Goal: Task Accomplishment & Management: Use online tool/utility

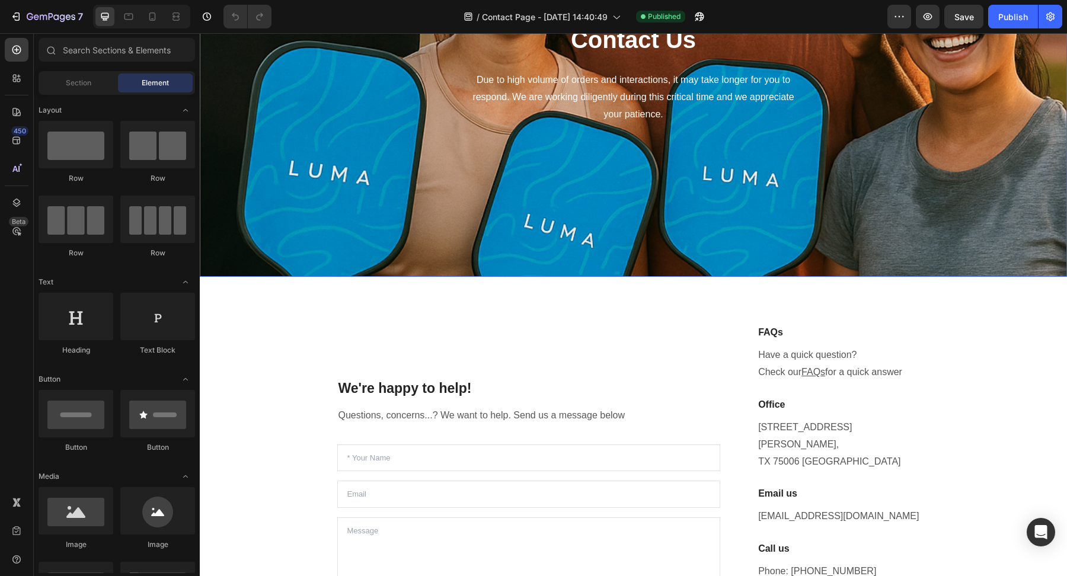
scroll to position [205, 0]
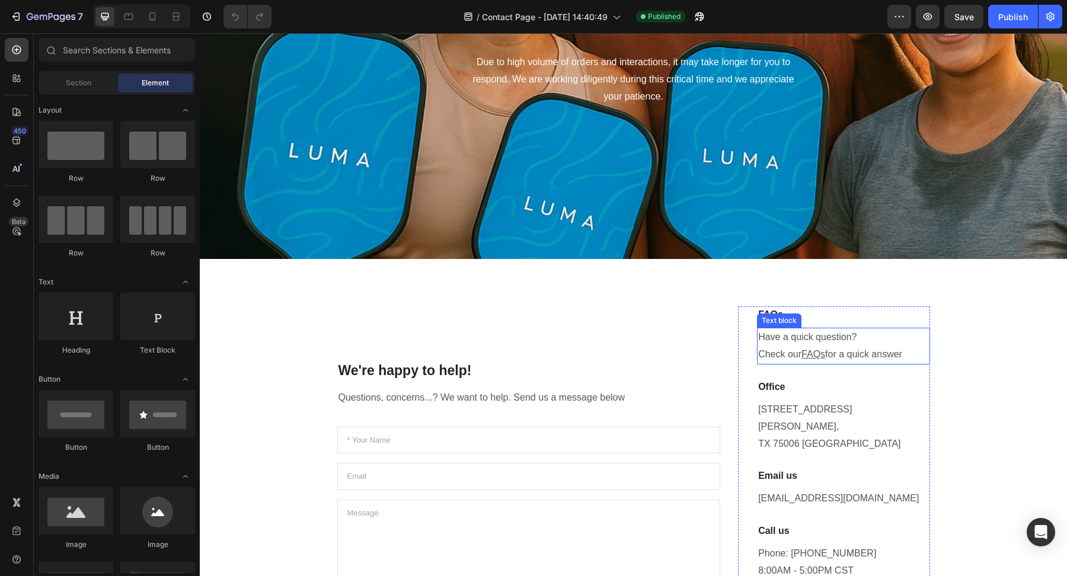
click at [913, 356] on p "Have a quick question? Check our FAQs for a quick answer" at bounding box center [843, 346] width 170 height 34
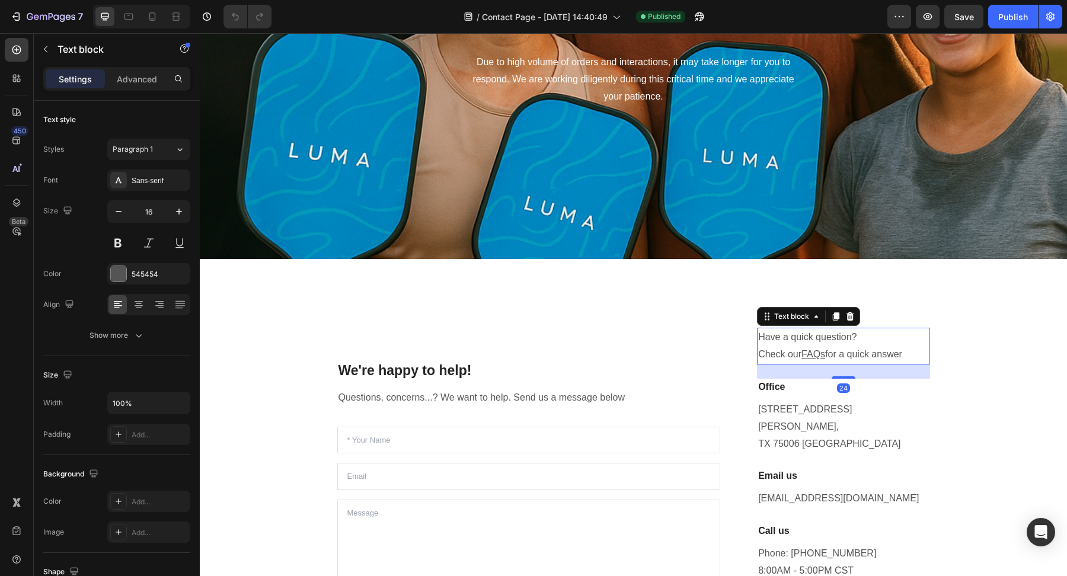
click at [910, 352] on p "Have a quick question? Check our FAQs for a quick answer" at bounding box center [843, 346] width 170 height 34
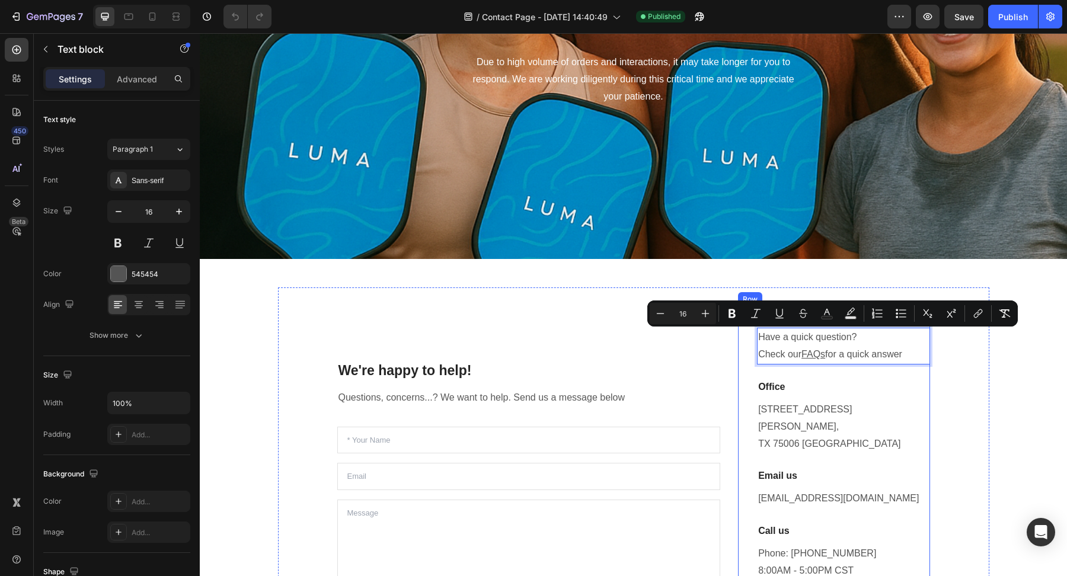
drag, startPoint x: 914, startPoint y: 353, endPoint x: 755, endPoint y: 341, distance: 159.4
click at [755, 341] on div "FAQs Heading Have a quick question? Check our FAQs for a quick answer Text bloc…" at bounding box center [834, 471] width 192 height 329
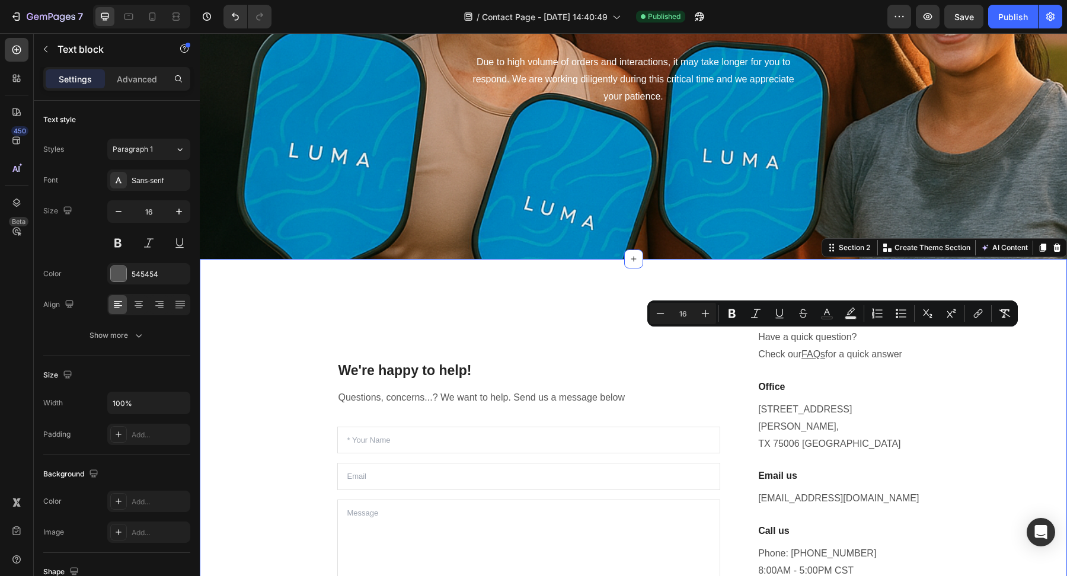
click at [1035, 297] on div "We're happy to help! Heading Questions, concerns...? We want to help. Send us a…" at bounding box center [634, 471] width 850 height 366
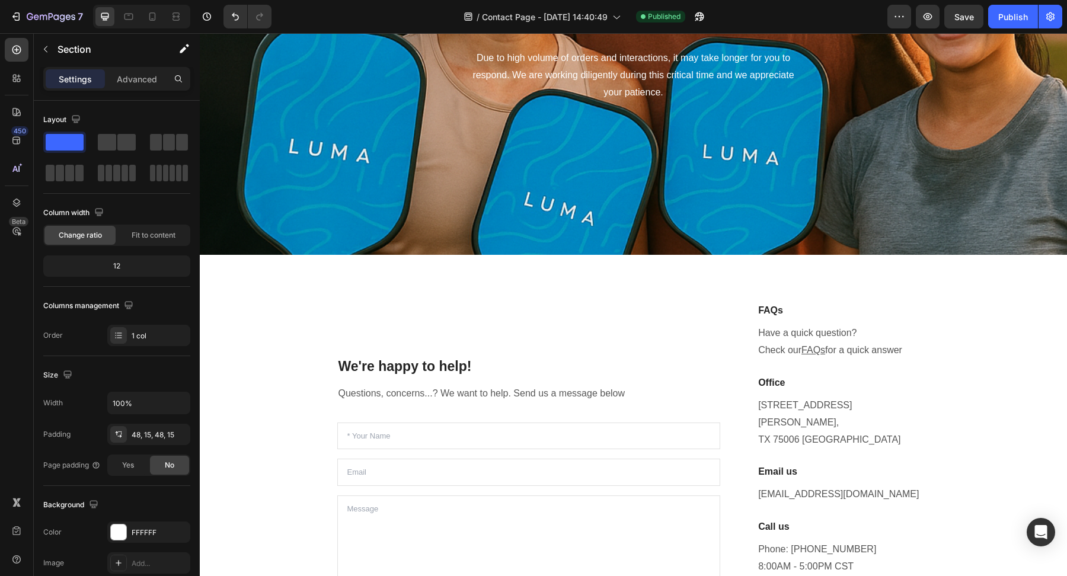
scroll to position [182, 0]
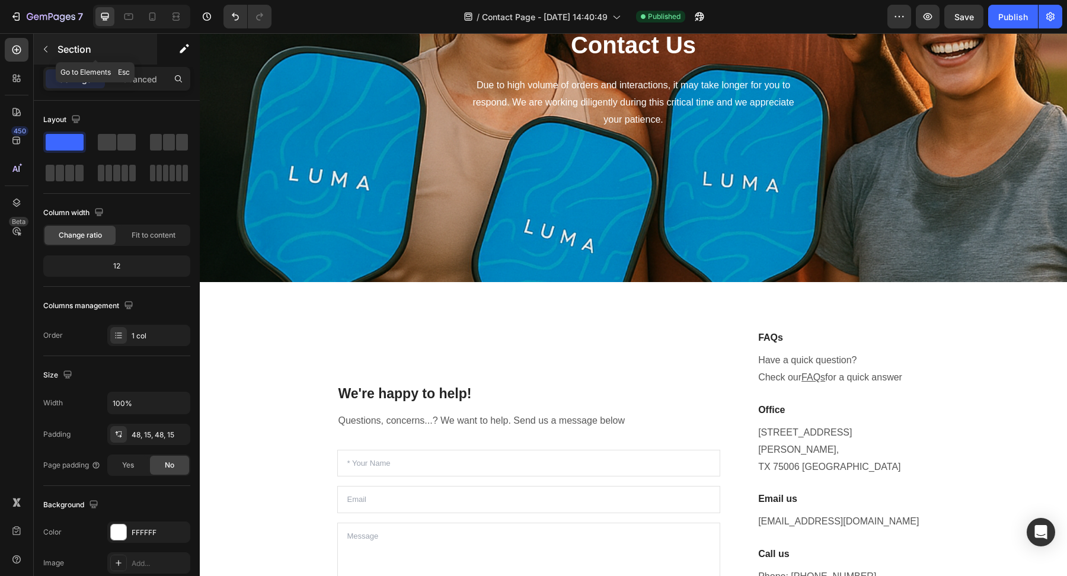
click at [39, 42] on button "button" at bounding box center [45, 49] width 19 height 19
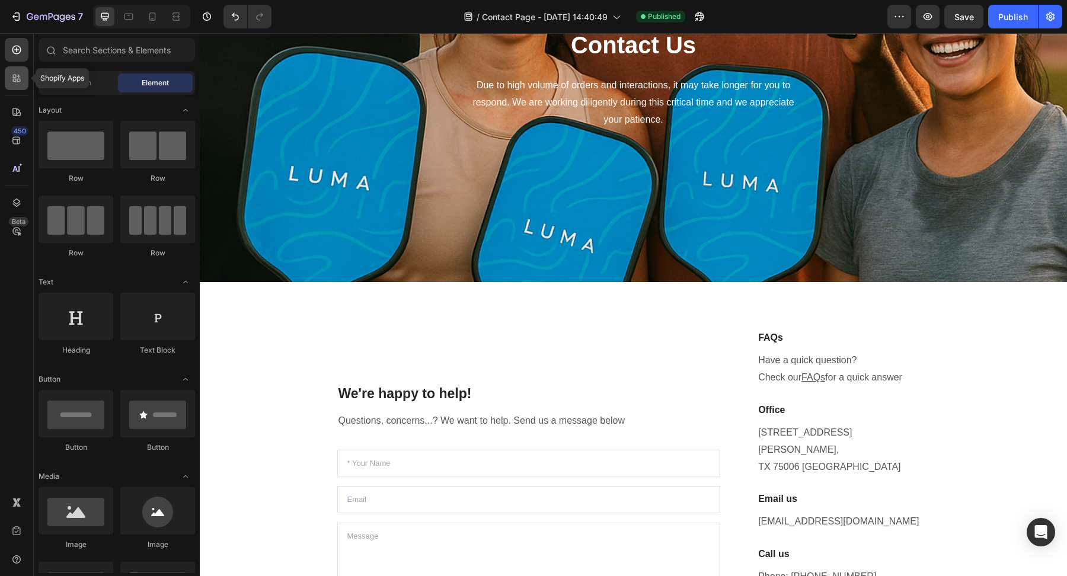
click at [12, 80] on icon at bounding box center [17, 78] width 12 height 12
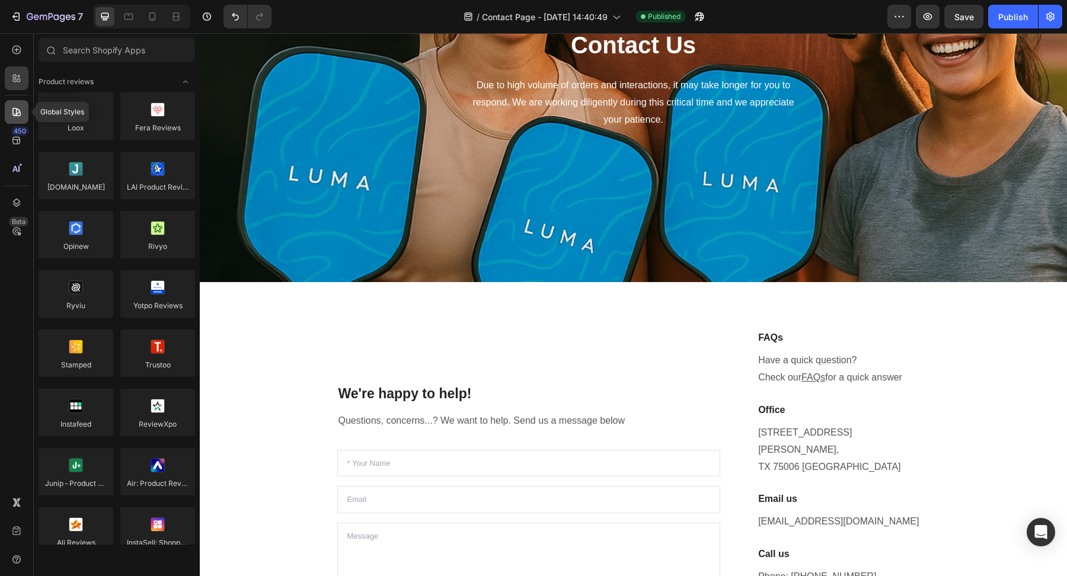
click at [20, 117] on icon at bounding box center [17, 112] width 12 height 12
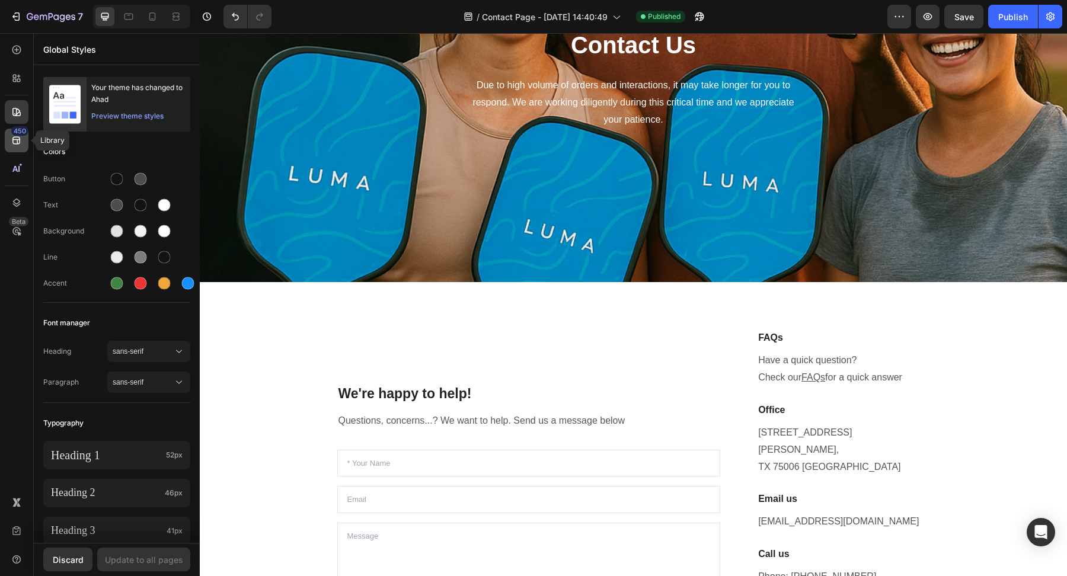
click at [17, 148] on div "450" at bounding box center [17, 141] width 24 height 24
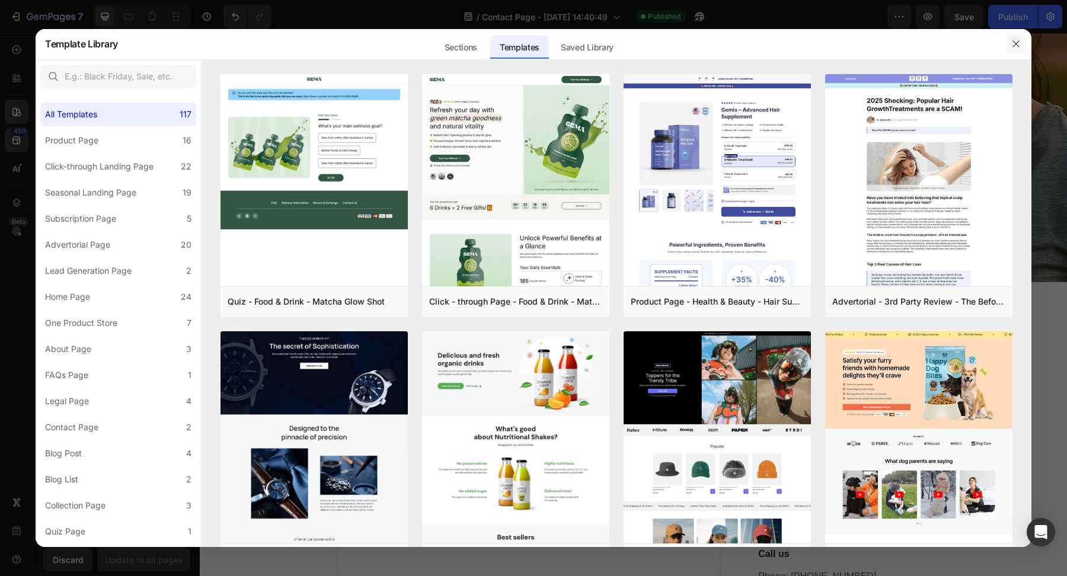
click at [1018, 44] on icon "button" at bounding box center [1016, 43] width 9 height 9
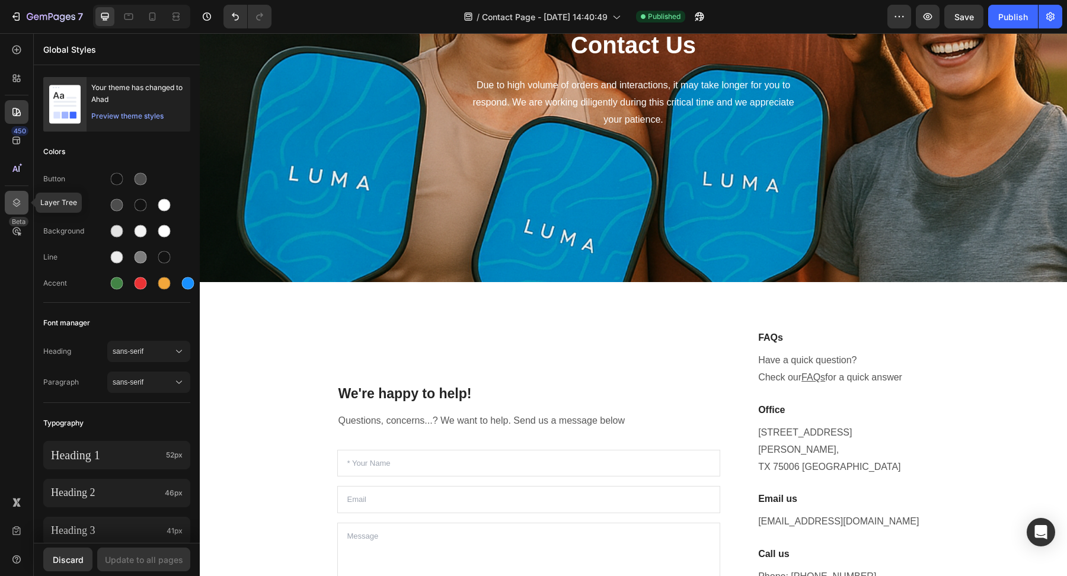
click at [23, 206] on div at bounding box center [17, 203] width 24 height 24
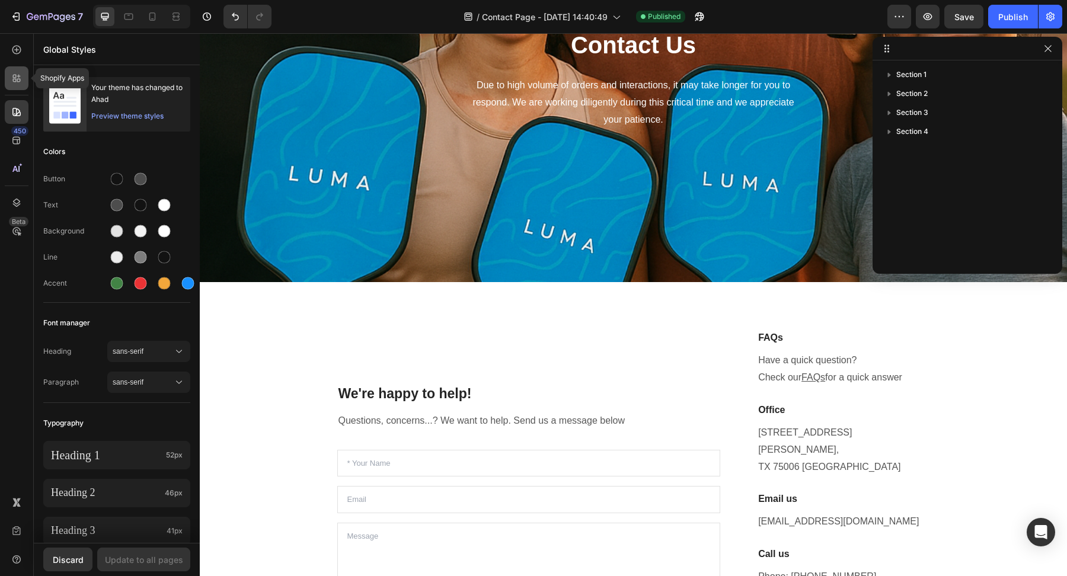
click at [20, 82] on icon at bounding box center [17, 78] width 12 height 12
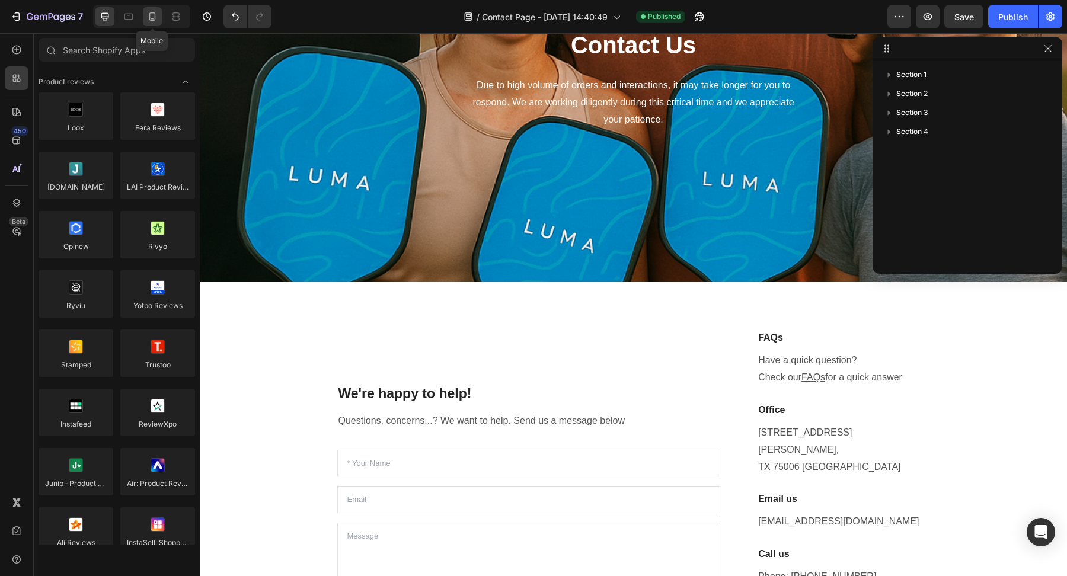
click at [151, 13] on icon at bounding box center [152, 16] width 7 height 8
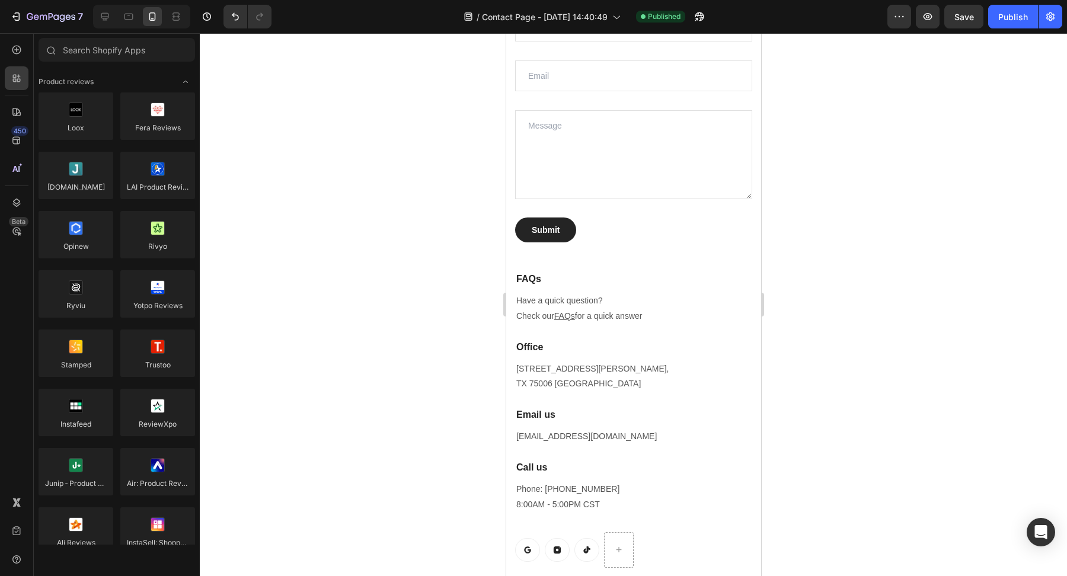
scroll to position [423, 0]
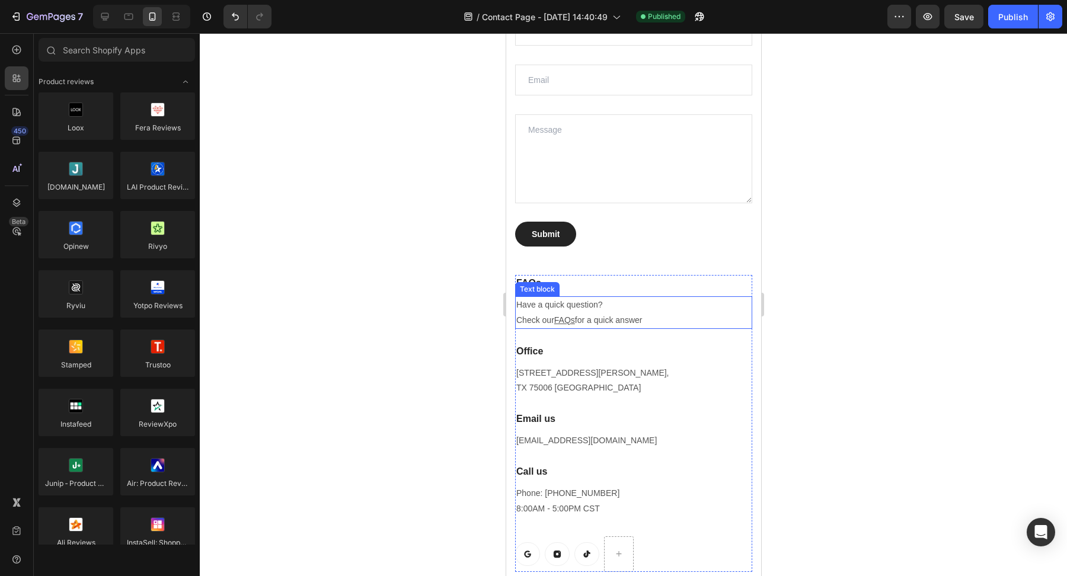
click at [564, 318] on u "FAQs" at bounding box center [564, 319] width 21 height 9
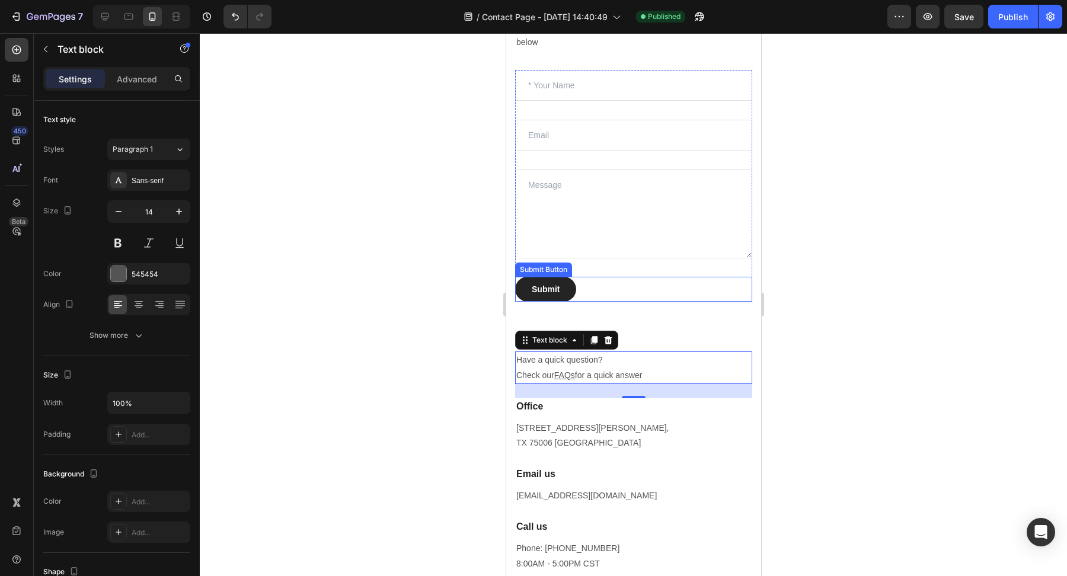
scroll to position [357, 0]
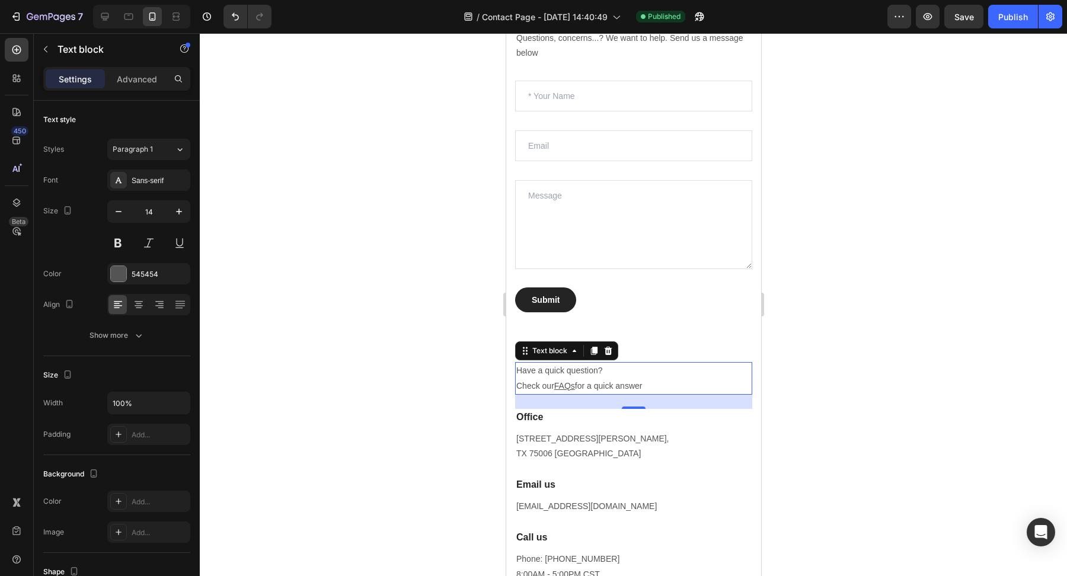
click at [563, 384] on u "FAQs" at bounding box center [564, 385] width 21 height 9
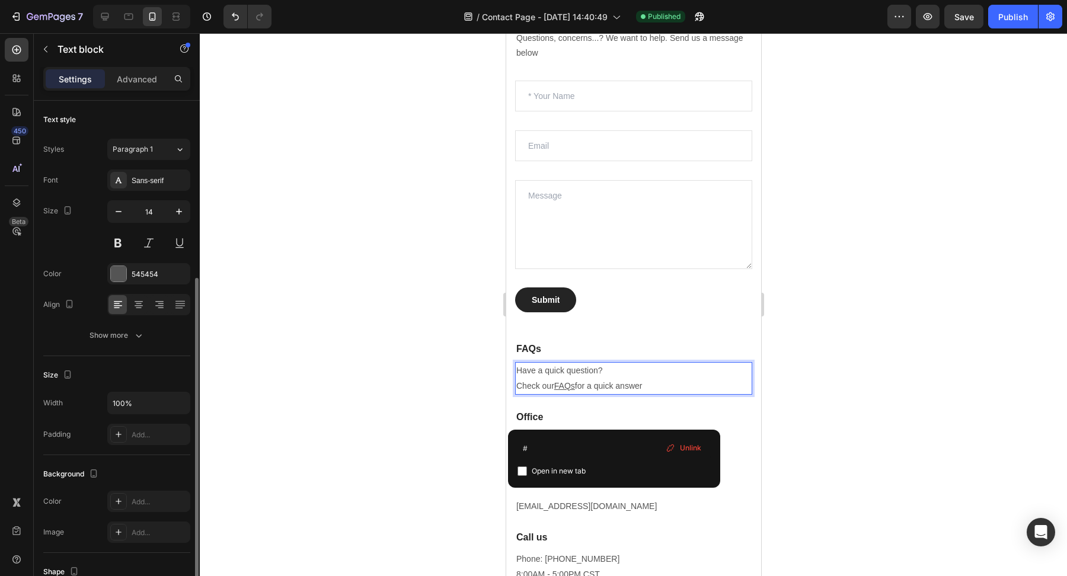
scroll to position [190, 0]
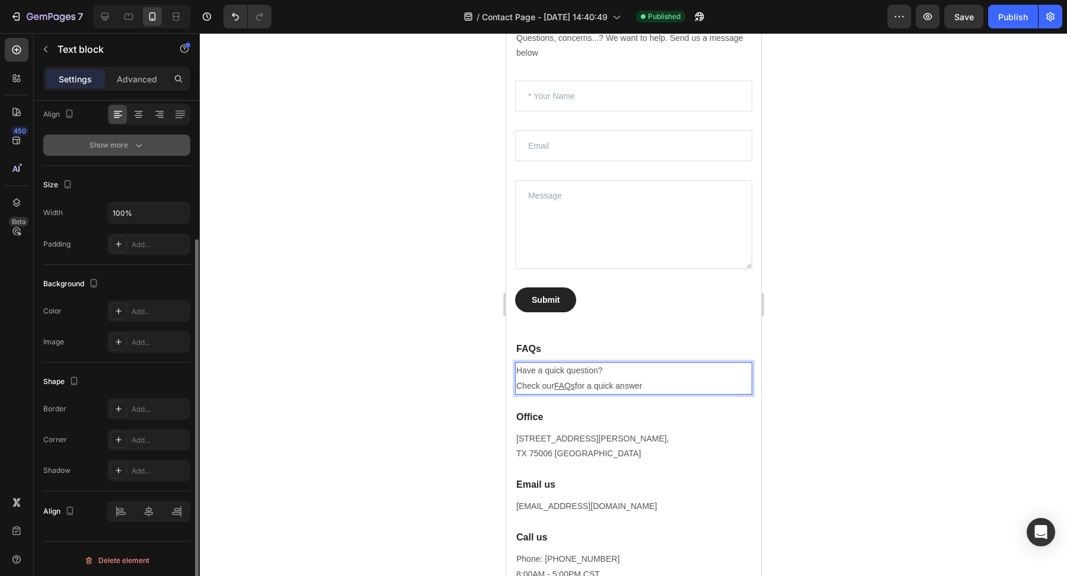
click at [122, 144] on div "Show more" at bounding box center [117, 145] width 55 height 12
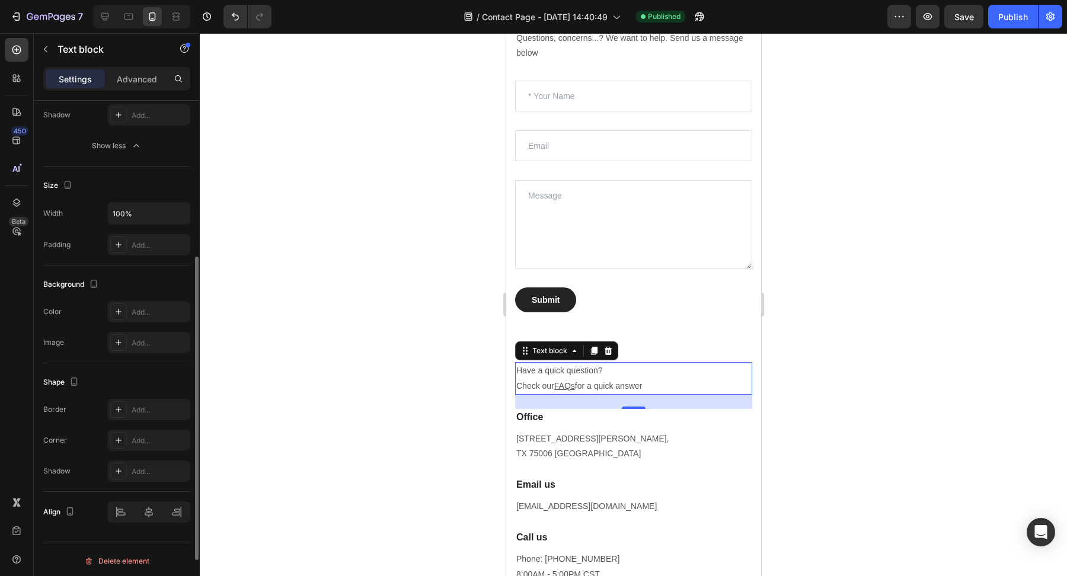
scroll to position [0, 0]
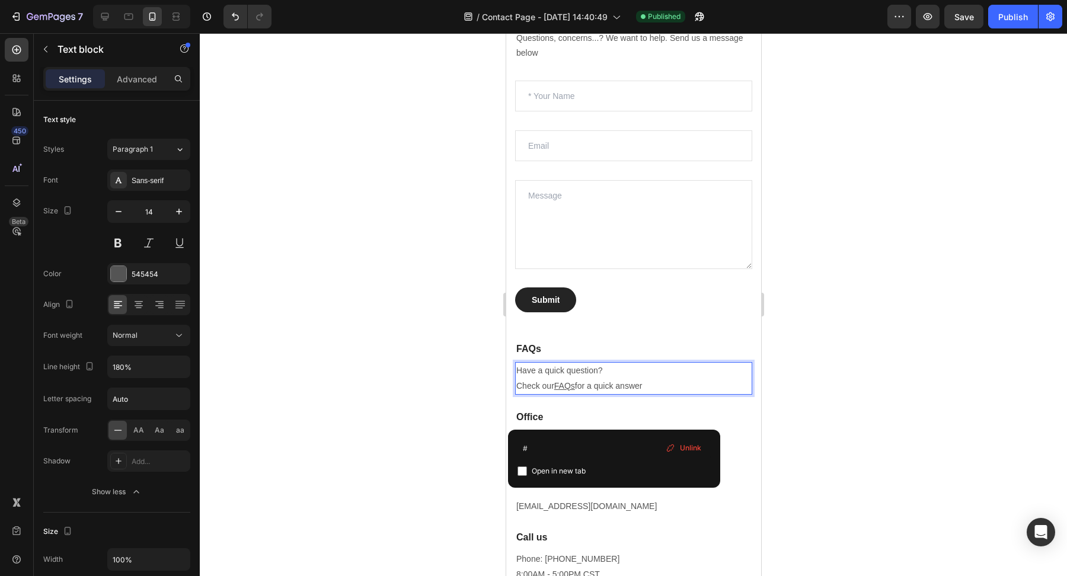
click at [566, 384] on u "FAQs" at bounding box center [564, 385] width 21 height 9
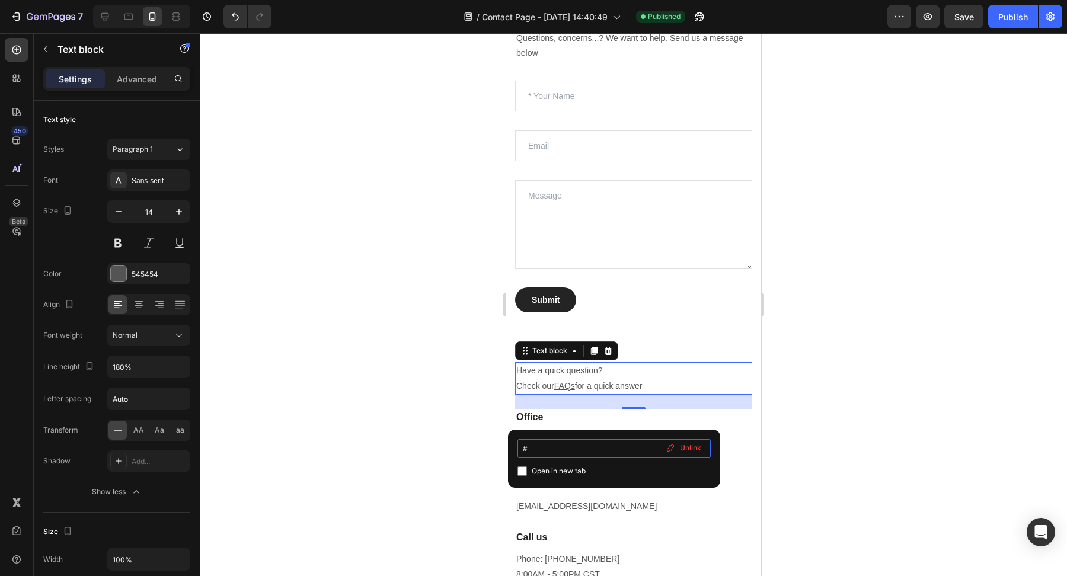
click at [523, 452] on input "#" at bounding box center [614, 448] width 193 height 19
click at [543, 451] on input "#" at bounding box center [614, 448] width 193 height 19
click at [523, 469] on input "checkbox" at bounding box center [522, 471] width 9 height 9
click at [524, 470] on input "checkbox" at bounding box center [522, 471] width 9 height 9
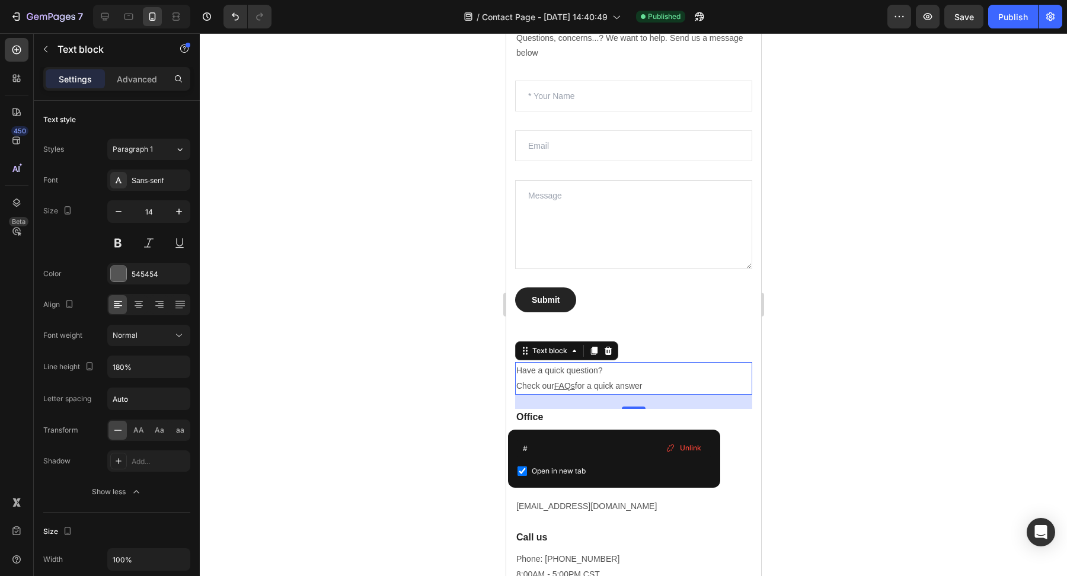
checkbox input "false"
click at [548, 451] on input "#" at bounding box center [614, 448] width 193 height 19
click at [569, 384] on u "FAQs" at bounding box center [564, 385] width 21 height 9
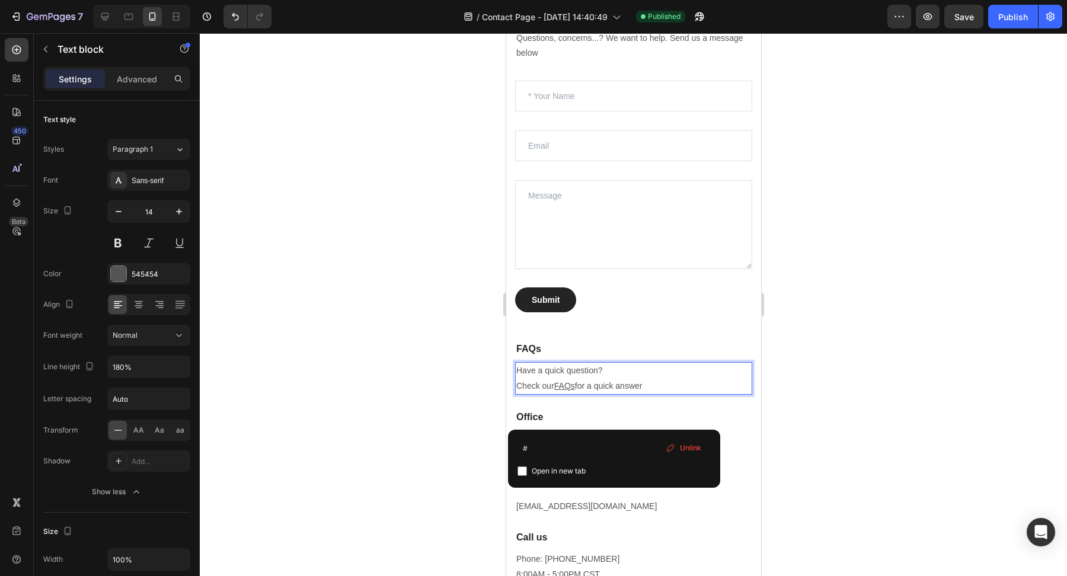
click at [569, 384] on u "FAQs" at bounding box center [564, 385] width 21 height 9
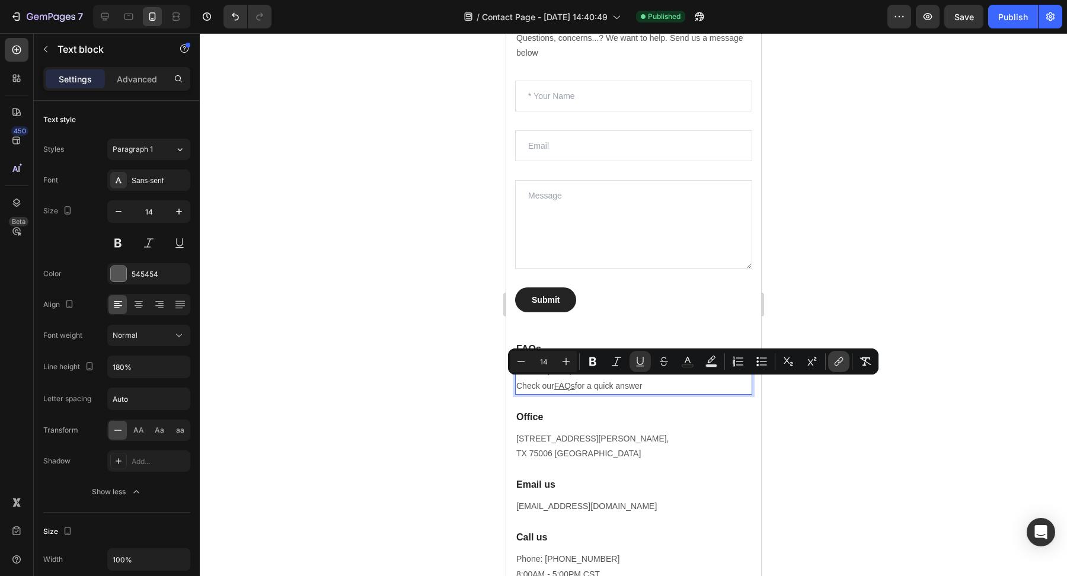
click at [837, 364] on icon "Editor contextual toolbar" at bounding box center [839, 362] width 12 height 12
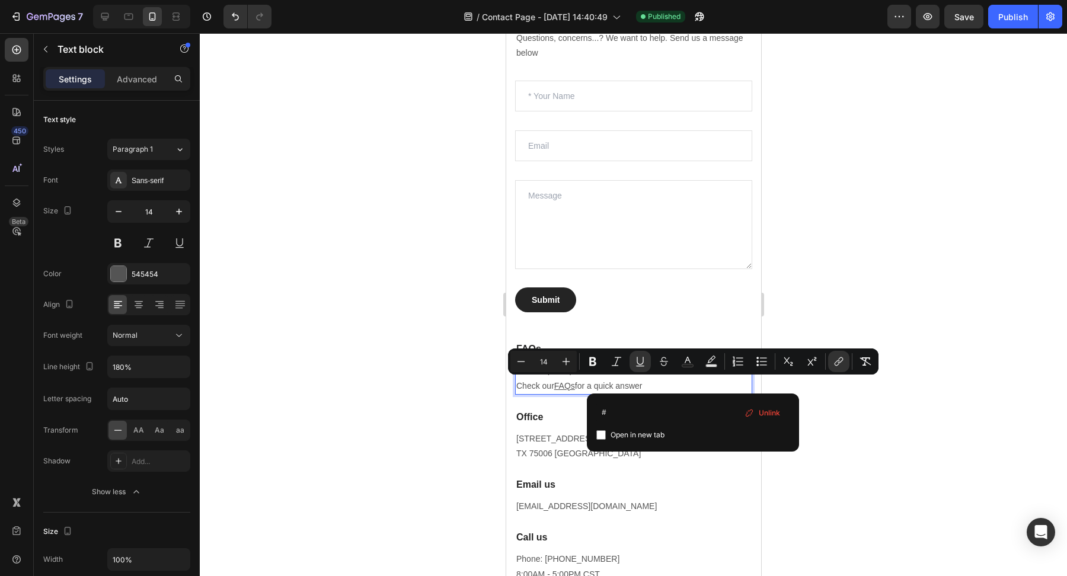
click at [769, 408] on span "Unlink" at bounding box center [769, 413] width 21 height 13
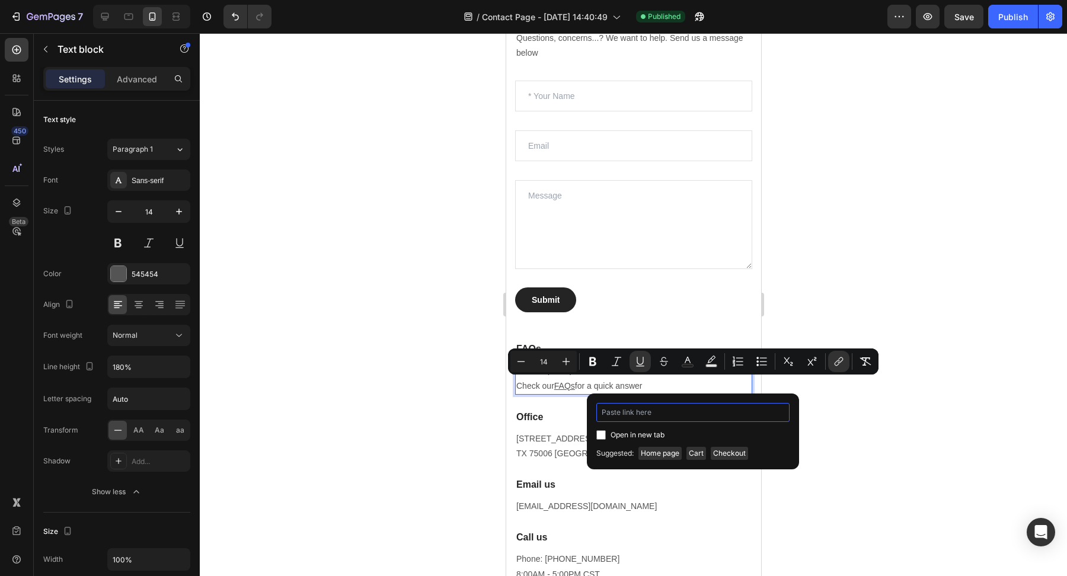
click at [650, 411] on input "Editor contextual toolbar" at bounding box center [693, 412] width 193 height 19
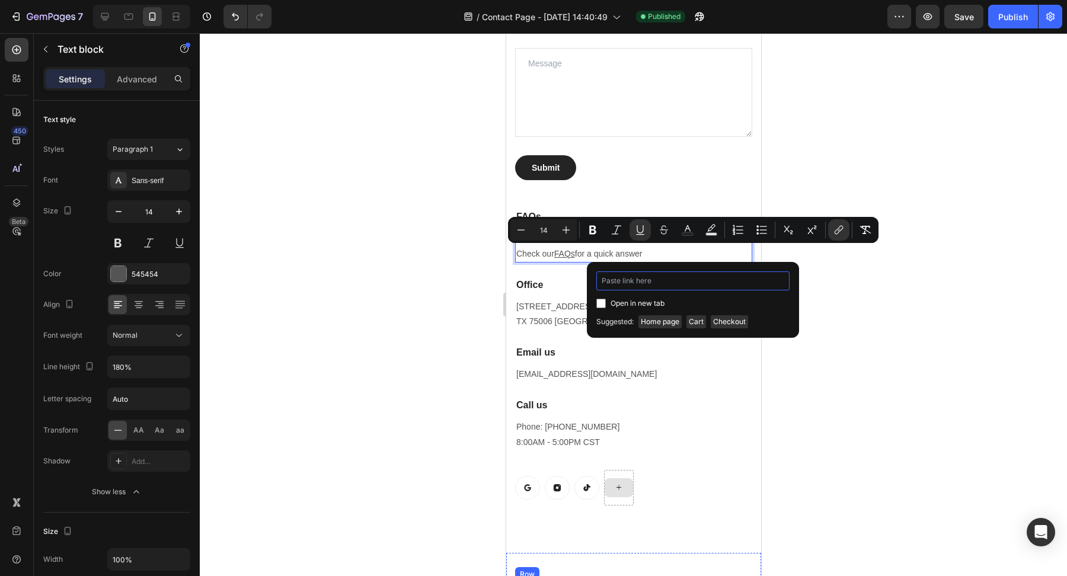
scroll to position [488, 0]
click at [661, 251] on p "Have a quick question? Check our FAQs for a quick answer" at bounding box center [633, 247] width 235 height 30
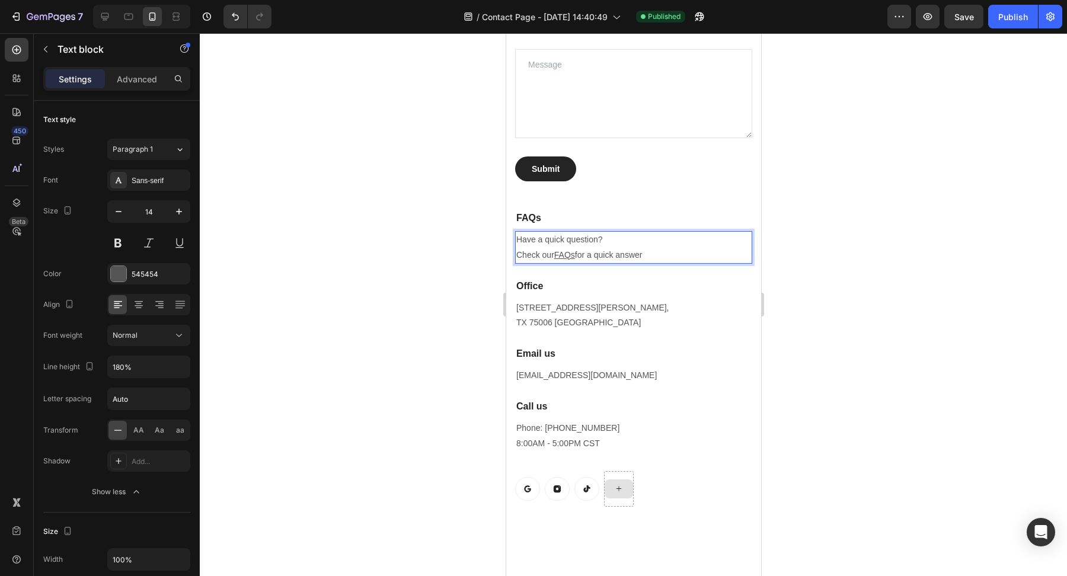
click at [661, 251] on p "Have a quick question? Check our FAQs for a quick answer" at bounding box center [633, 247] width 235 height 30
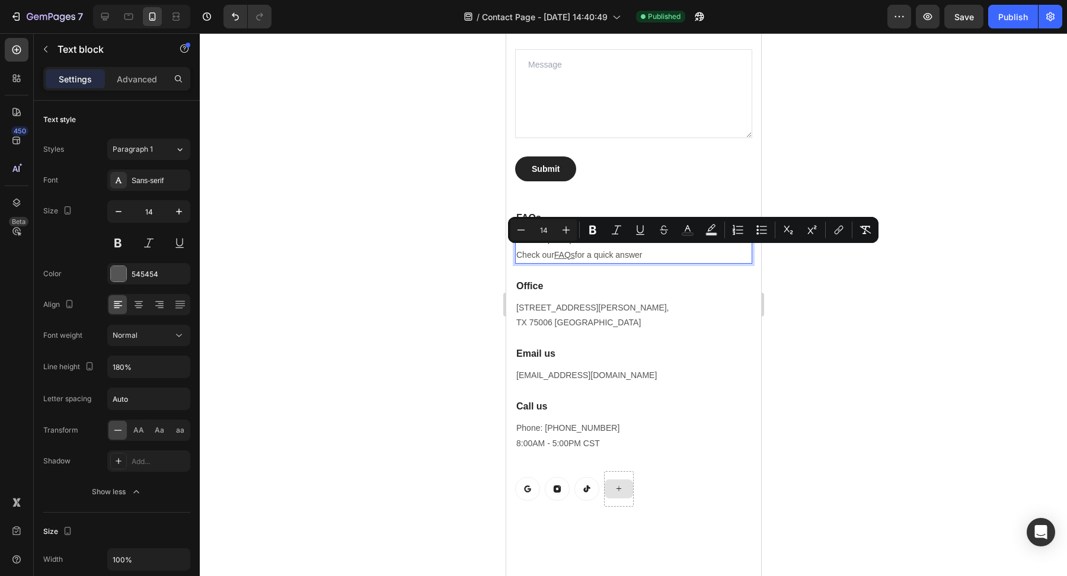
click at [676, 250] on p "Have a quick question? Check our FAQs for a quick answer" at bounding box center [633, 247] width 235 height 30
click at [661, 251] on p "Have a quick question? Check our FAQs for a quick answer" at bounding box center [633, 247] width 235 height 30
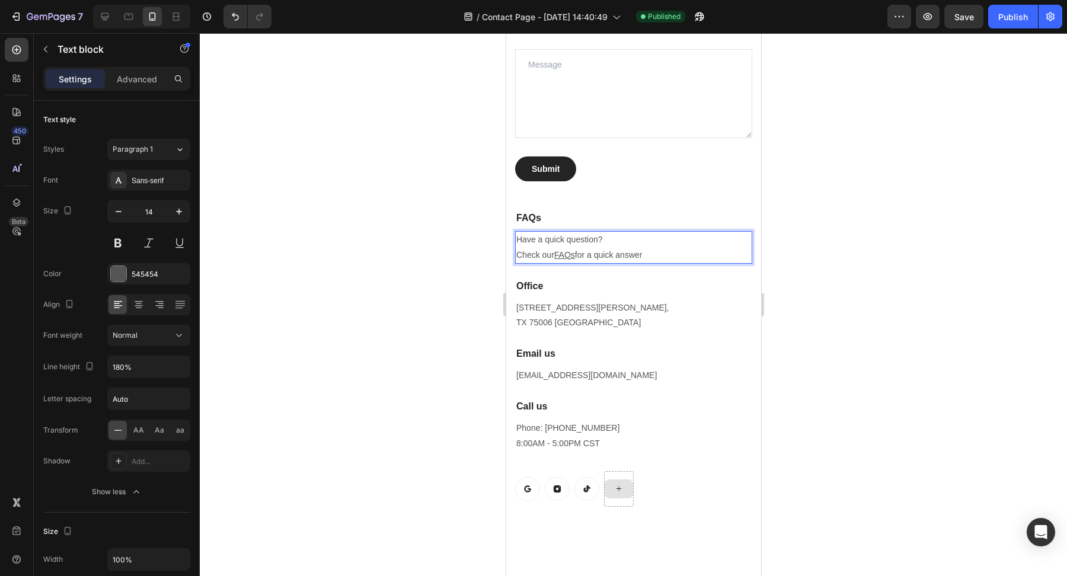
click at [661, 251] on p "Have a quick question? Check our FAQs for a quick answer" at bounding box center [633, 247] width 235 height 30
drag, startPoint x: 669, startPoint y: 253, endPoint x: 495, endPoint y: 227, distance: 175.8
click at [506, 227] on html "iPhone 15 Pro Max ( 430 px) iPhone 13 Mini iPhone 13 Pro iPhone 11 Pro Max iPho…" at bounding box center [633, 443] width 255 height 1796
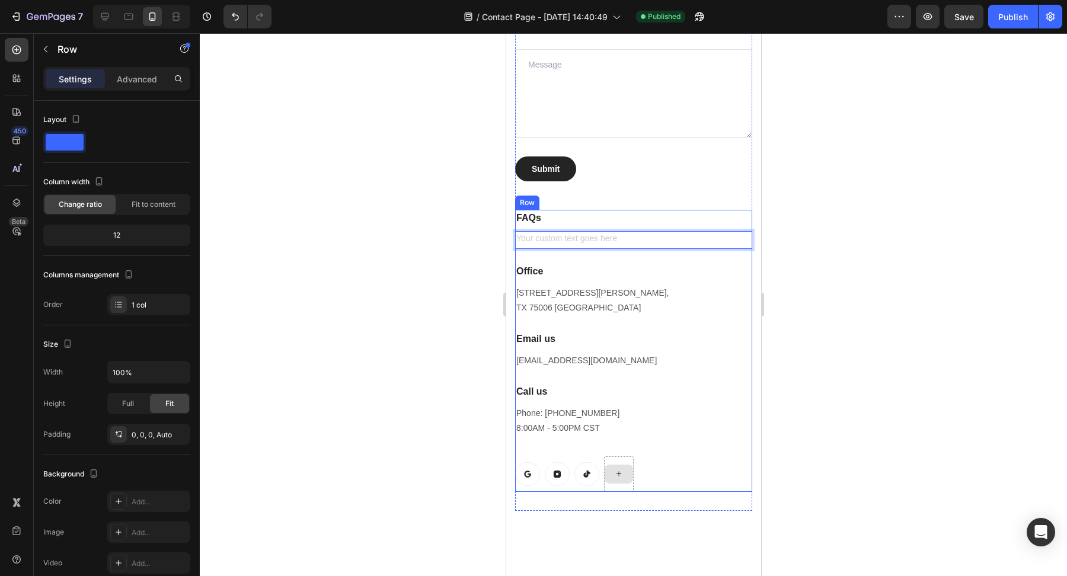
click at [552, 247] on div "FAQs Heading Text block 24 Office Heading 1520 Luna Road Carrollton, TX 75006 U…" at bounding box center [633, 351] width 237 height 282
click at [543, 234] on div "Rich Text Editor. Editing area: main" at bounding box center [633, 239] width 237 height 17
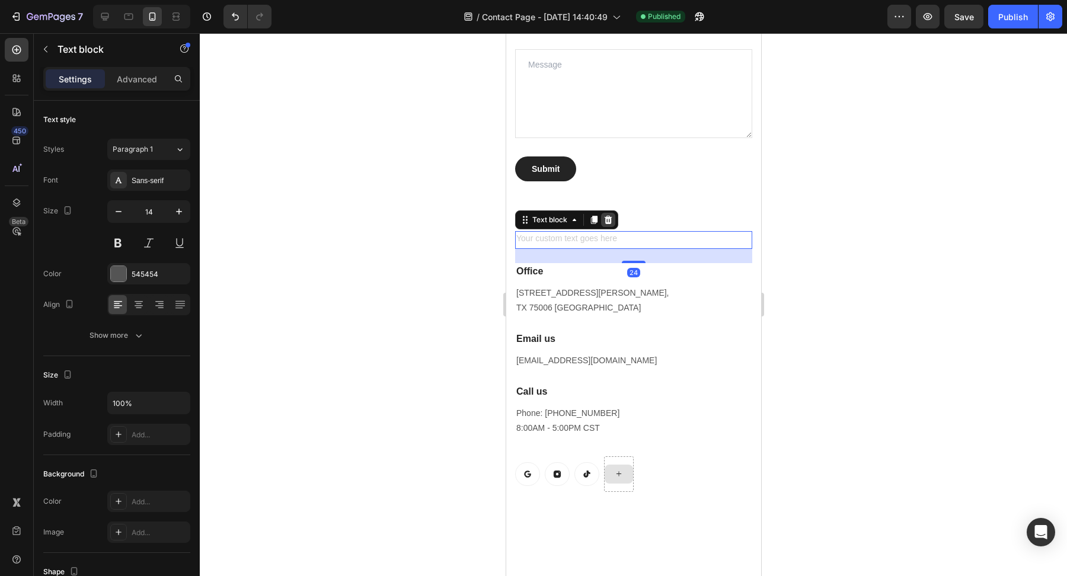
click at [605, 217] on icon at bounding box center [608, 220] width 8 height 8
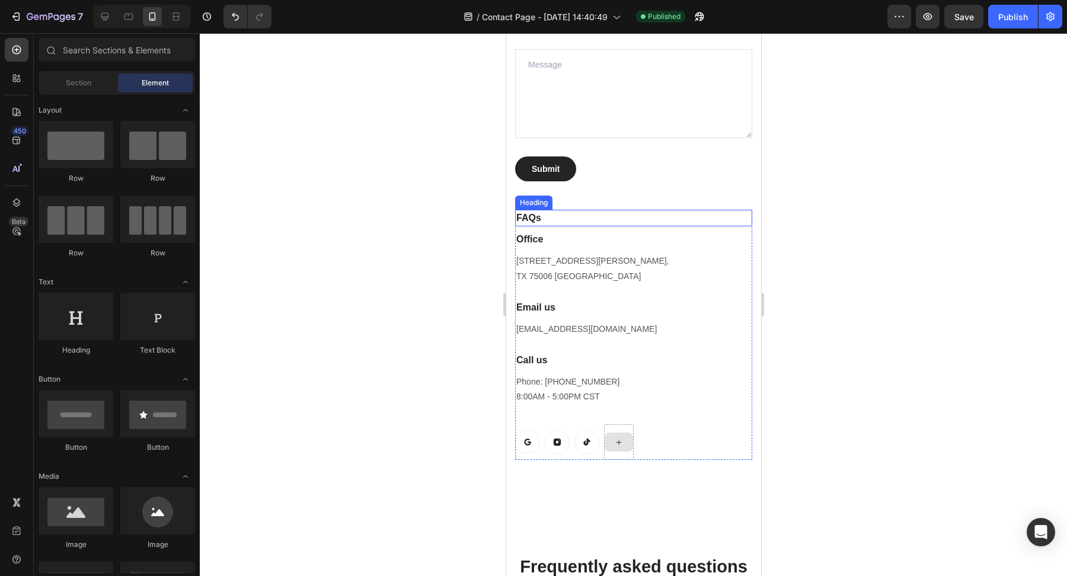
click at [533, 215] on p "FAQs" at bounding box center [633, 218] width 235 height 14
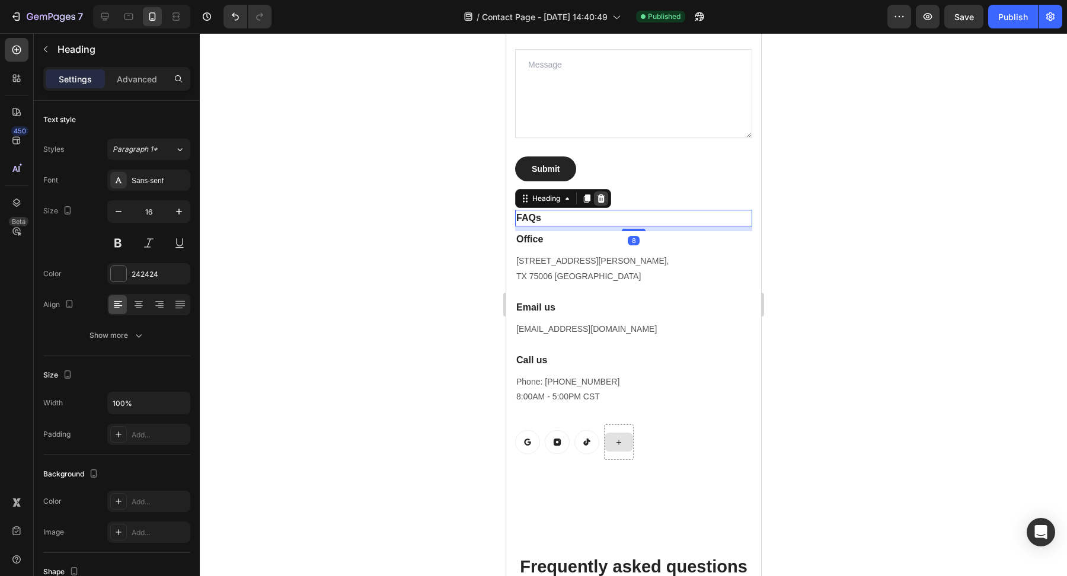
click at [601, 199] on icon at bounding box center [601, 199] width 8 height 8
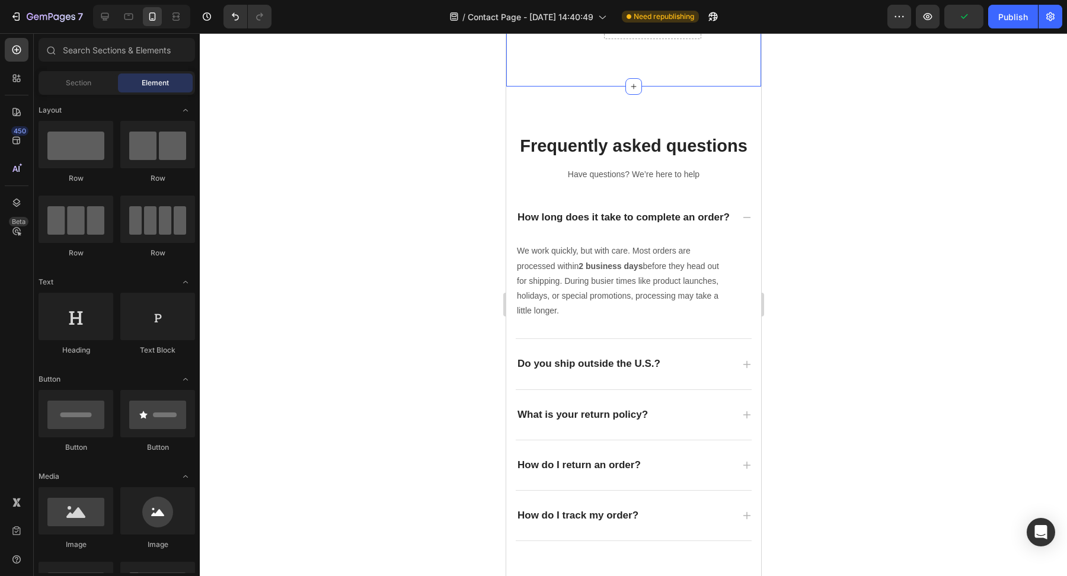
scroll to position [893, 0]
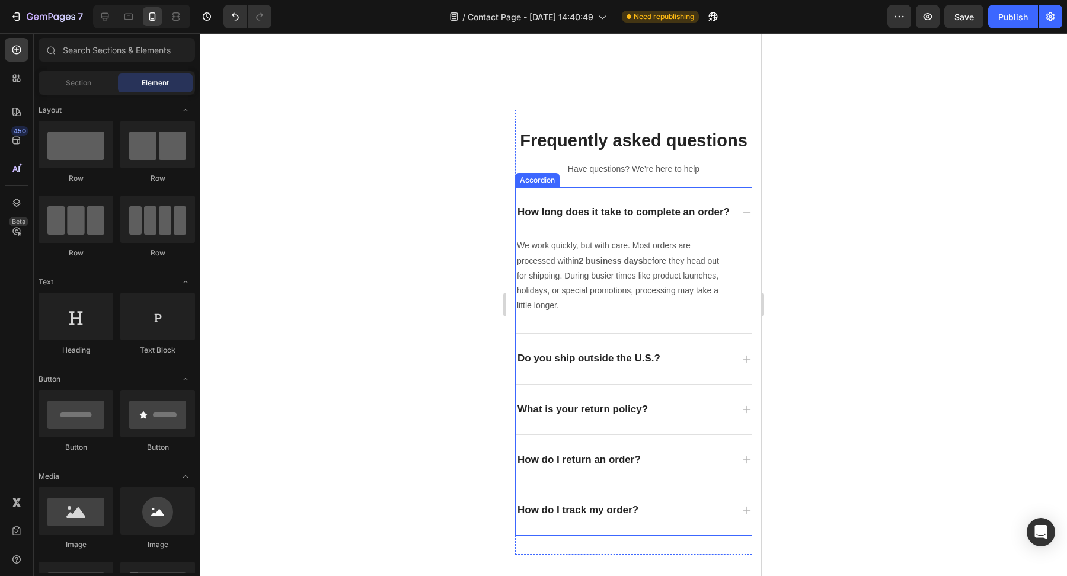
click at [697, 364] on div "Do you ship outside the U.S.?" at bounding box center [633, 359] width 236 height 50
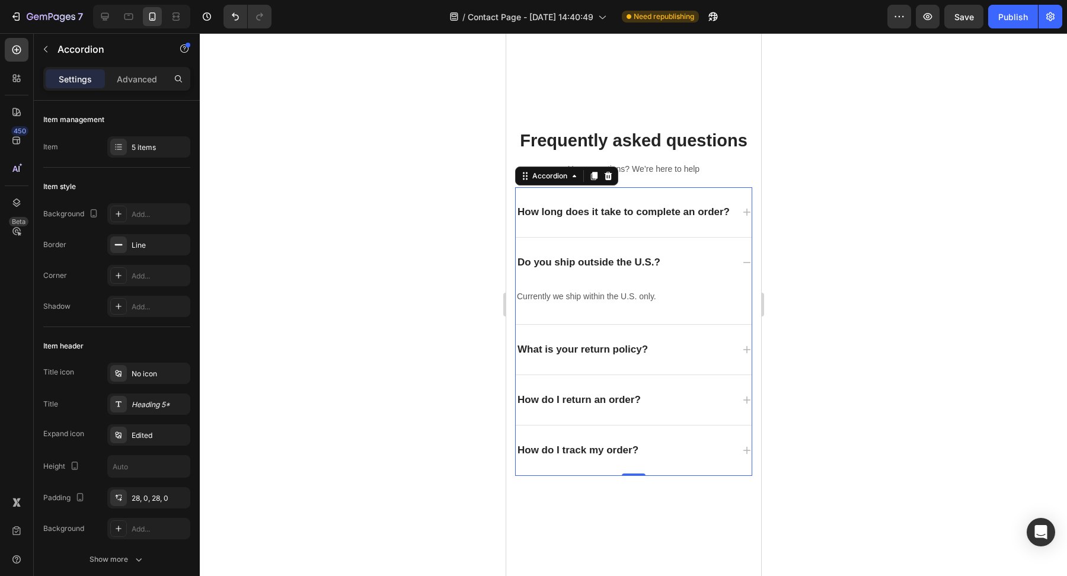
click at [681, 346] on div "What is your return policy?" at bounding box center [623, 350] width 217 height 17
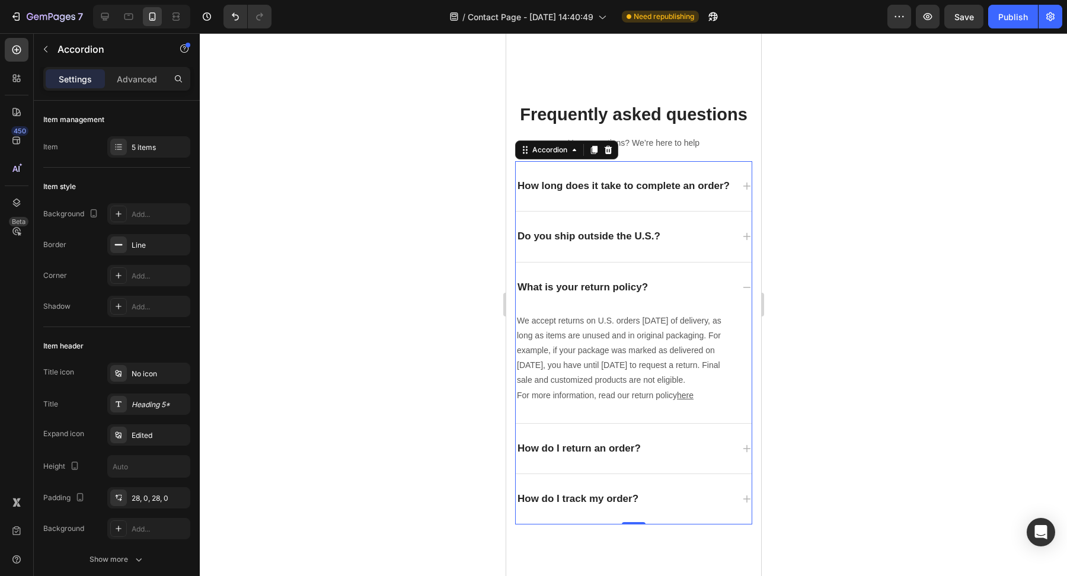
click at [678, 442] on div "How do I return an order?" at bounding box center [633, 449] width 236 height 50
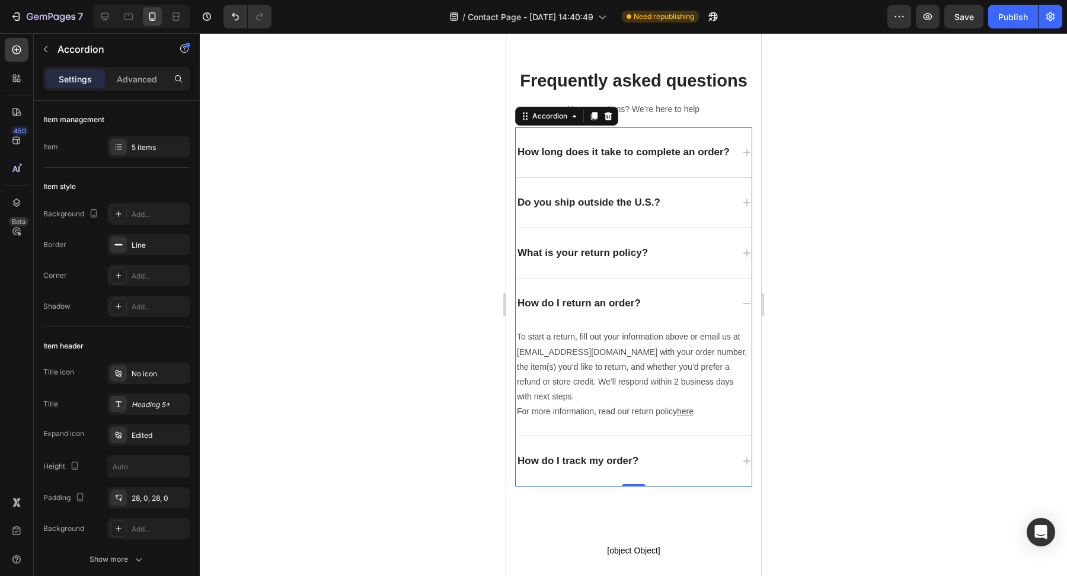
scroll to position [980, 0]
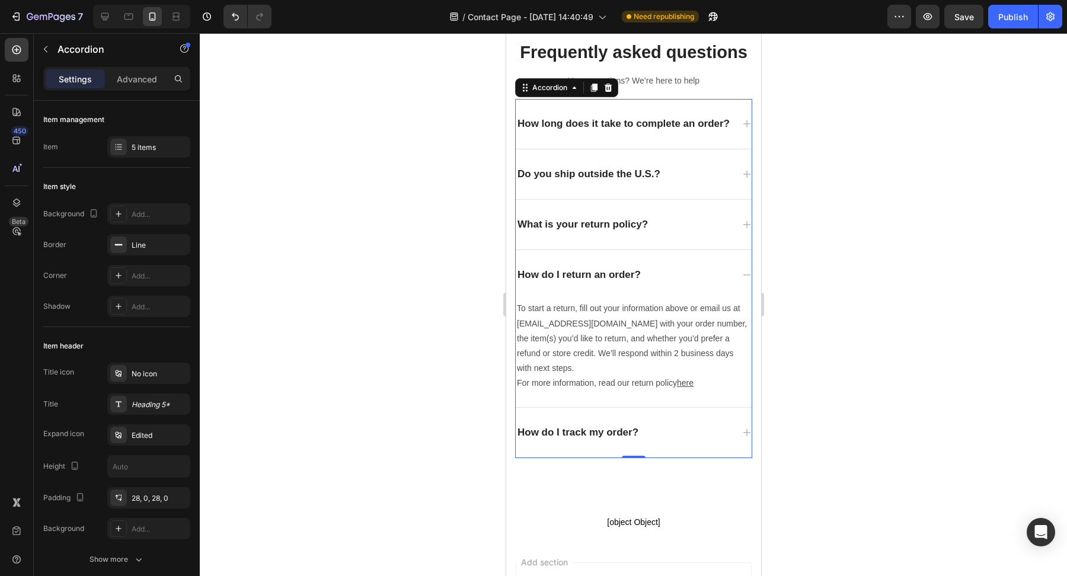
click at [672, 425] on div "How do I track my order?" at bounding box center [633, 433] width 236 height 50
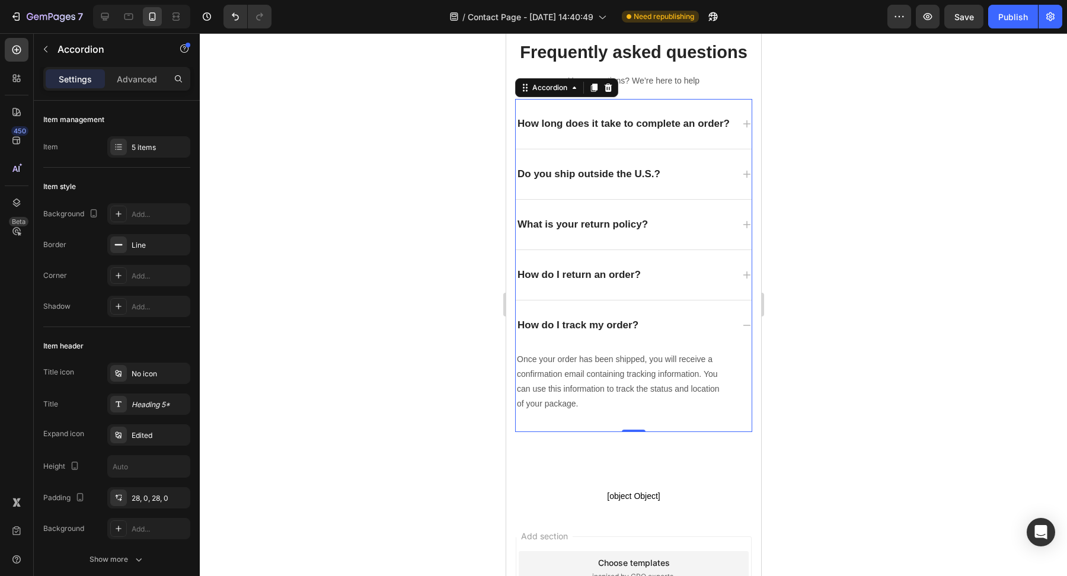
scroll to position [971, 0]
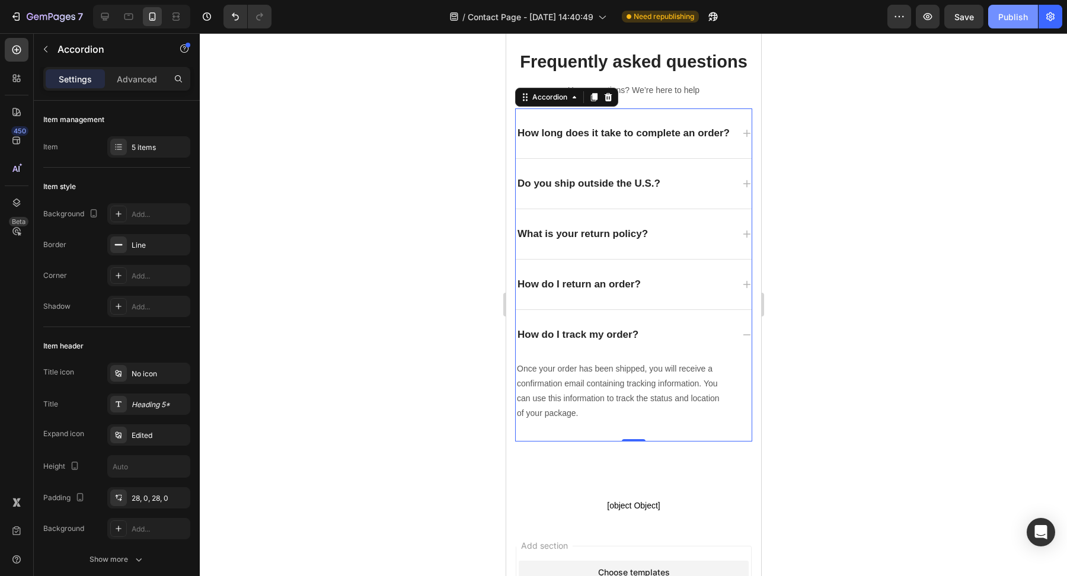
click at [1018, 20] on div "Publish" at bounding box center [1014, 17] width 30 height 12
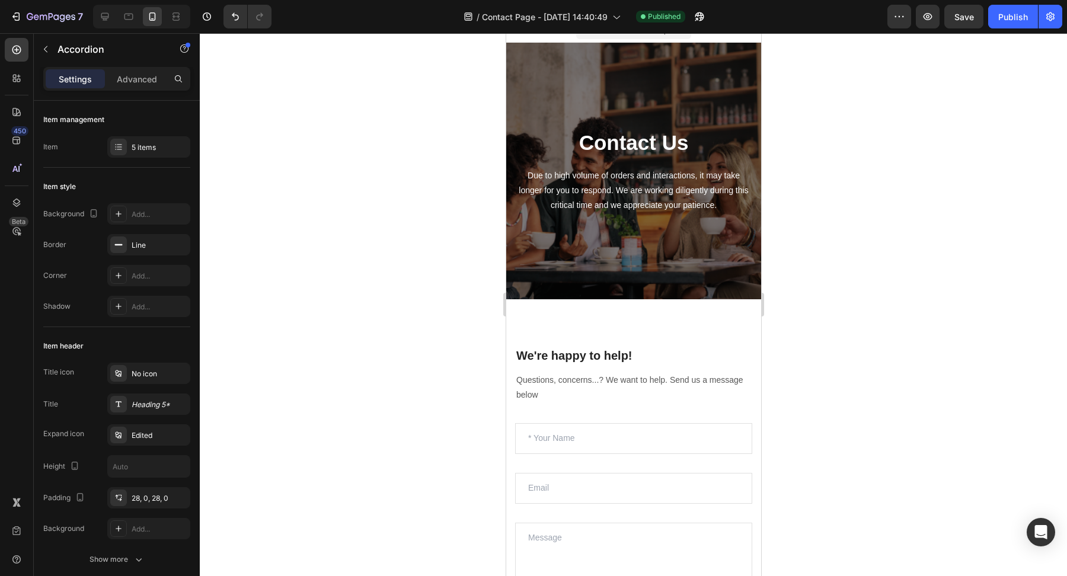
scroll to position [0, 0]
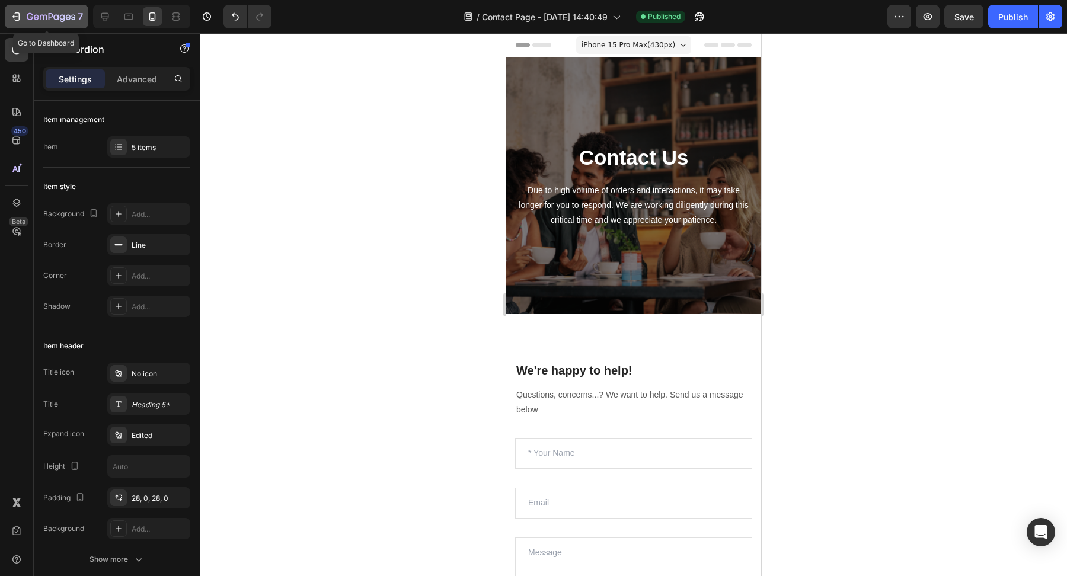
click at [28, 15] on icon "button" at bounding box center [51, 17] width 49 height 10
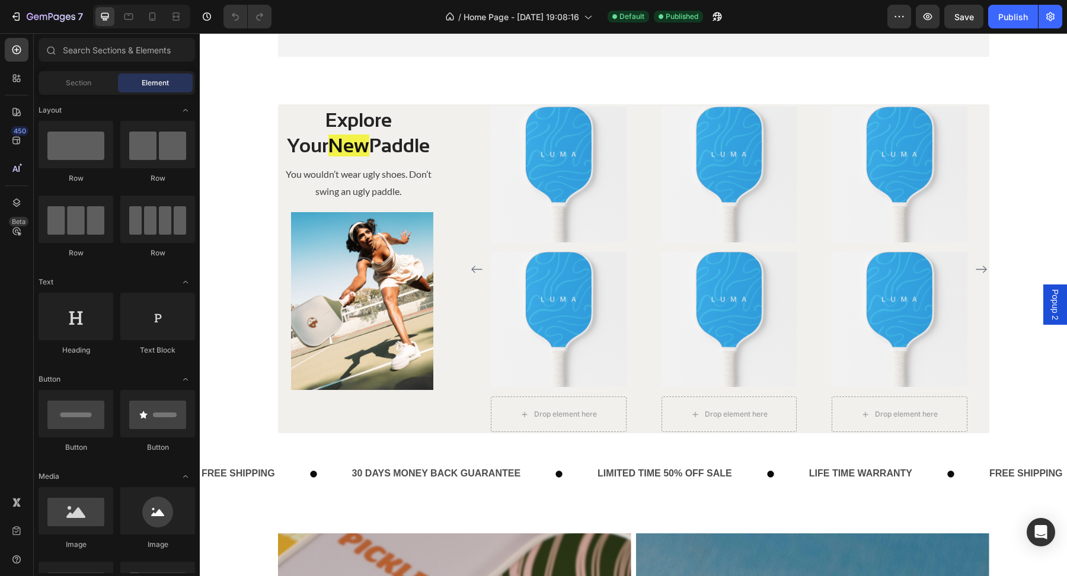
scroll to position [411, 0]
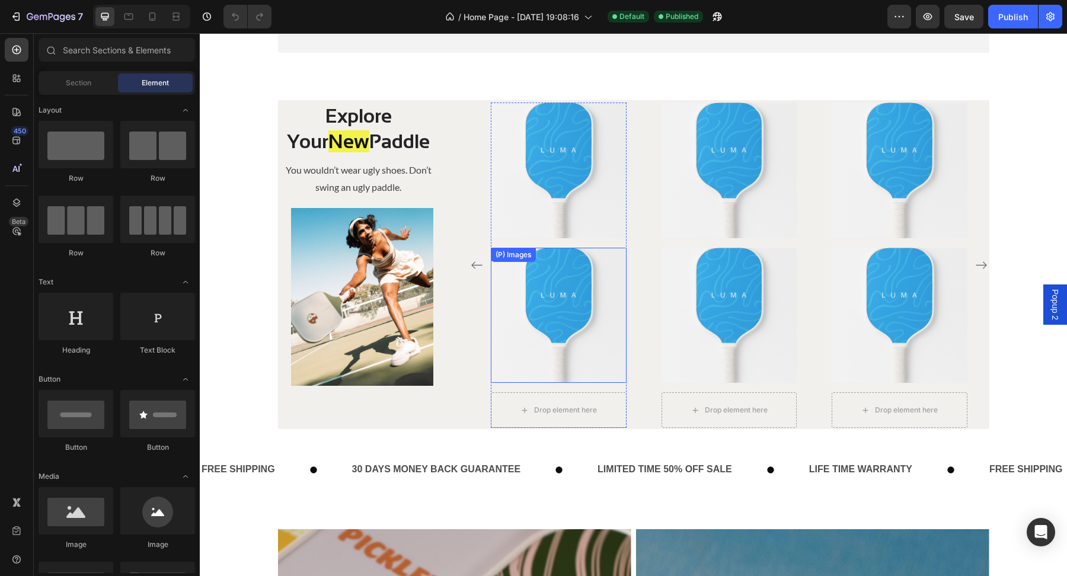
click at [556, 294] on img at bounding box center [559, 316] width 136 height 136
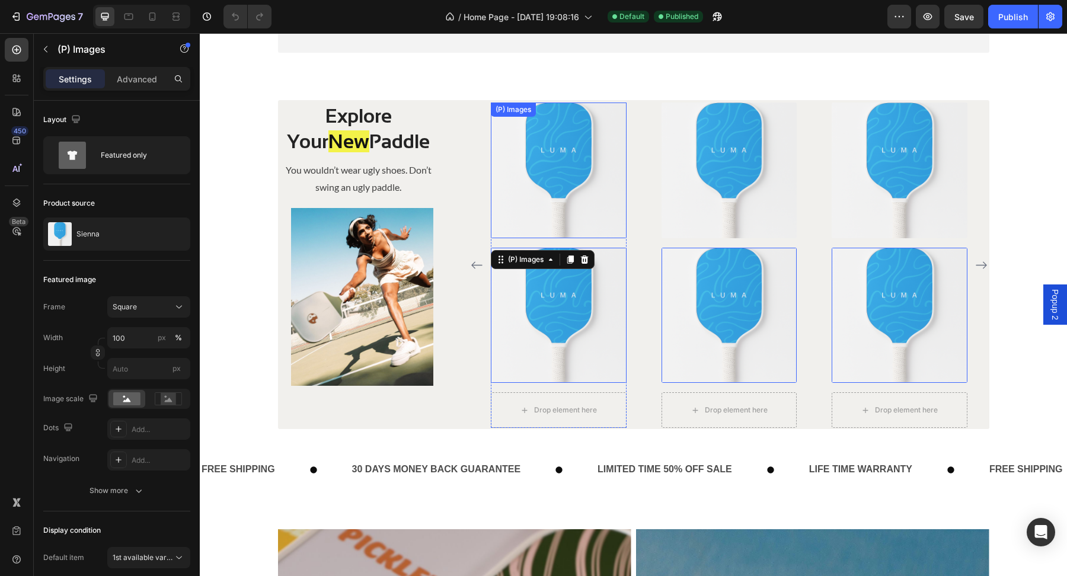
click at [579, 152] on img at bounding box center [559, 171] width 136 height 136
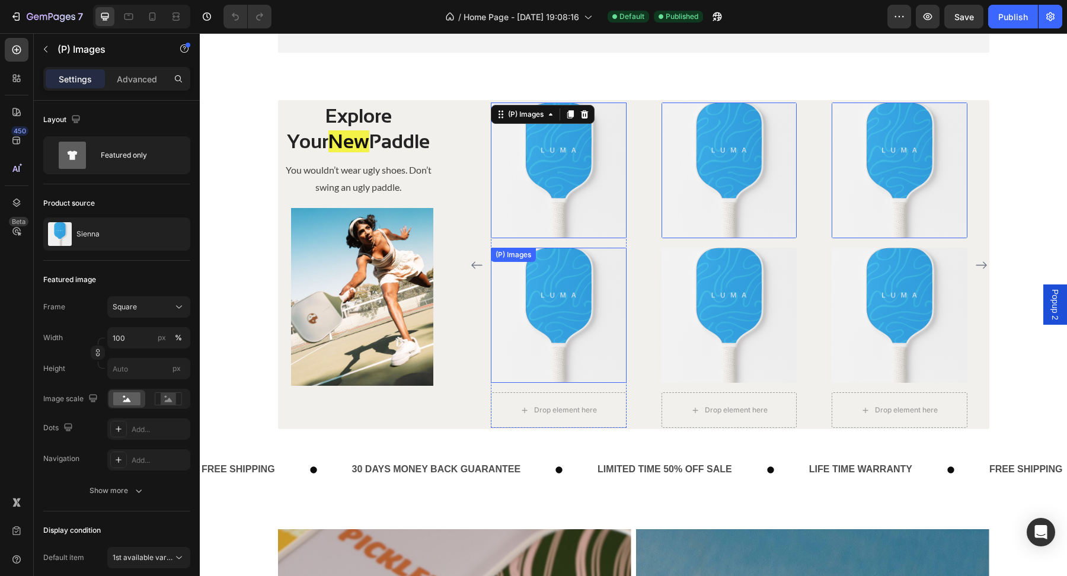
click at [586, 298] on img at bounding box center [559, 316] width 136 height 136
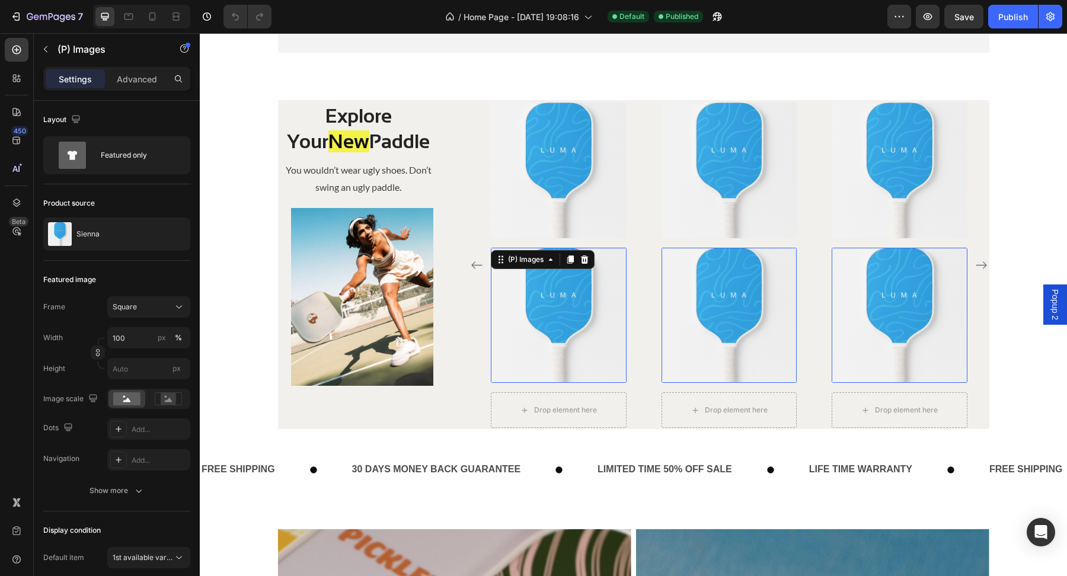
click at [710, 280] on img at bounding box center [730, 316] width 136 height 136
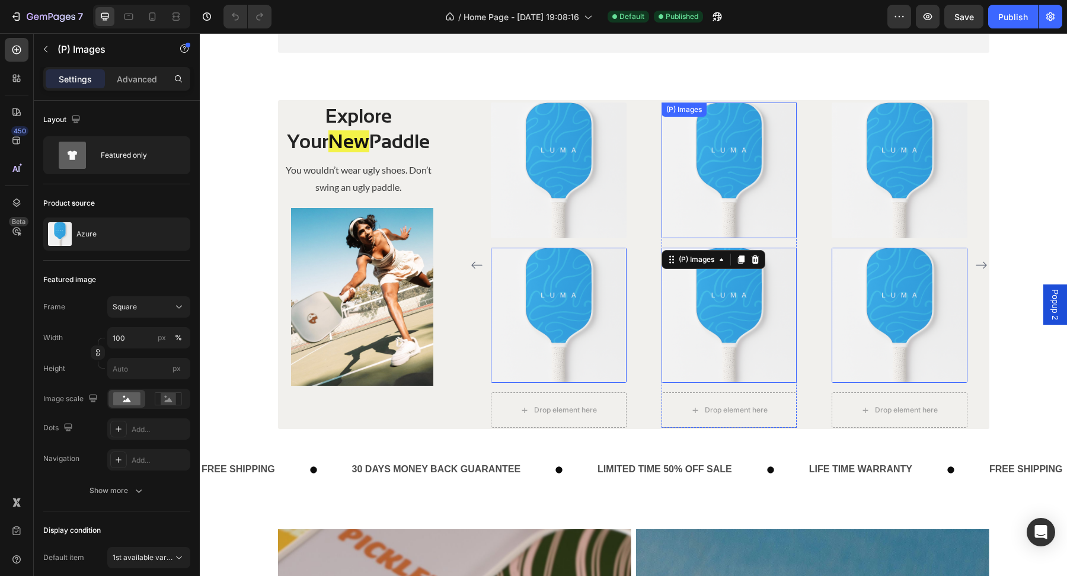
click at [730, 157] on img at bounding box center [730, 171] width 136 height 136
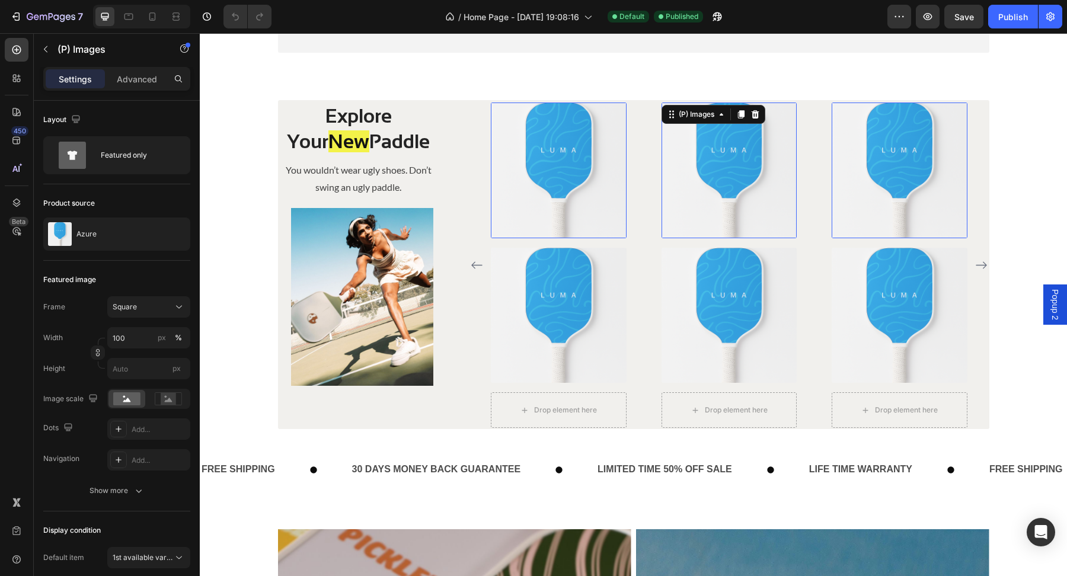
click at [882, 162] on img at bounding box center [900, 171] width 136 height 136
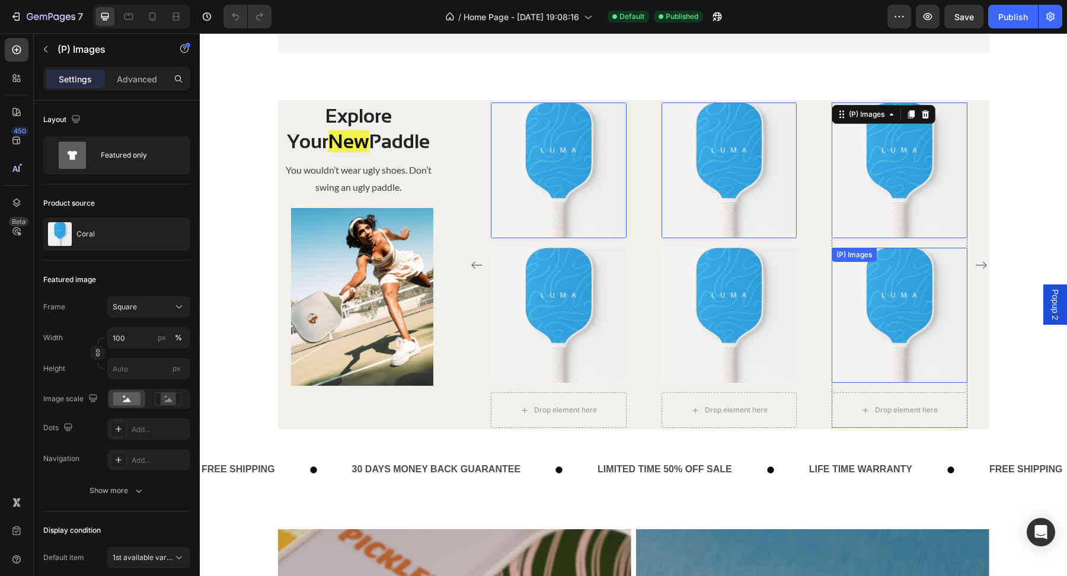
click at [863, 278] on img at bounding box center [900, 316] width 136 height 136
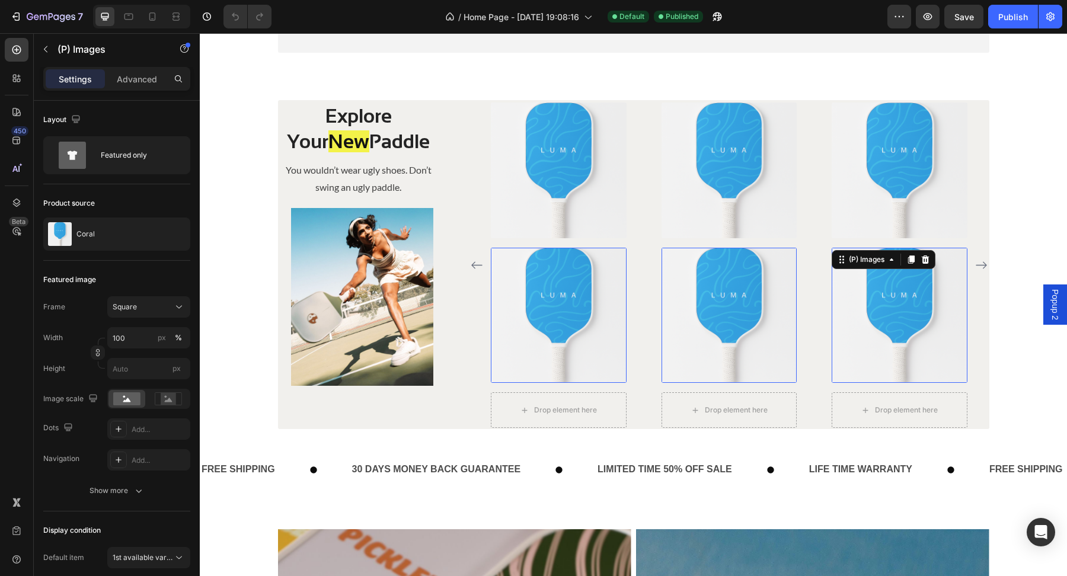
click at [721, 293] on img at bounding box center [730, 316] width 136 height 136
click at [535, 298] on img at bounding box center [559, 316] width 136 height 136
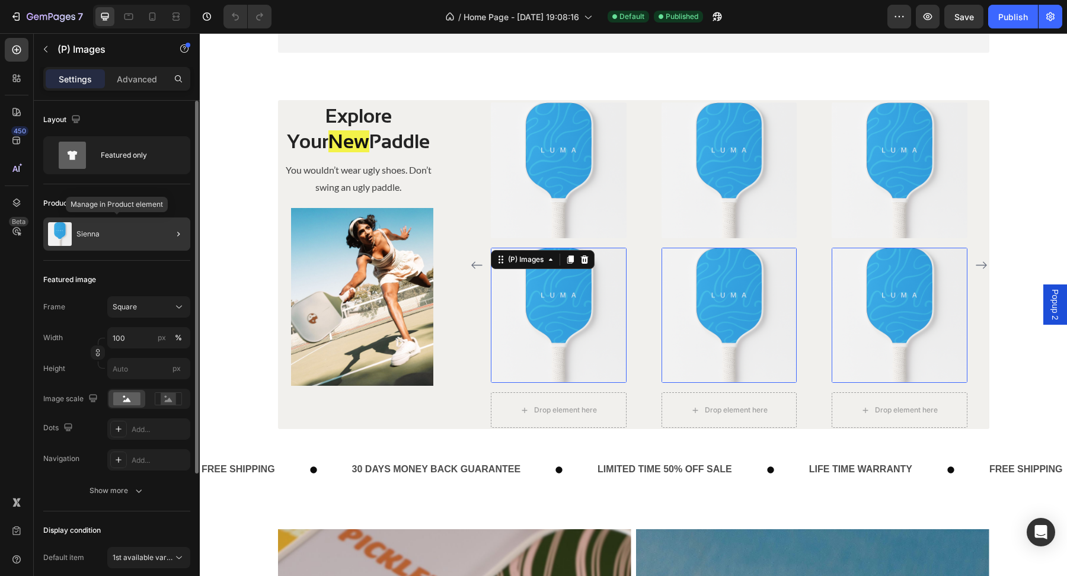
click at [99, 241] on div "Sienna" at bounding box center [116, 234] width 147 height 33
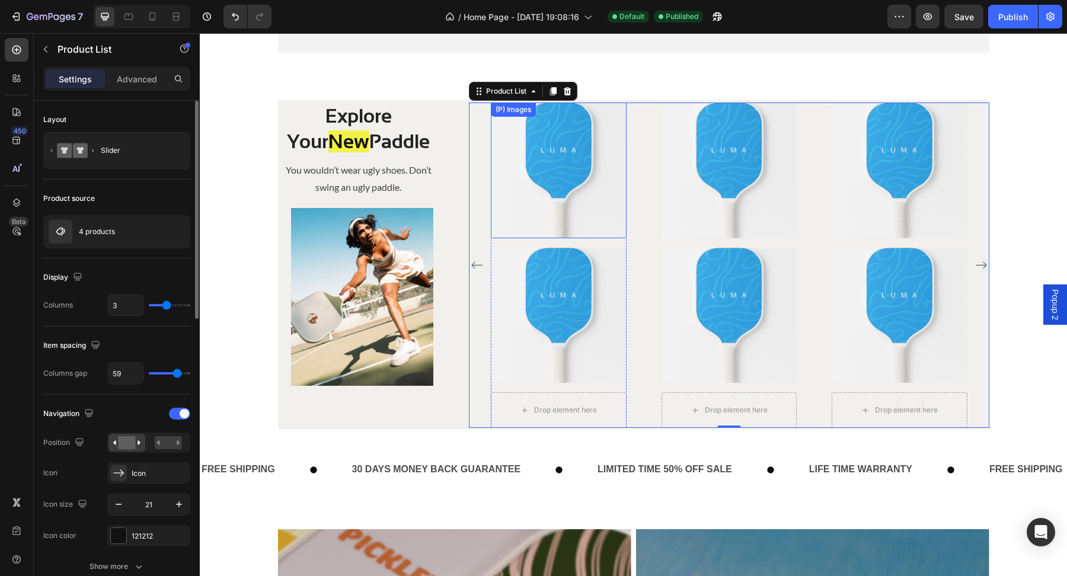
click at [557, 189] on img at bounding box center [559, 171] width 136 height 136
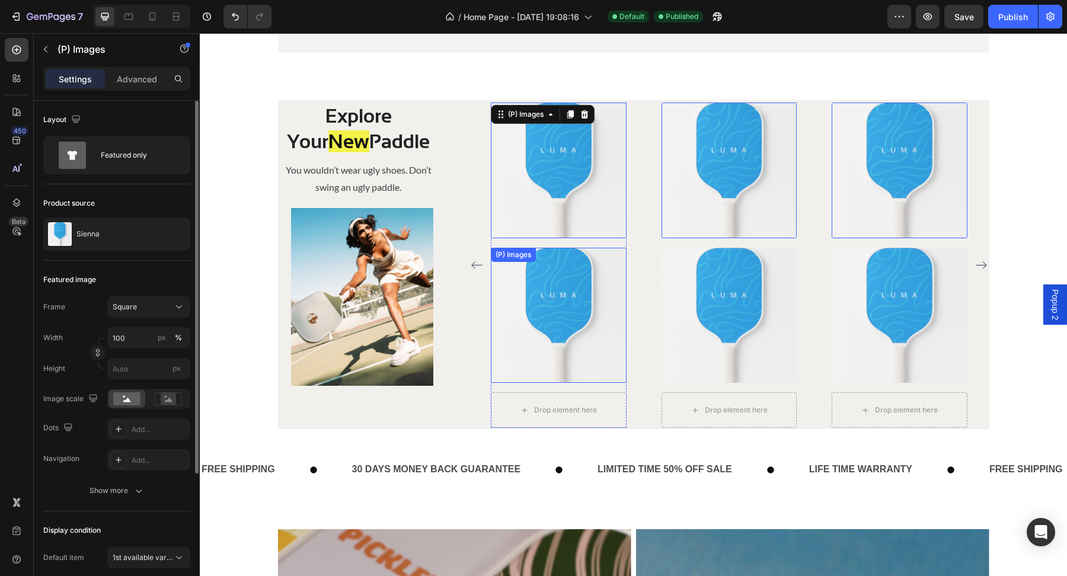
click at [549, 292] on img at bounding box center [559, 316] width 136 height 136
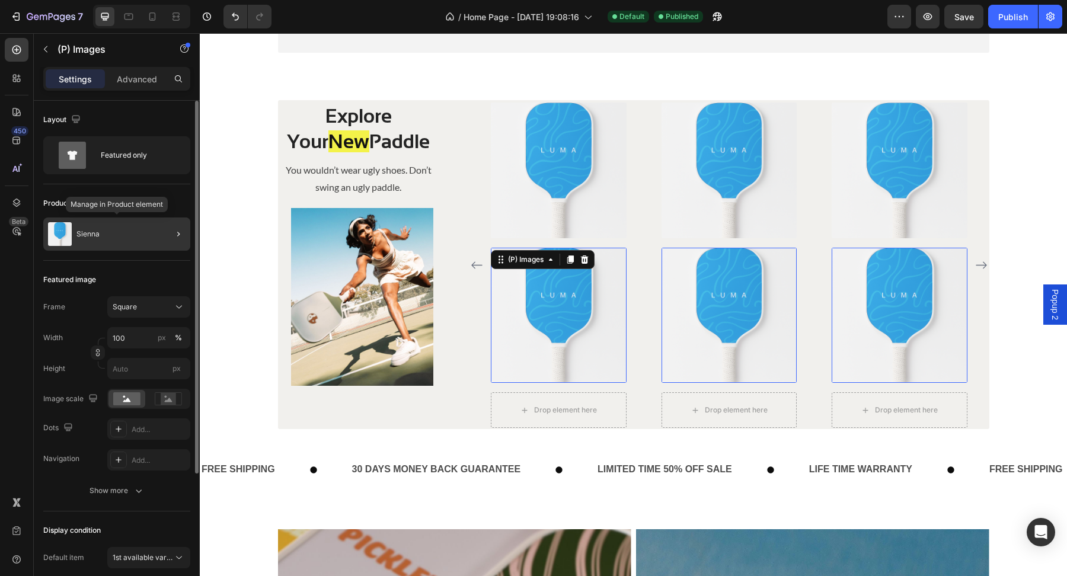
click at [111, 236] on div "Sienna" at bounding box center [116, 234] width 147 height 33
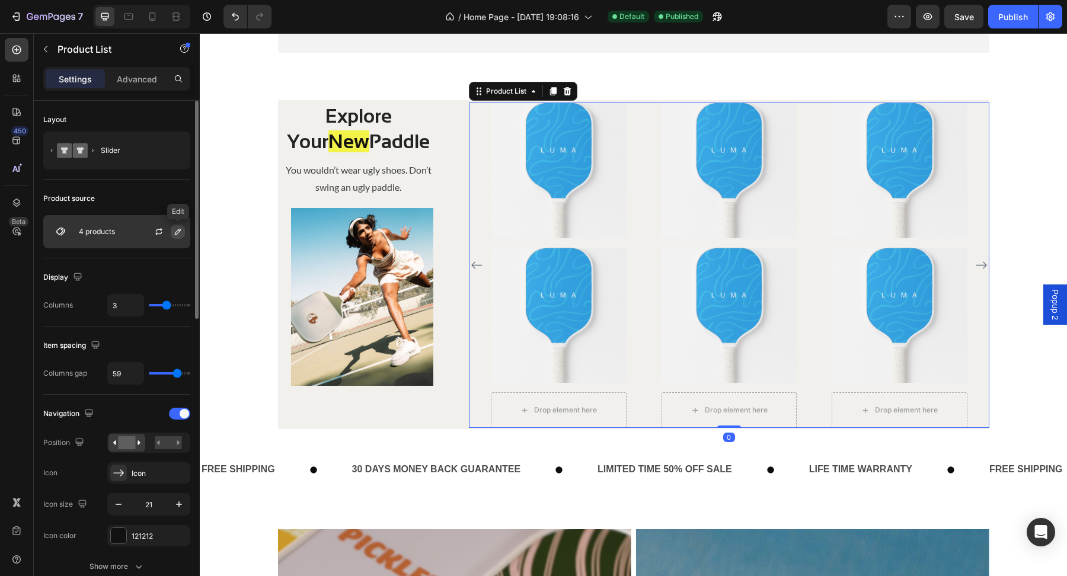
click at [177, 229] on icon "button" at bounding box center [177, 231] width 9 height 9
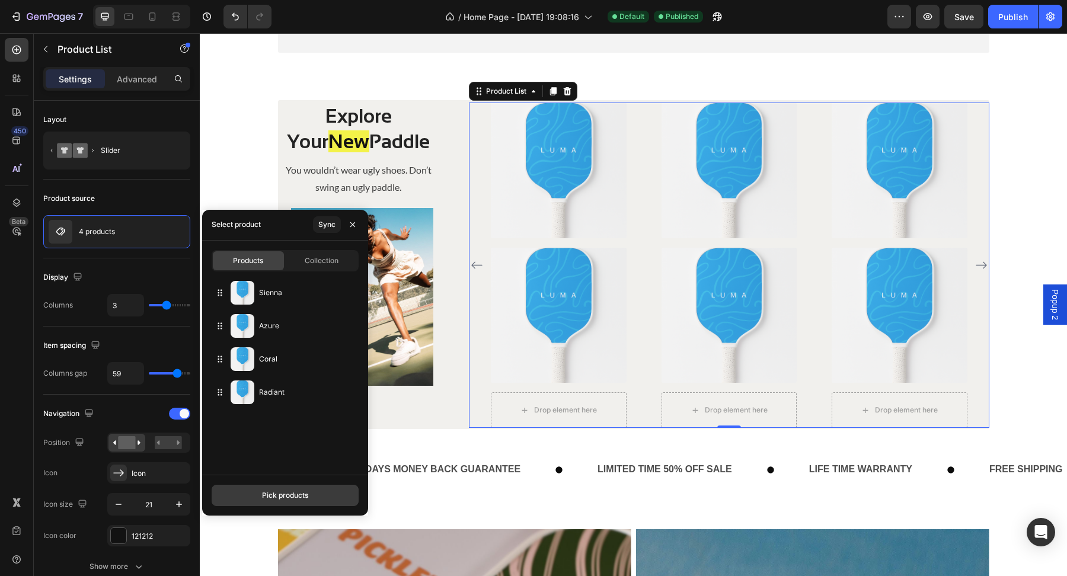
click at [282, 499] on div "Pick products" at bounding box center [285, 495] width 46 height 11
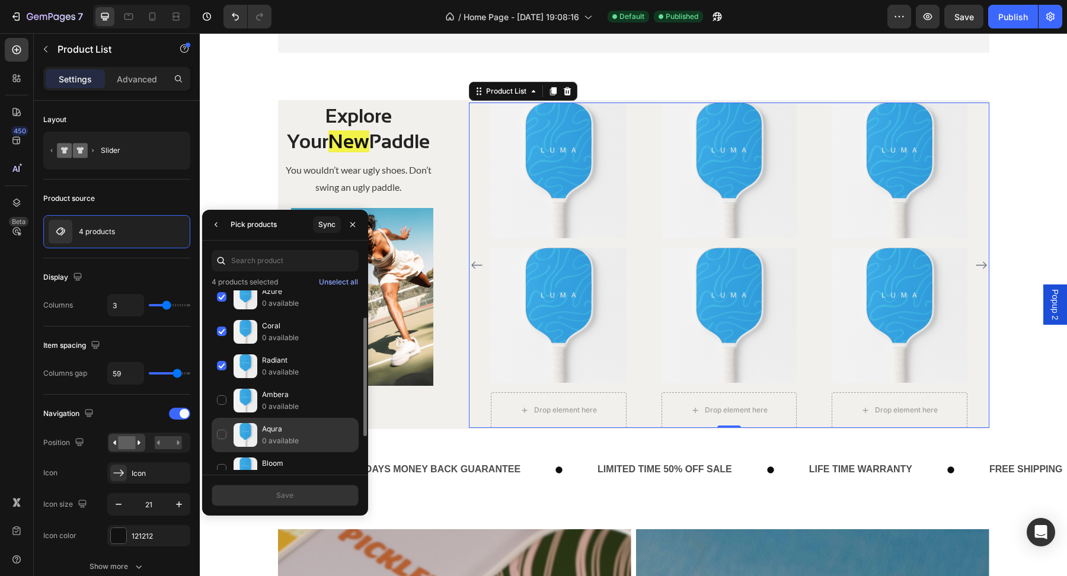
scroll to position [44, 0]
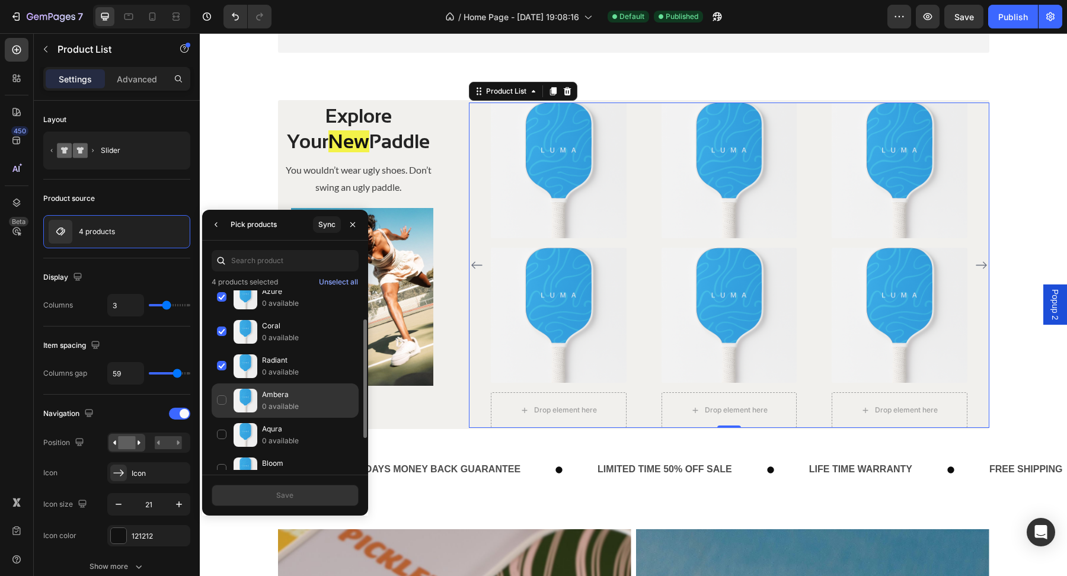
click at [270, 401] on p "0 available" at bounding box center [307, 407] width 91 height 12
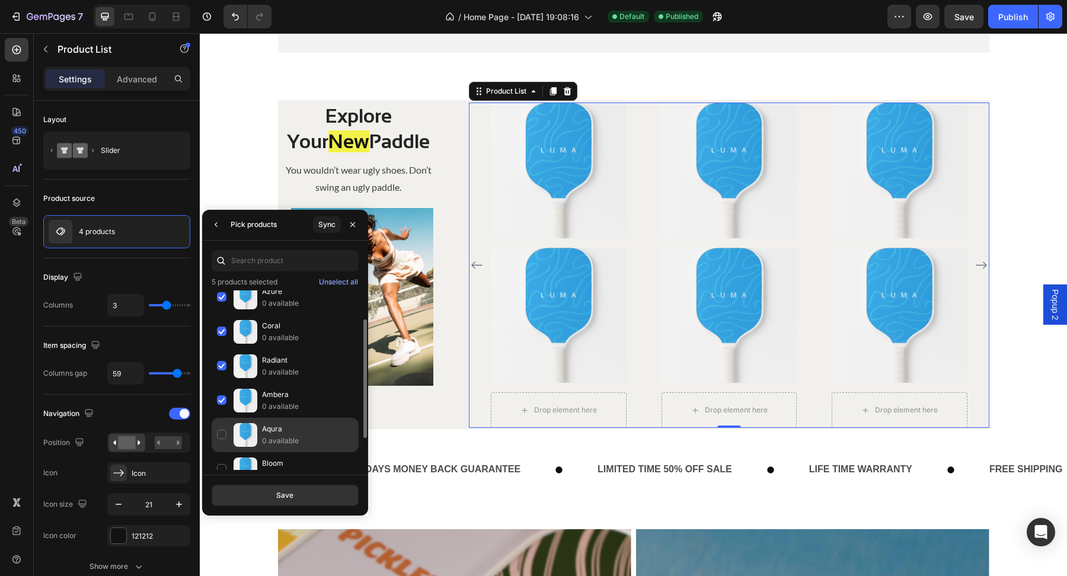
click at [270, 425] on p "Aqura" at bounding box center [307, 429] width 91 height 12
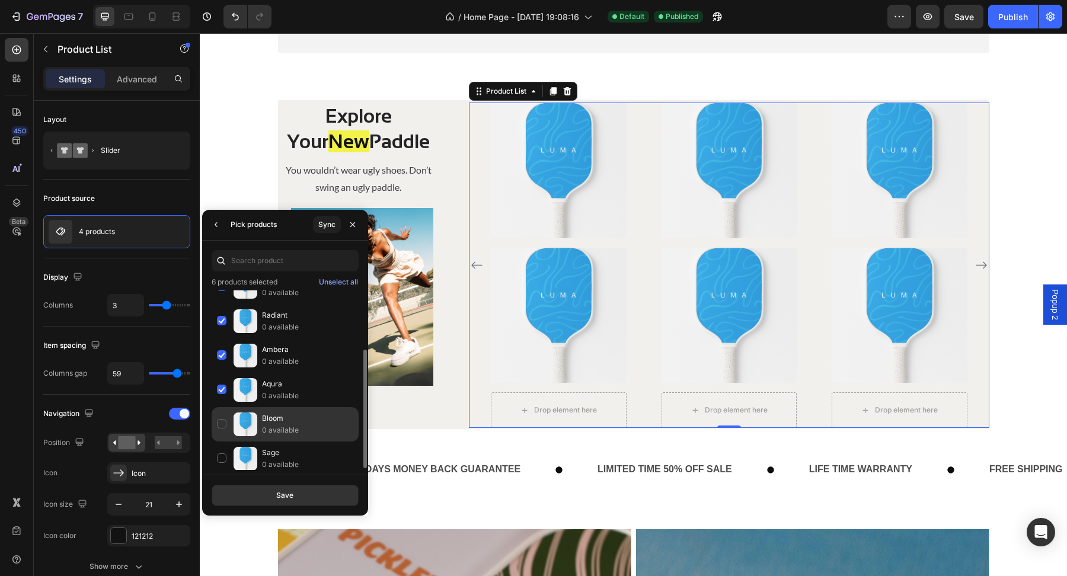
click at [272, 425] on p "0 available" at bounding box center [307, 431] width 91 height 12
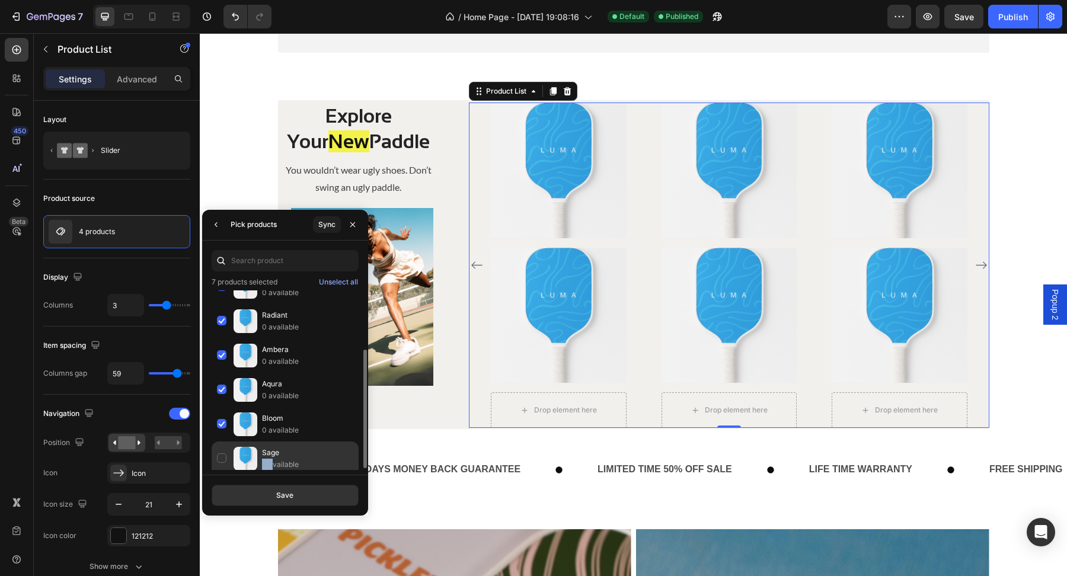
click at [272, 459] on p "0 available" at bounding box center [307, 465] width 91 height 12
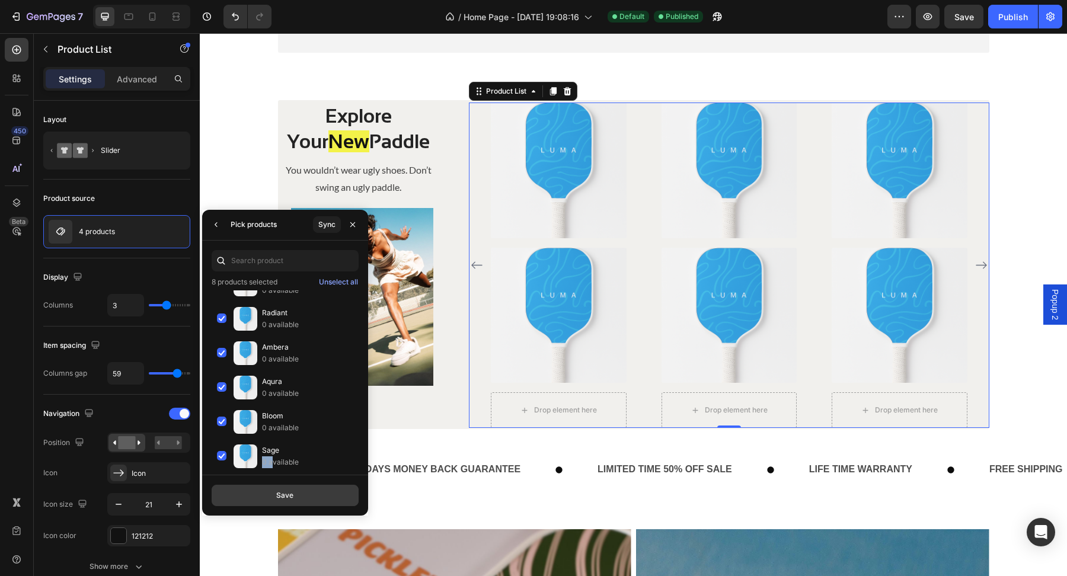
click at [265, 501] on button "Save" at bounding box center [285, 495] width 147 height 21
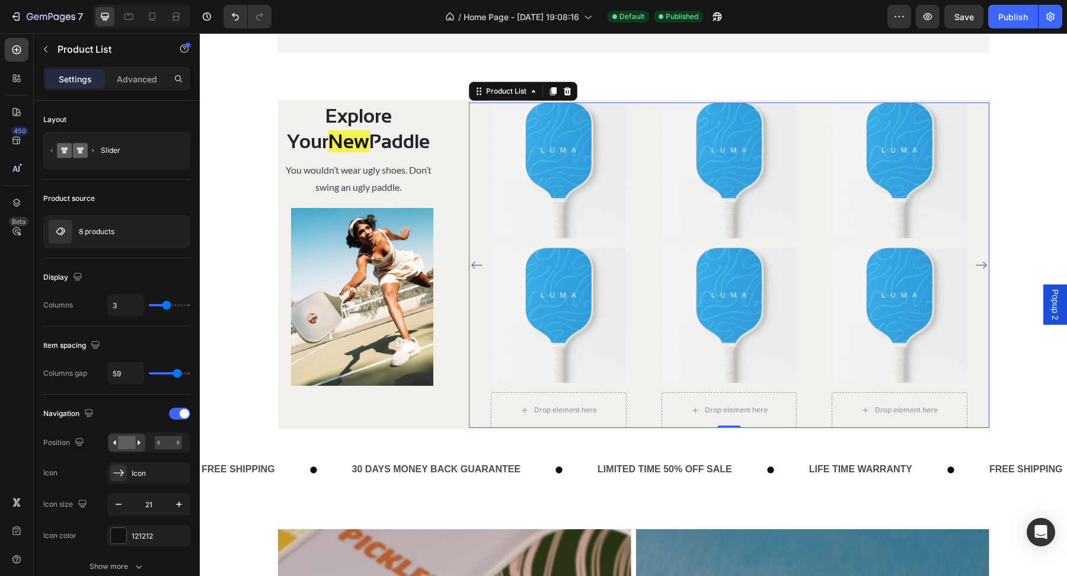
click at [979, 267] on icon "Carousel Next Arrow" at bounding box center [982, 265] width 12 height 12
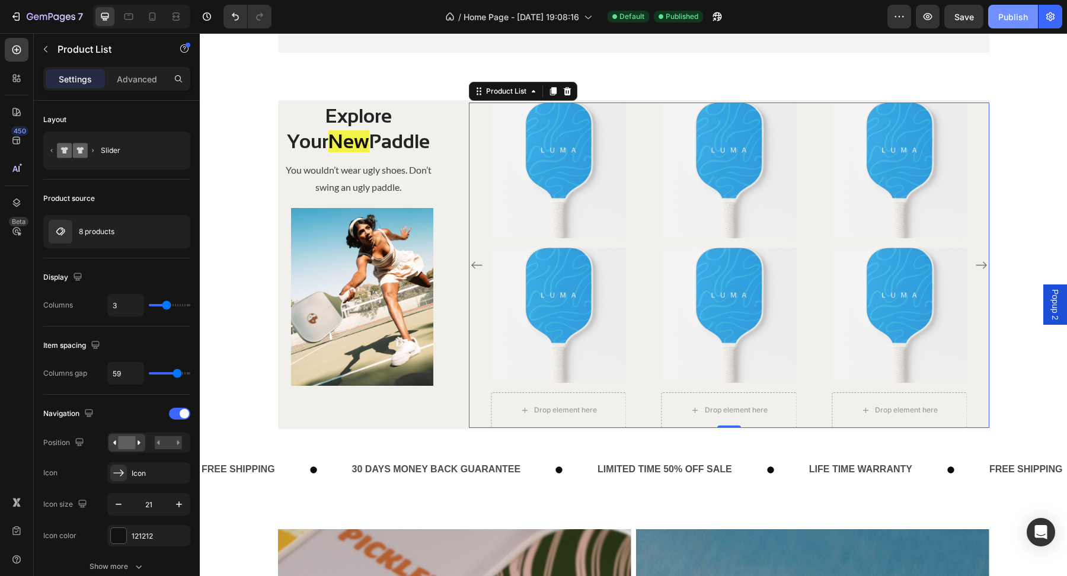
click at [1009, 17] on div "Publish" at bounding box center [1014, 17] width 30 height 12
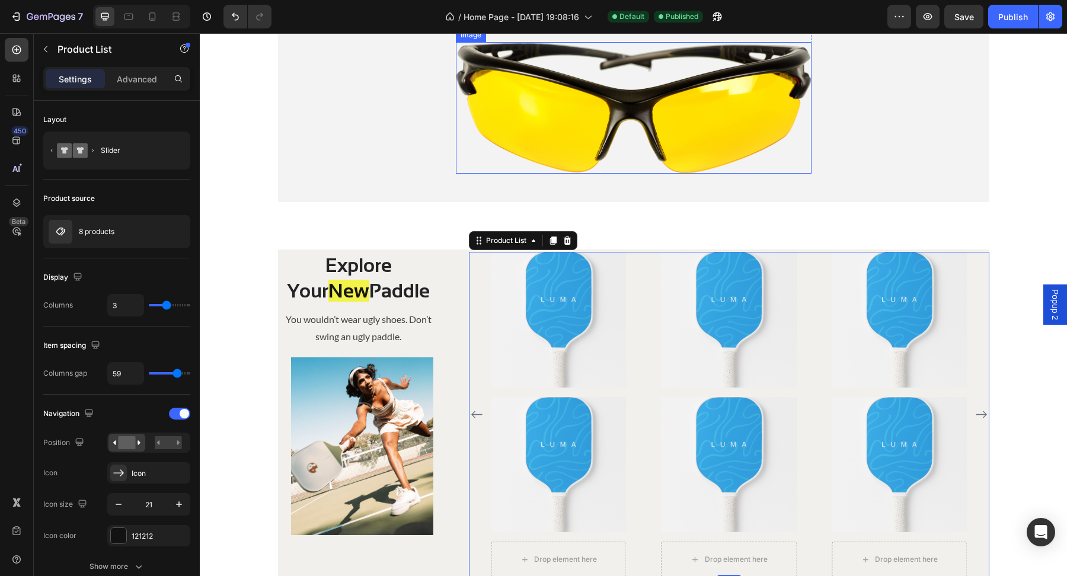
scroll to position [273, 0]
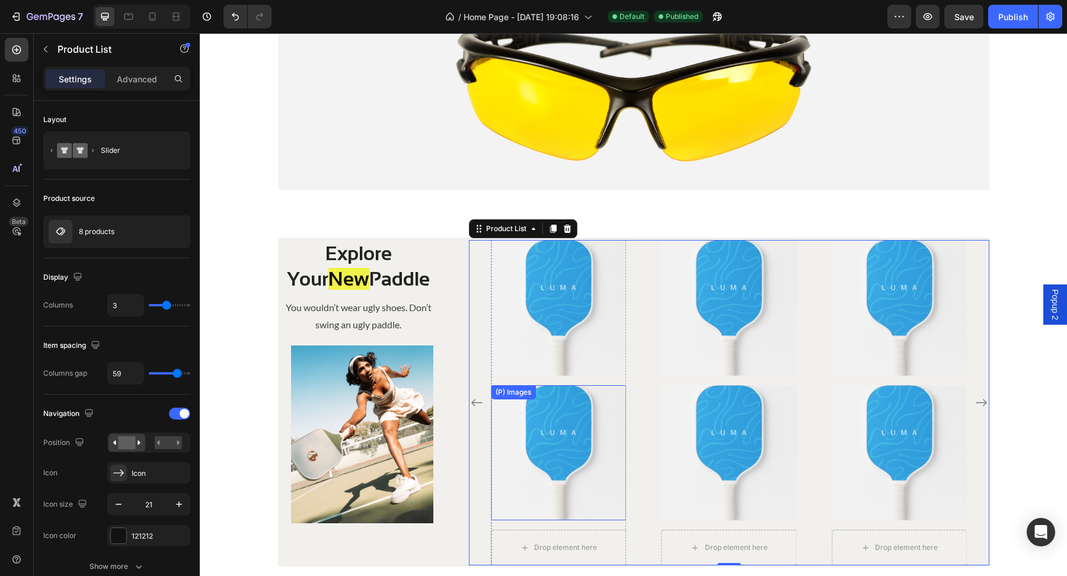
click at [555, 423] on img at bounding box center [559, 453] width 136 height 136
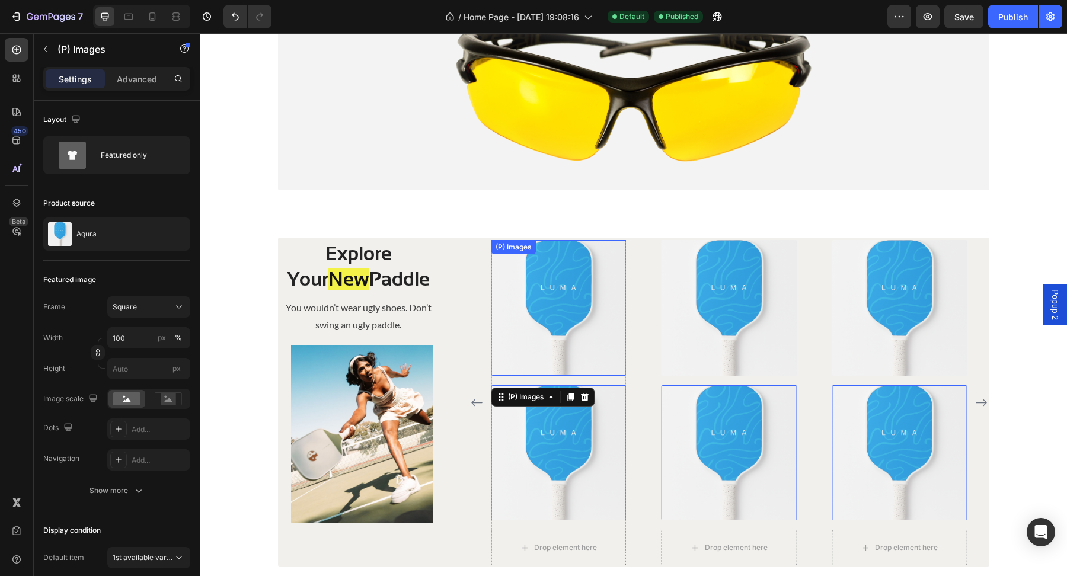
click at [578, 297] on img at bounding box center [559, 308] width 136 height 136
click at [562, 328] on img at bounding box center [559, 308] width 136 height 136
click at [568, 426] on img at bounding box center [559, 453] width 136 height 136
click at [475, 401] on icon "Carousel Back Arrow" at bounding box center [477, 403] width 12 height 12
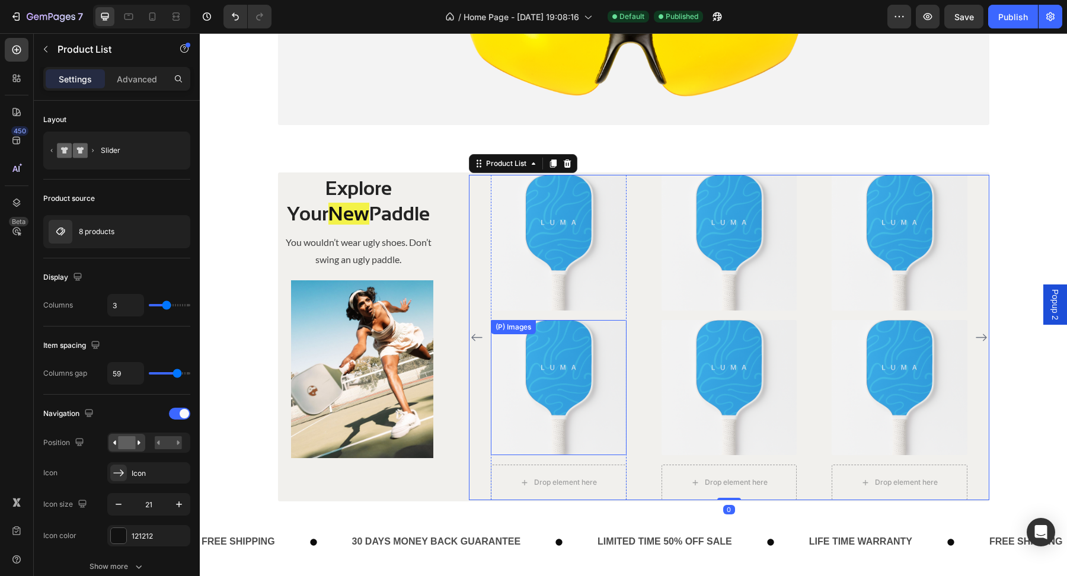
scroll to position [342, 0]
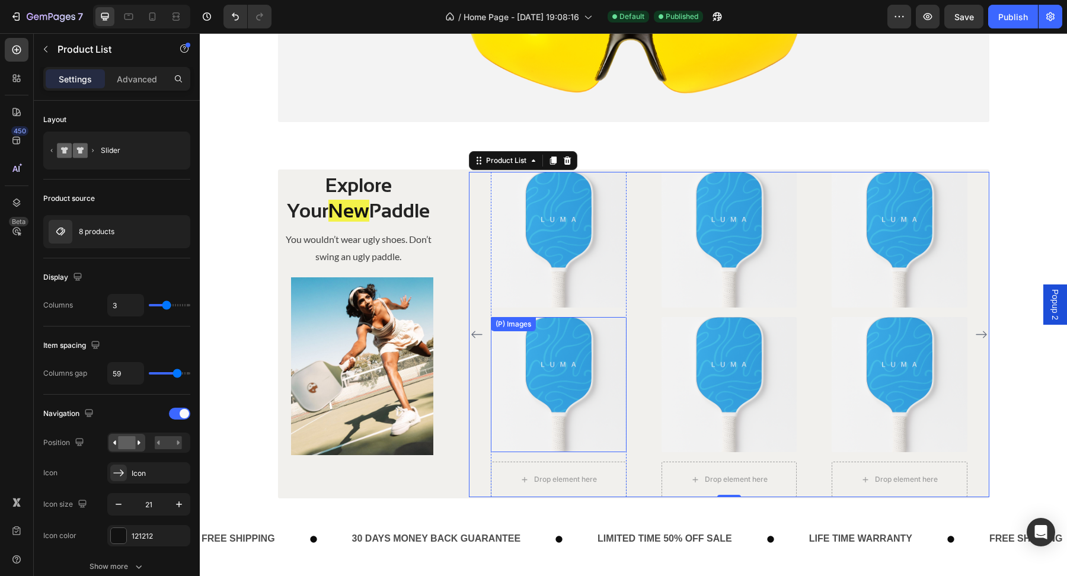
click at [585, 388] on img at bounding box center [559, 385] width 136 height 136
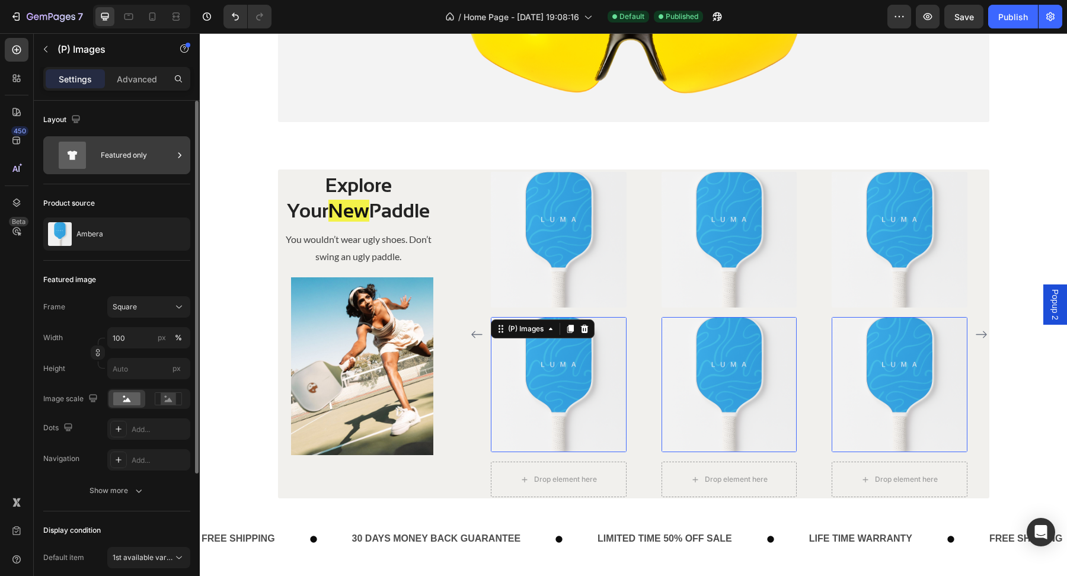
click at [117, 164] on div "Featured only" at bounding box center [137, 155] width 72 height 27
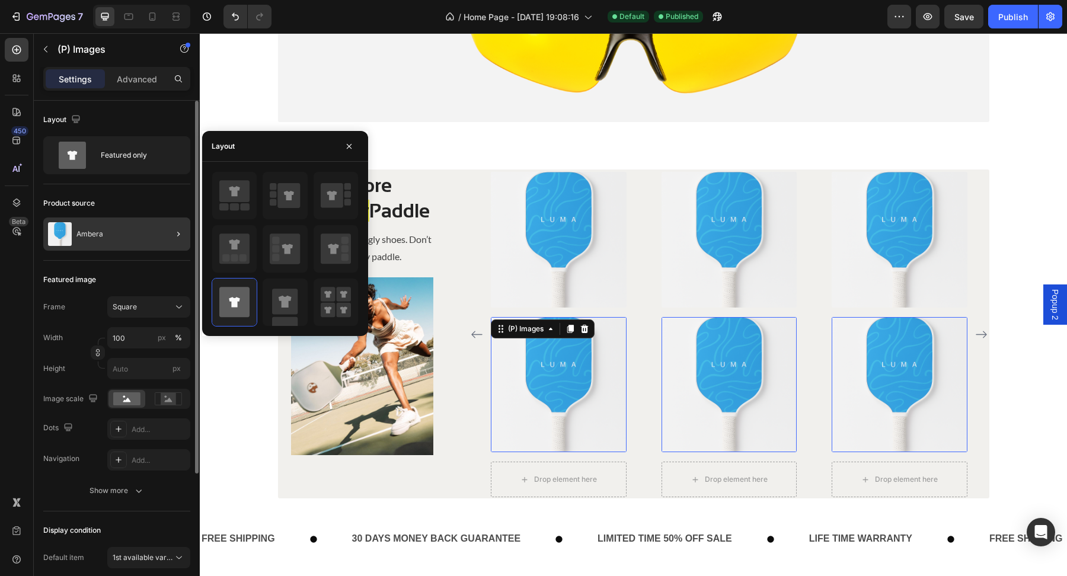
click at [159, 232] on div at bounding box center [173, 234] width 33 height 33
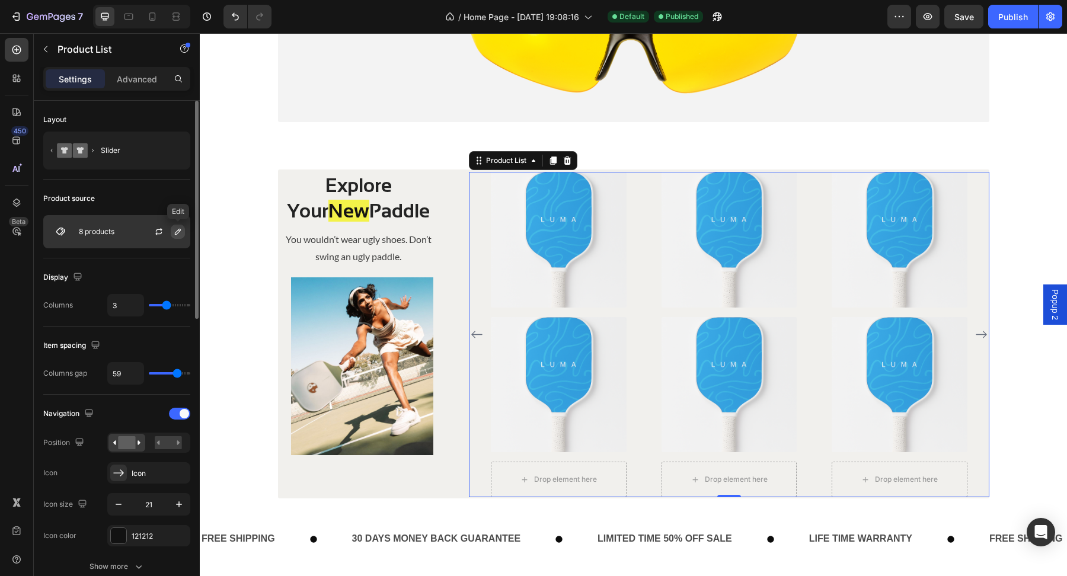
click at [178, 234] on icon "button" at bounding box center [177, 231] width 9 height 9
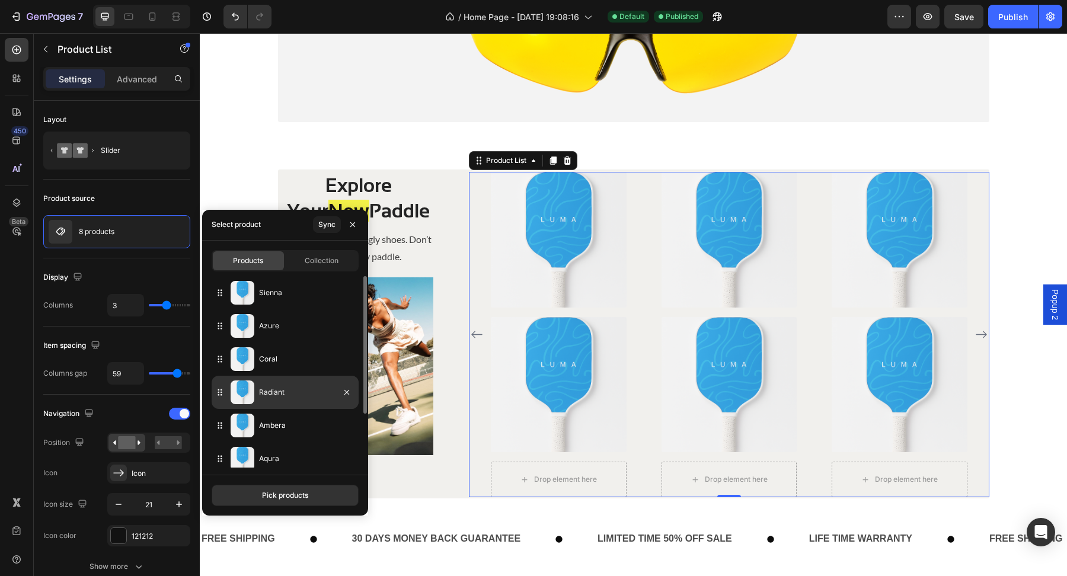
scroll to position [74, 0]
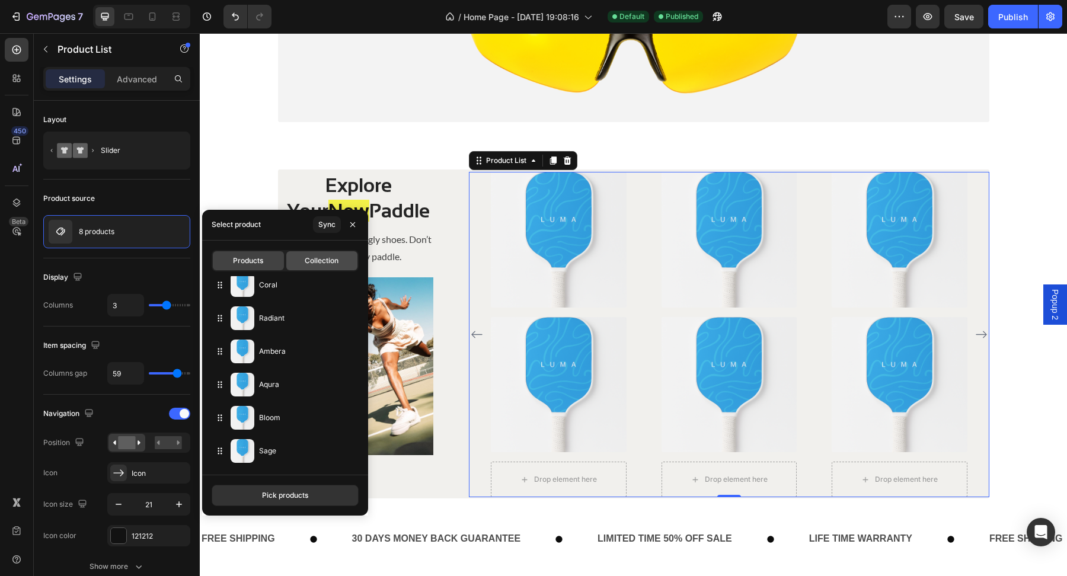
click at [311, 262] on span "Collection" at bounding box center [322, 261] width 34 height 11
type input "6"
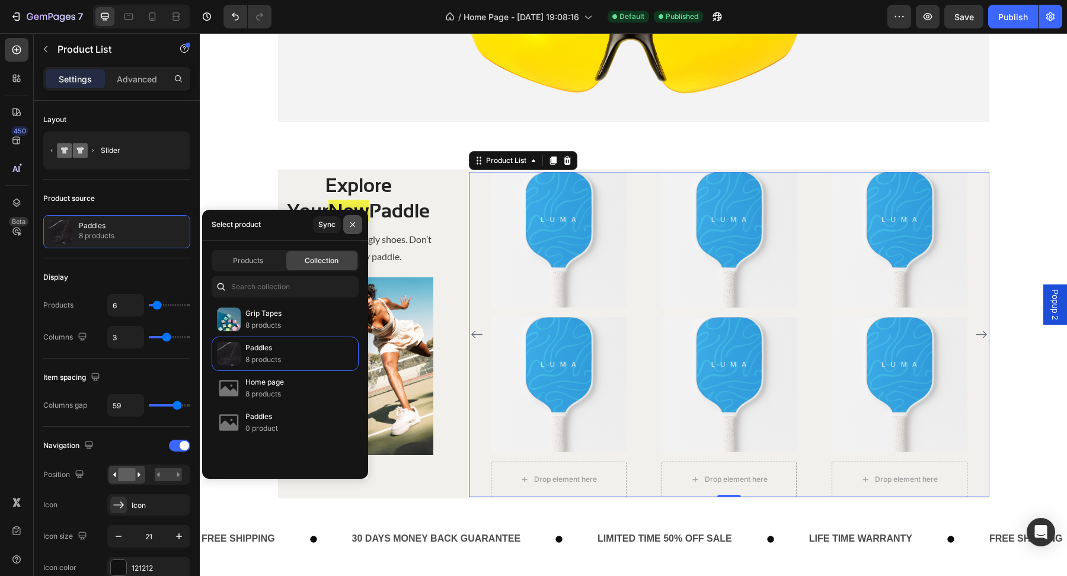
click at [350, 225] on icon "button" at bounding box center [352, 224] width 9 height 9
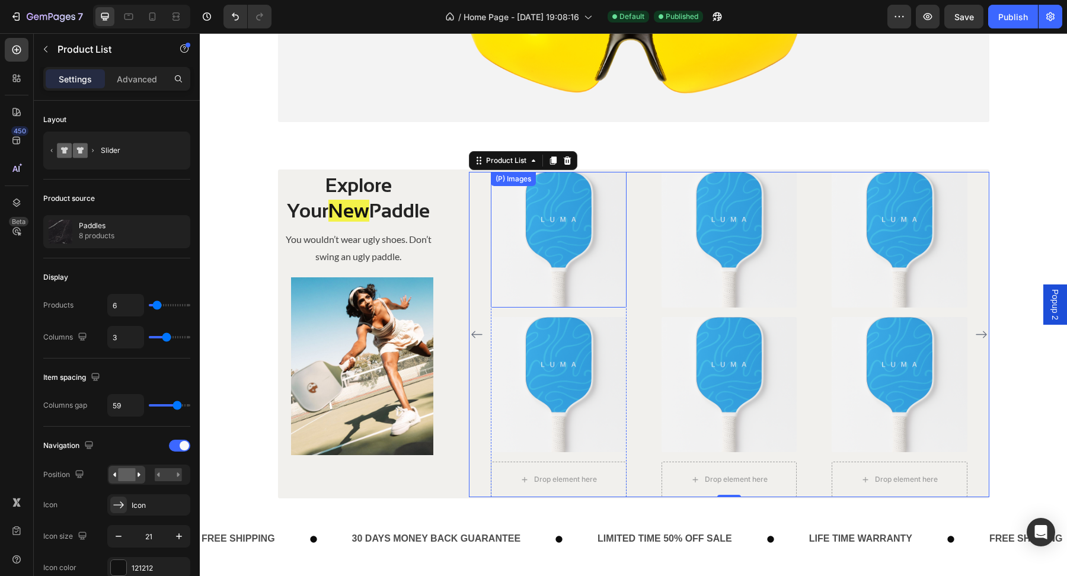
click at [568, 250] on img at bounding box center [559, 240] width 136 height 136
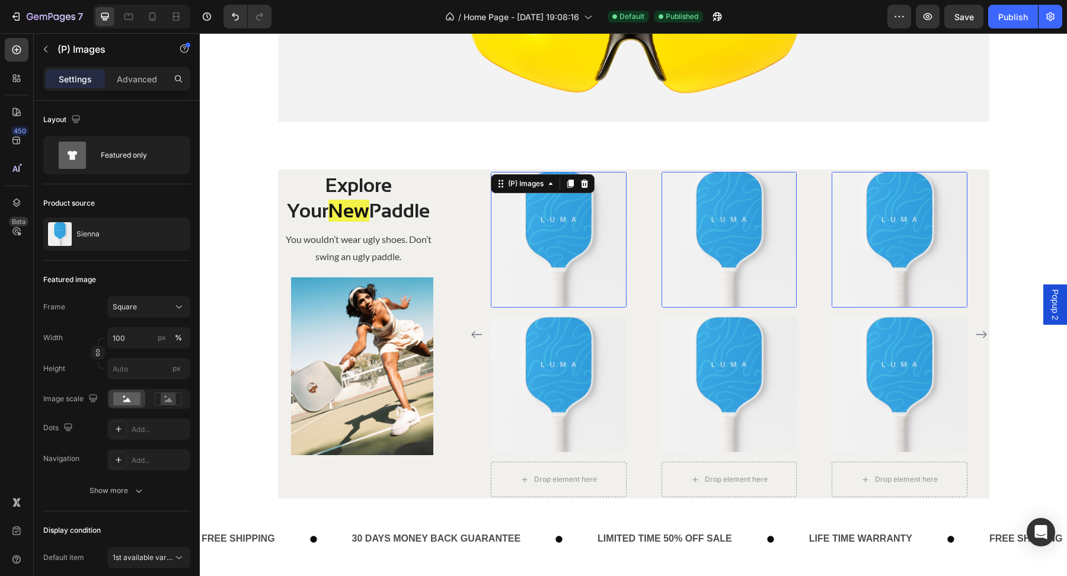
click at [569, 390] on img at bounding box center [559, 385] width 136 height 136
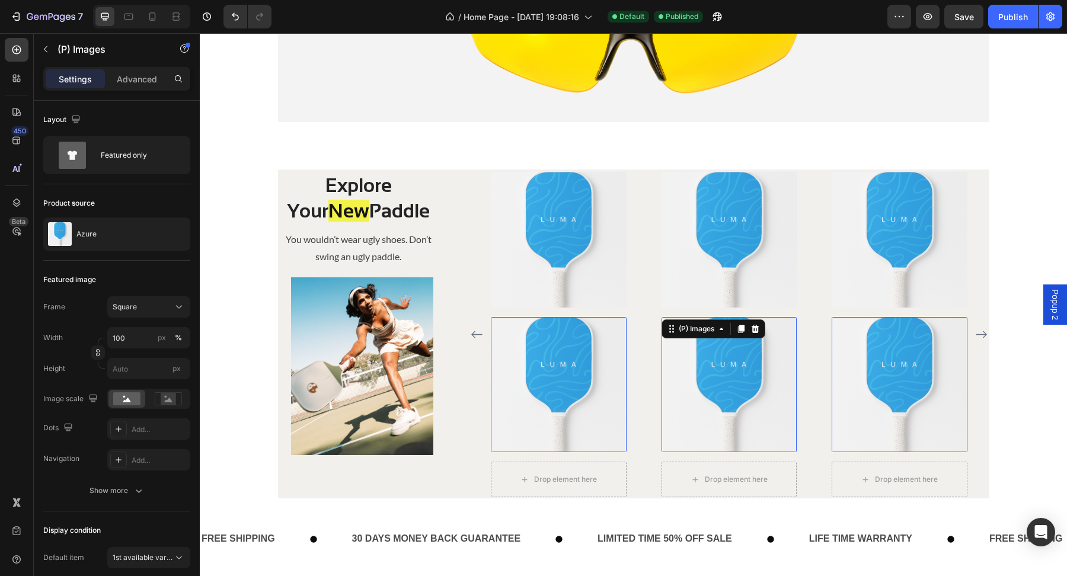
click at [710, 348] on img at bounding box center [730, 385] width 136 height 136
click at [721, 211] on img at bounding box center [730, 240] width 136 height 136
click at [723, 356] on img at bounding box center [730, 385] width 136 height 136
click at [590, 355] on img at bounding box center [559, 385] width 136 height 136
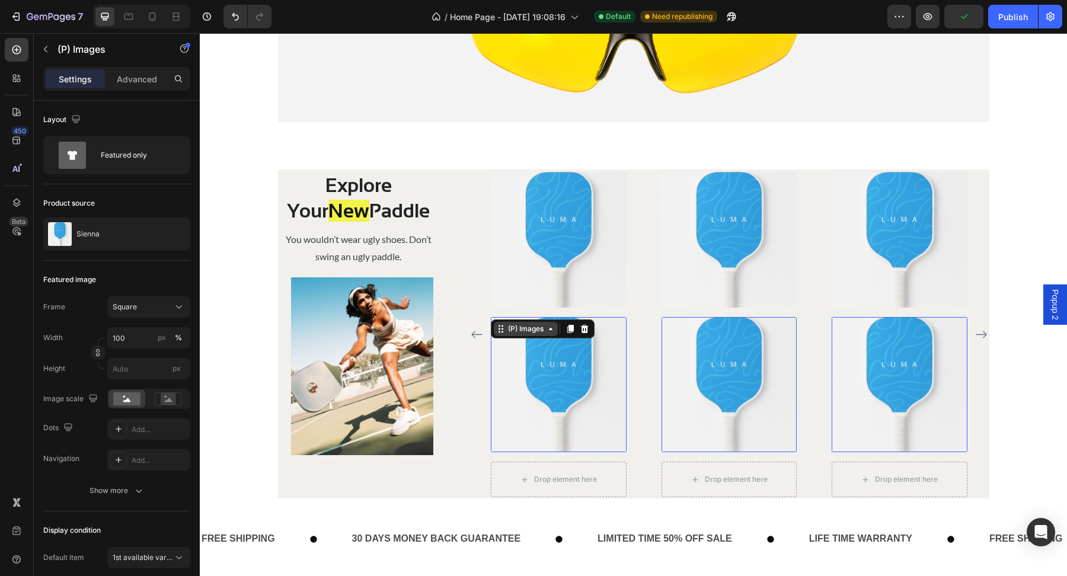
click at [544, 328] on div "(P) Images" at bounding box center [526, 329] width 40 height 11
click at [595, 392] on img at bounding box center [559, 385] width 136 height 136
click at [560, 392] on img at bounding box center [559, 385] width 136 height 136
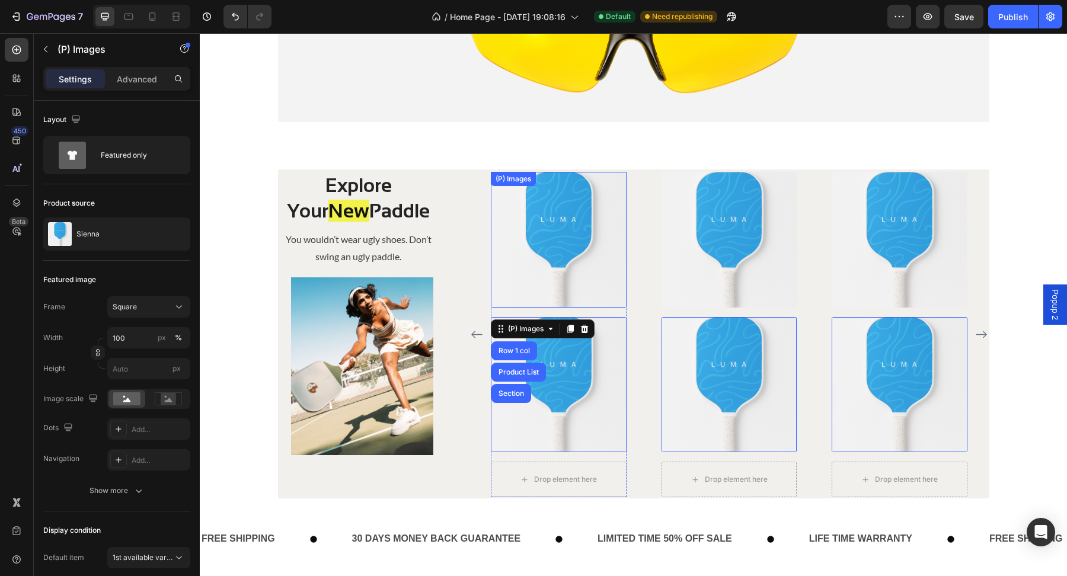
click at [572, 264] on img at bounding box center [559, 240] width 136 height 136
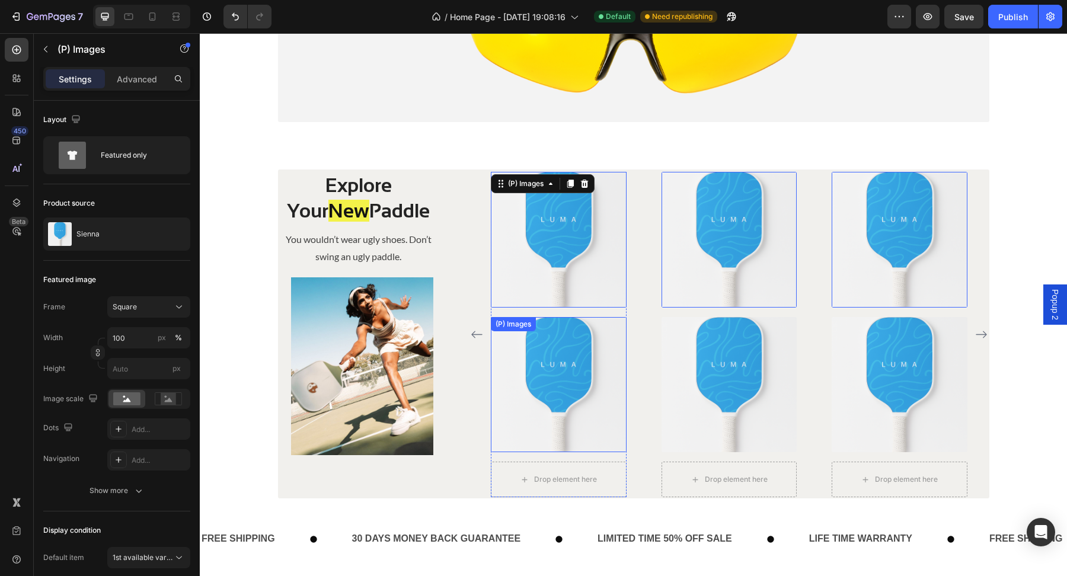
click at [559, 410] on img at bounding box center [559, 385] width 136 height 136
click at [589, 256] on img at bounding box center [559, 240] width 136 height 136
click at [648, 263] on div "(P) Images 16 (P) Images Drop element here Row Product List (P) Images 0 (P) Im…" at bounding box center [729, 335] width 477 height 326
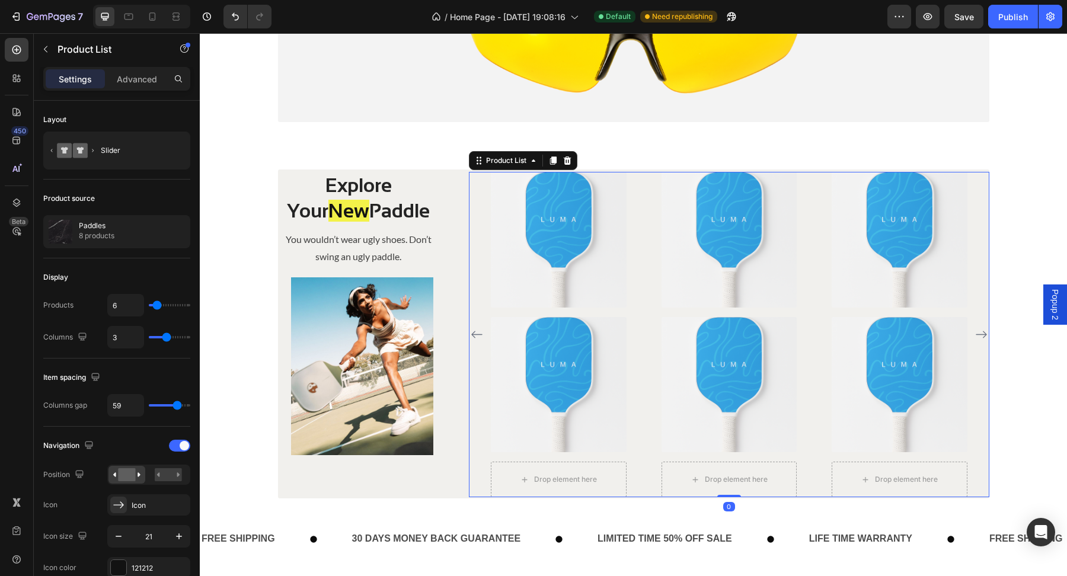
click at [652, 301] on div "(P) Images (P) Images Drop element here Row Product List 0 (P) Images (P) Image…" at bounding box center [729, 335] width 477 height 326
click at [519, 159] on div "Product List" at bounding box center [506, 160] width 45 height 11
click at [177, 230] on icon "button" at bounding box center [178, 232] width 6 height 6
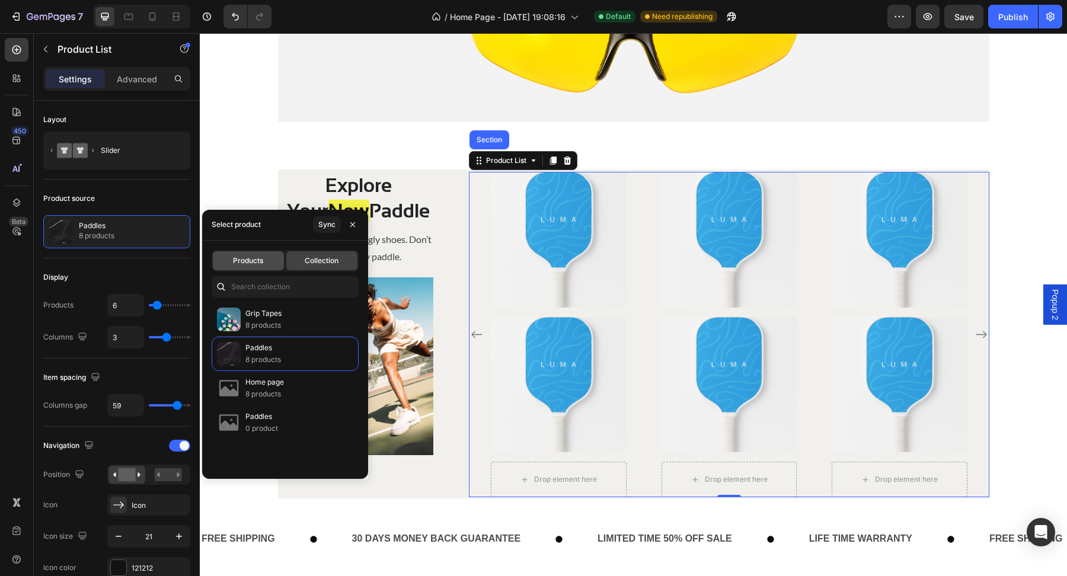
click at [247, 264] on span "Products" at bounding box center [248, 261] width 30 height 11
type input "3"
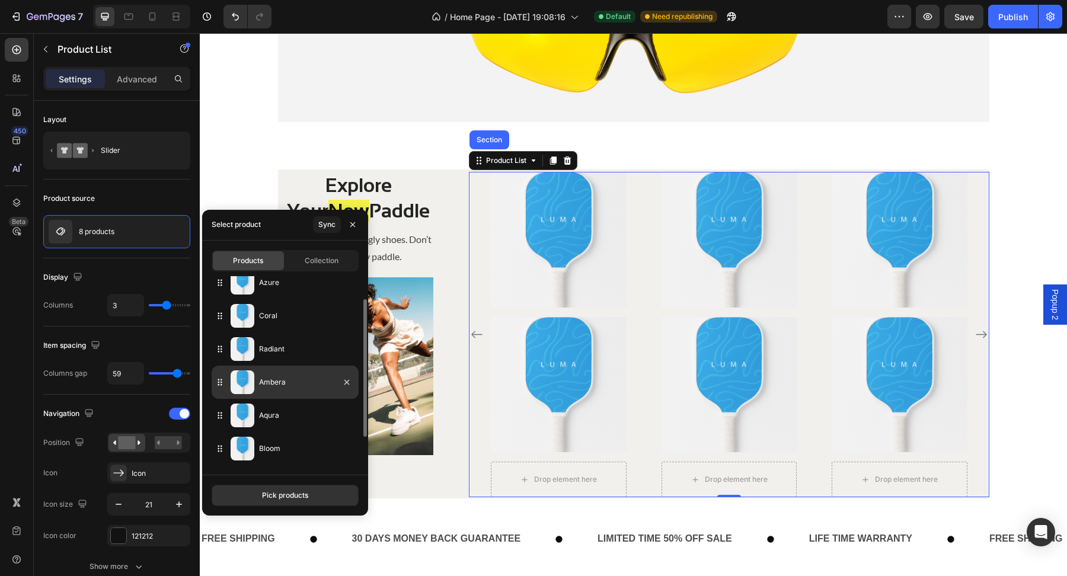
scroll to position [39, 0]
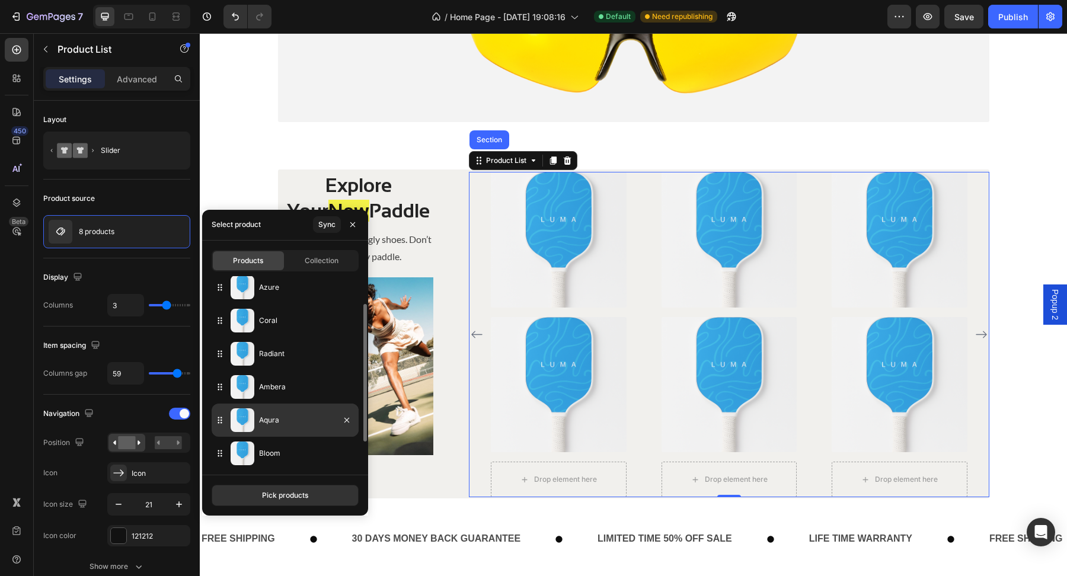
click at [264, 425] on p "Aqura" at bounding box center [306, 421] width 95 height 12
click at [256, 422] on div "Aqura" at bounding box center [285, 420] width 147 height 33
click at [247, 416] on img at bounding box center [243, 421] width 24 height 24
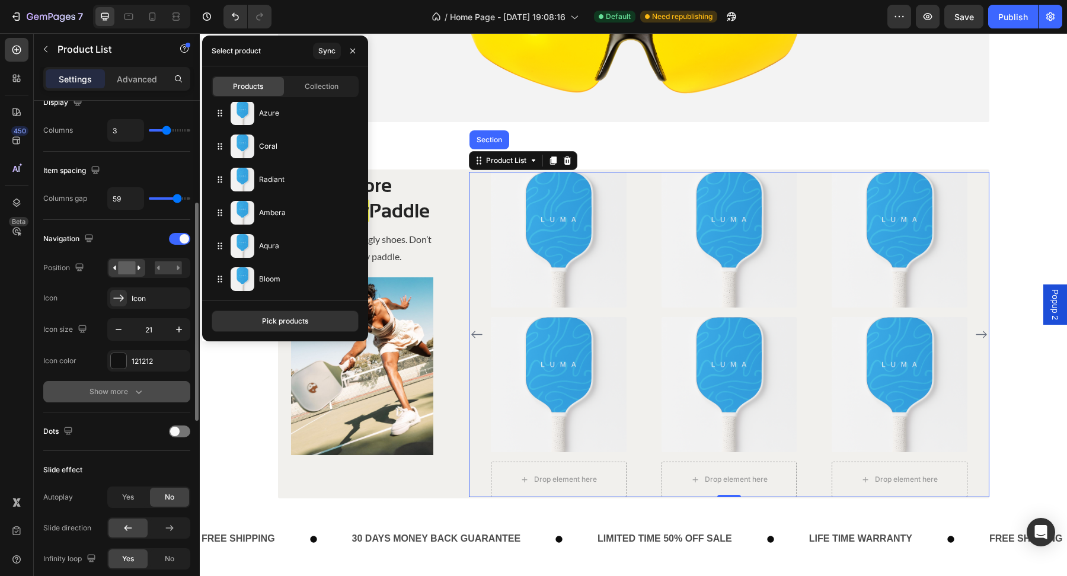
scroll to position [195, 0]
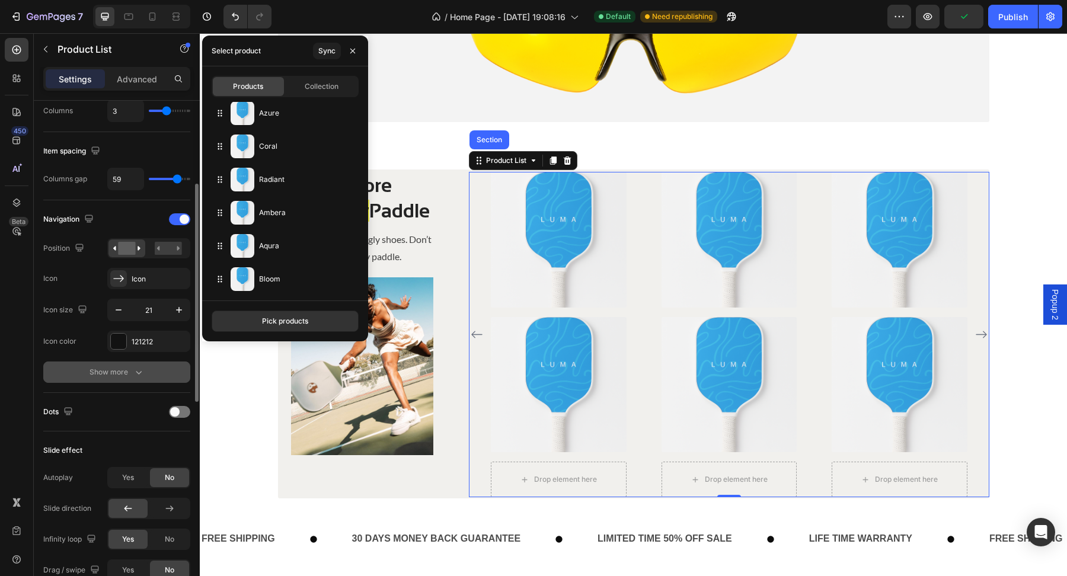
click at [120, 371] on div "Show more" at bounding box center [117, 372] width 55 height 12
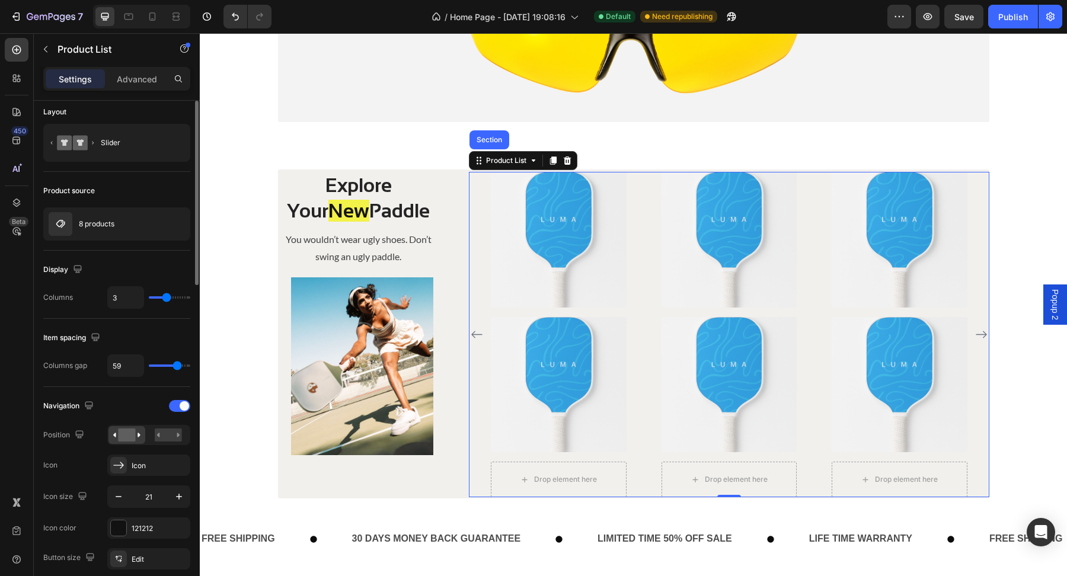
scroll to position [0, 0]
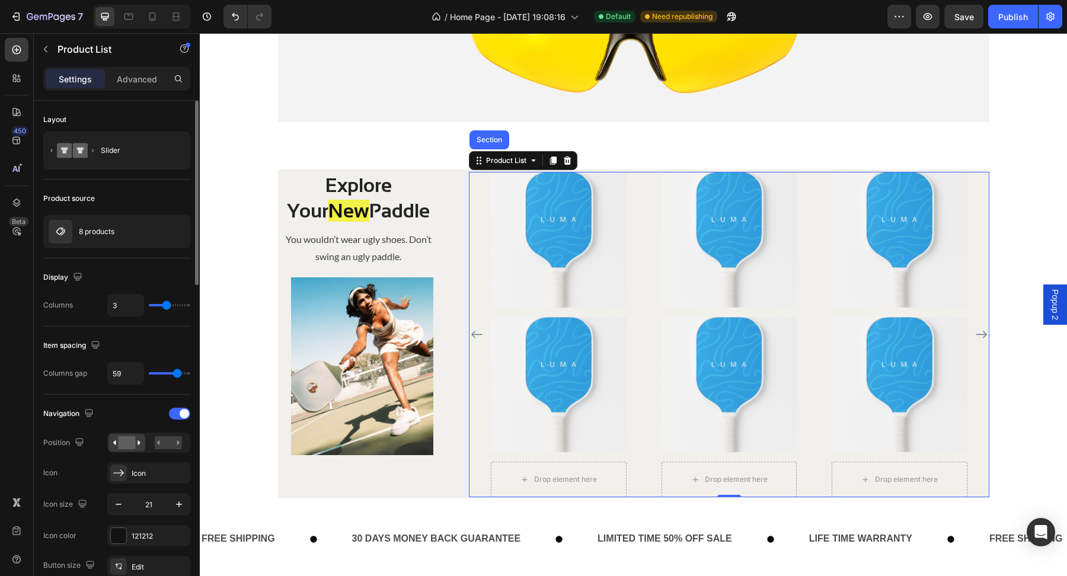
click at [166, 307] on input "range" at bounding box center [170, 305] width 42 height 2
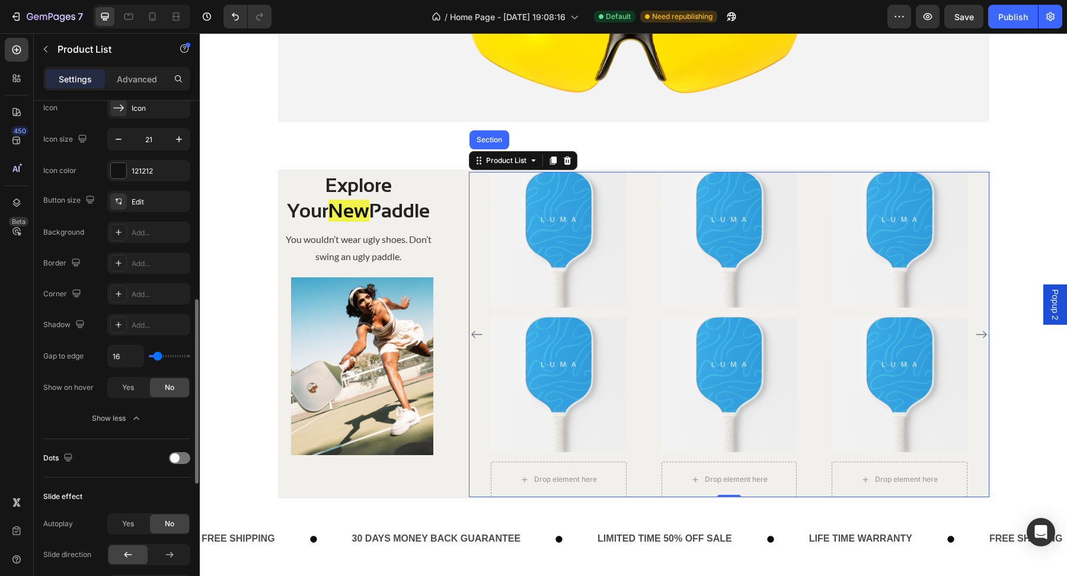
scroll to position [428, 0]
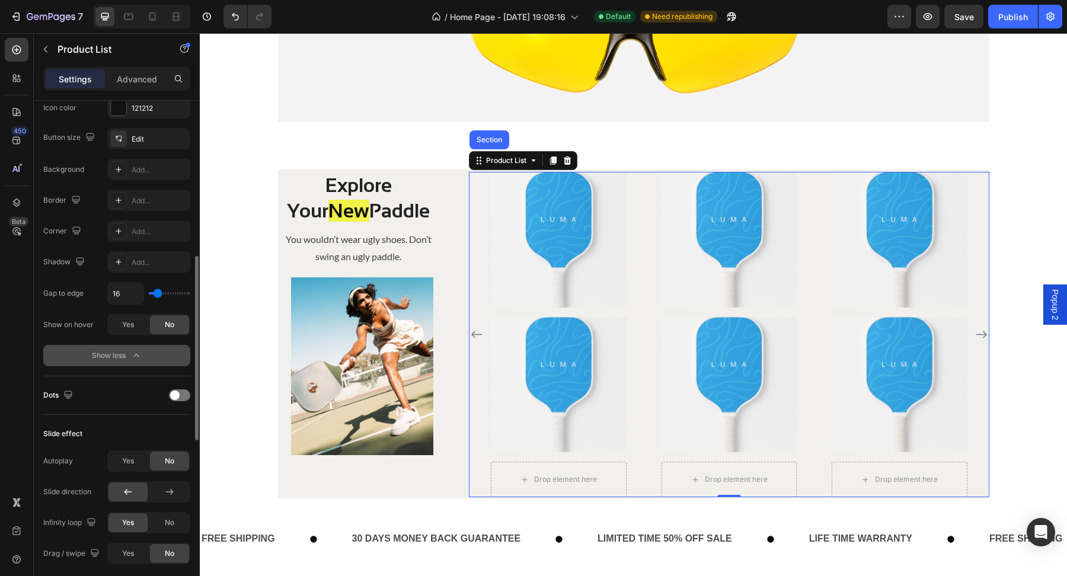
click at [138, 350] on icon "button" at bounding box center [136, 356] width 12 height 12
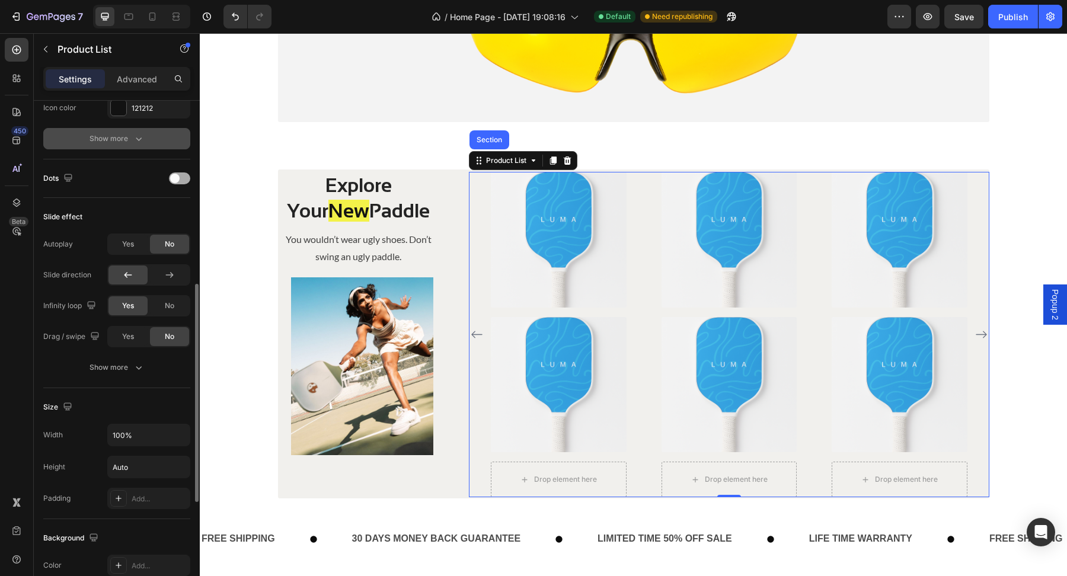
click at [170, 174] on div at bounding box center [179, 178] width 21 height 9
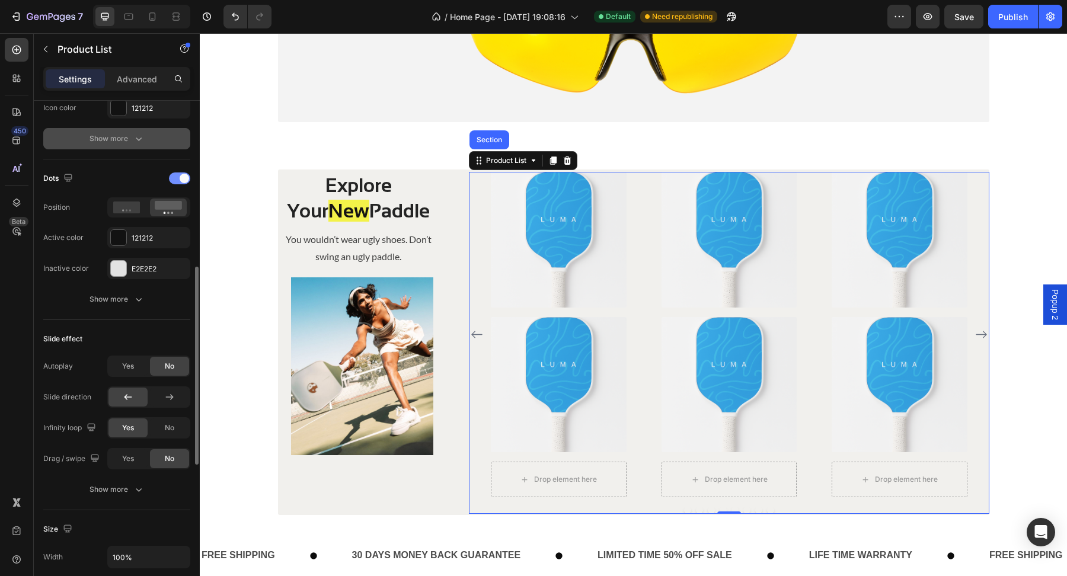
click at [172, 173] on div at bounding box center [179, 179] width 21 height 12
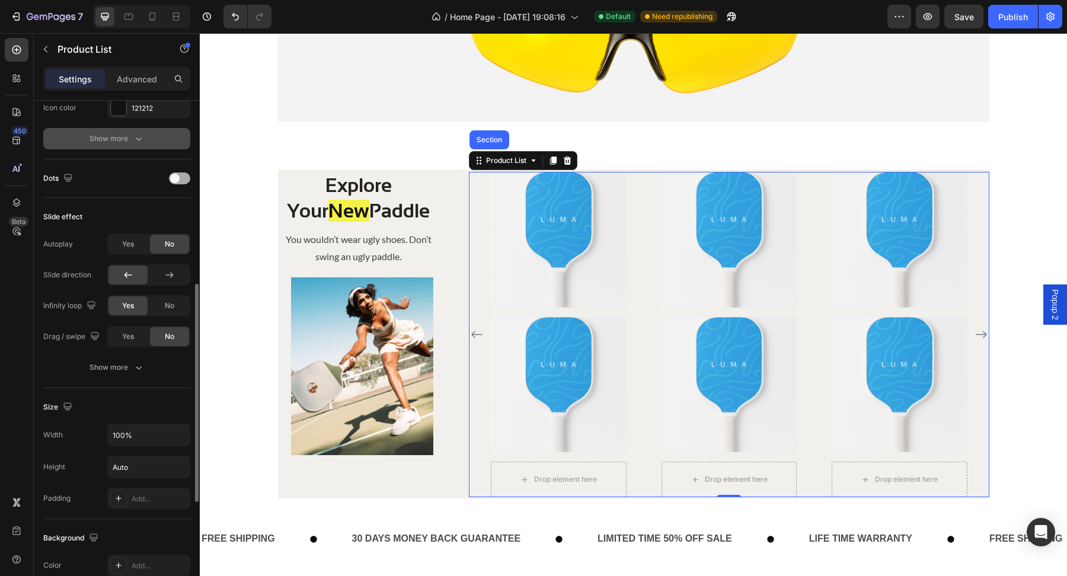
click at [174, 174] on span at bounding box center [174, 178] width 9 height 9
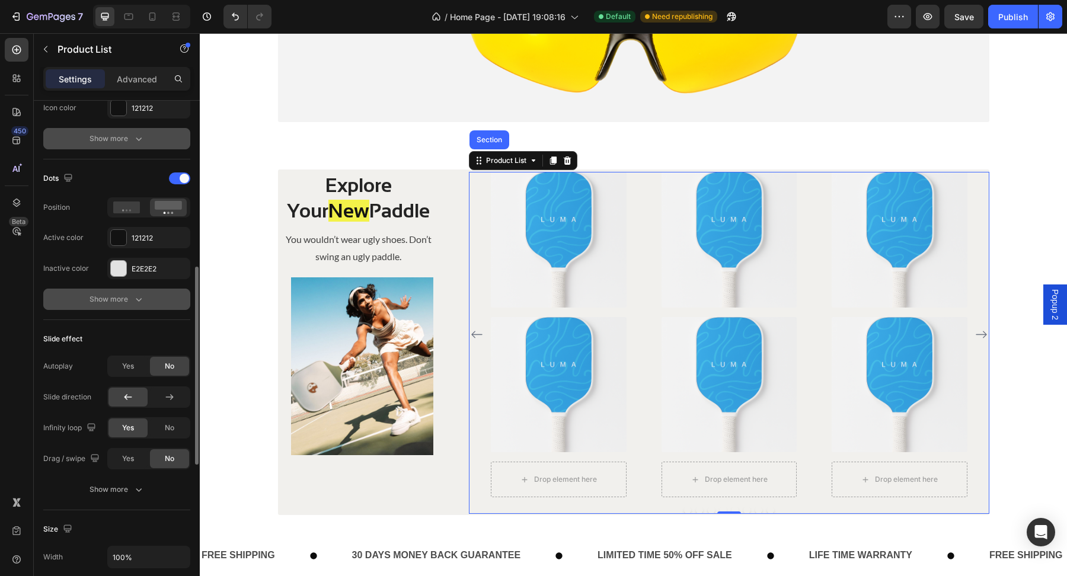
click at [113, 298] on div "Show more" at bounding box center [117, 300] width 55 height 12
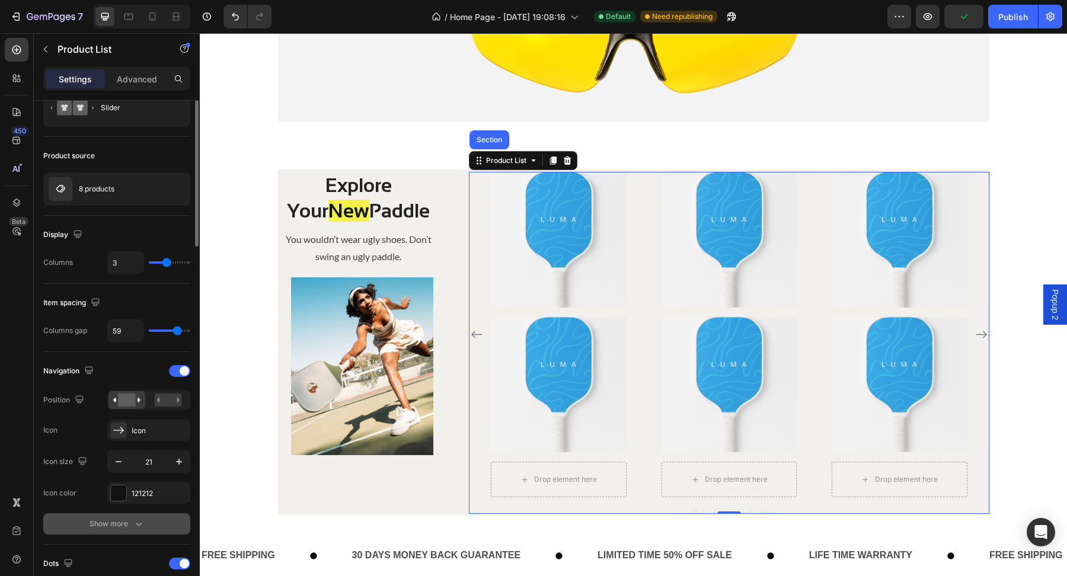
scroll to position [0, 0]
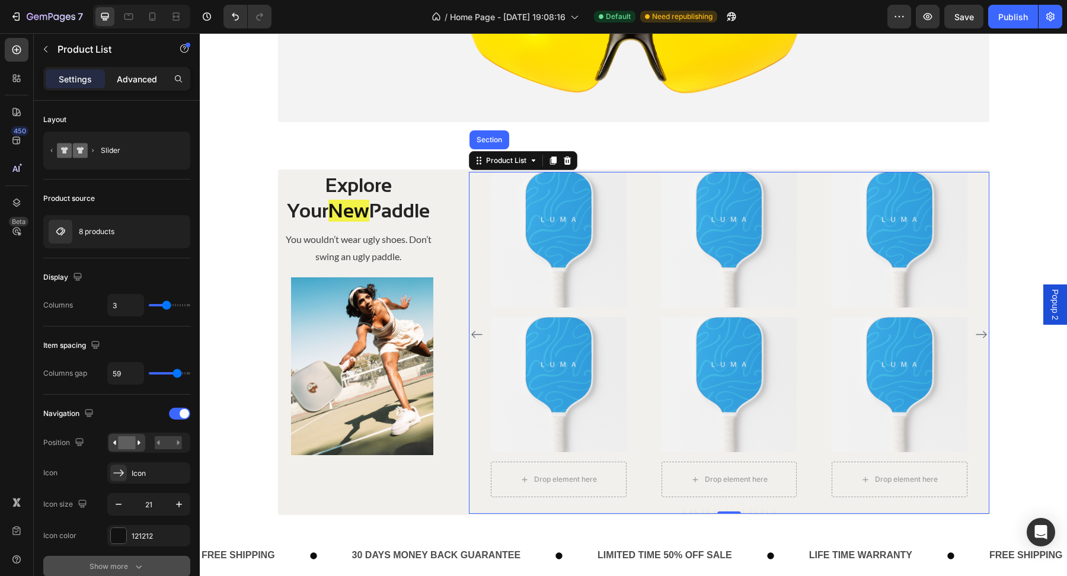
click at [136, 69] on div "Settings Advanced" at bounding box center [117, 78] width 142 height 19
click at [136, 80] on p "Advanced" at bounding box center [137, 79] width 40 height 12
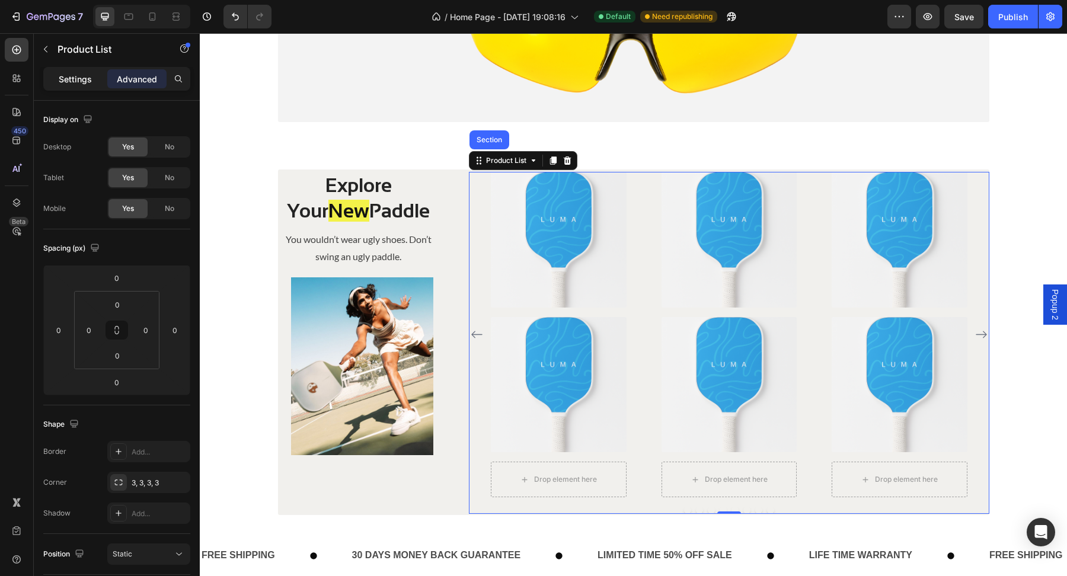
click at [84, 78] on p "Settings" at bounding box center [75, 79] width 33 height 12
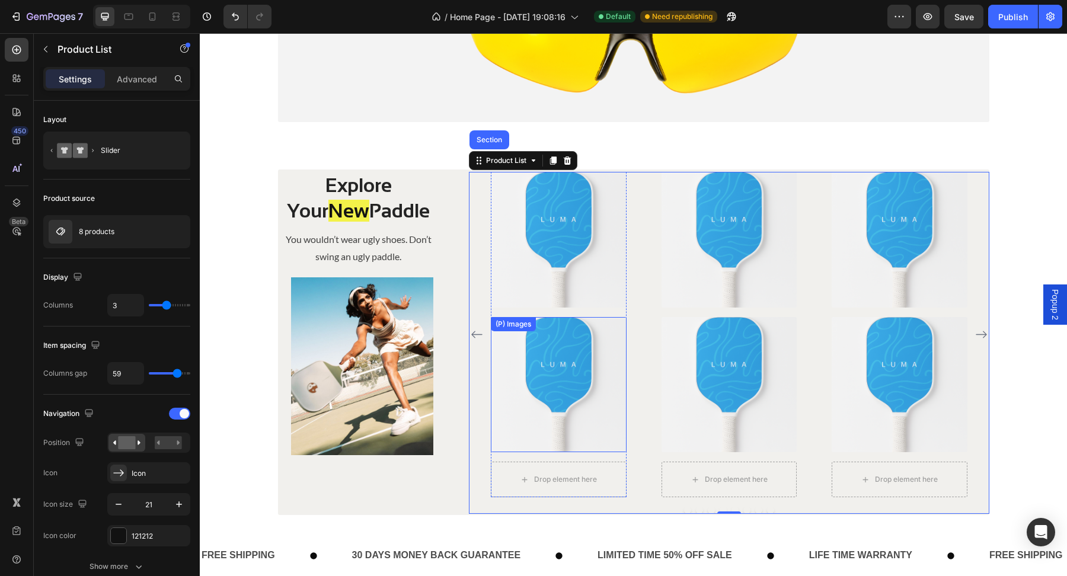
click at [541, 389] on img at bounding box center [559, 385] width 136 height 136
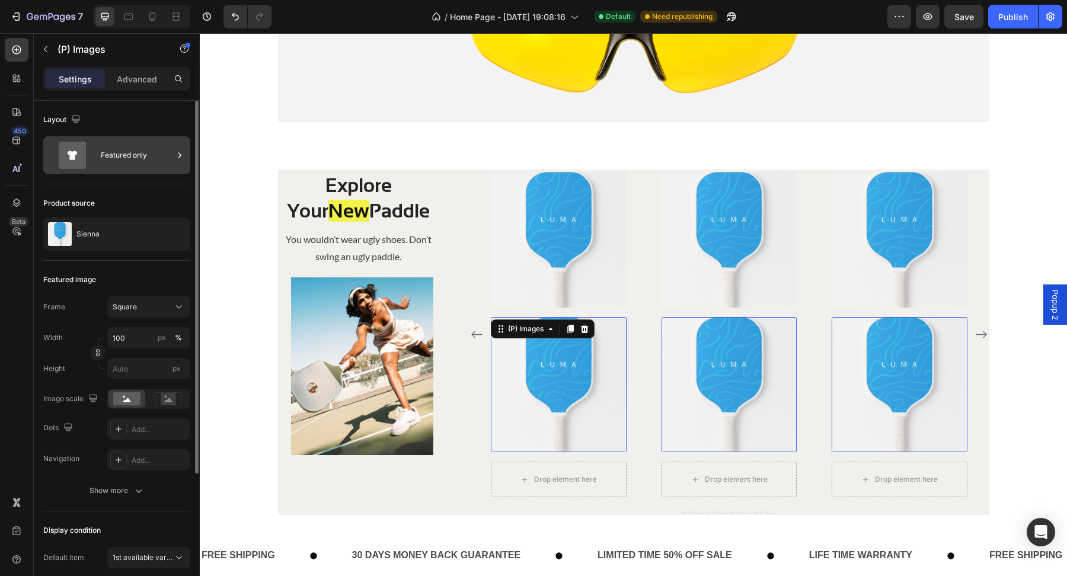
click at [133, 161] on div "Featured only" at bounding box center [137, 155] width 72 height 27
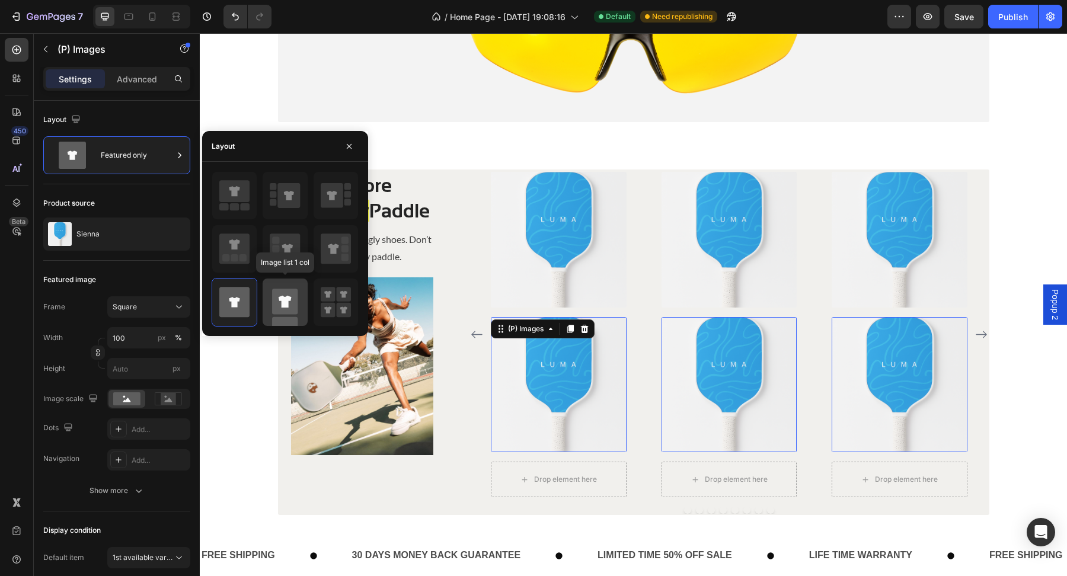
click at [291, 298] on rect at bounding box center [284, 301] width 25 height 25
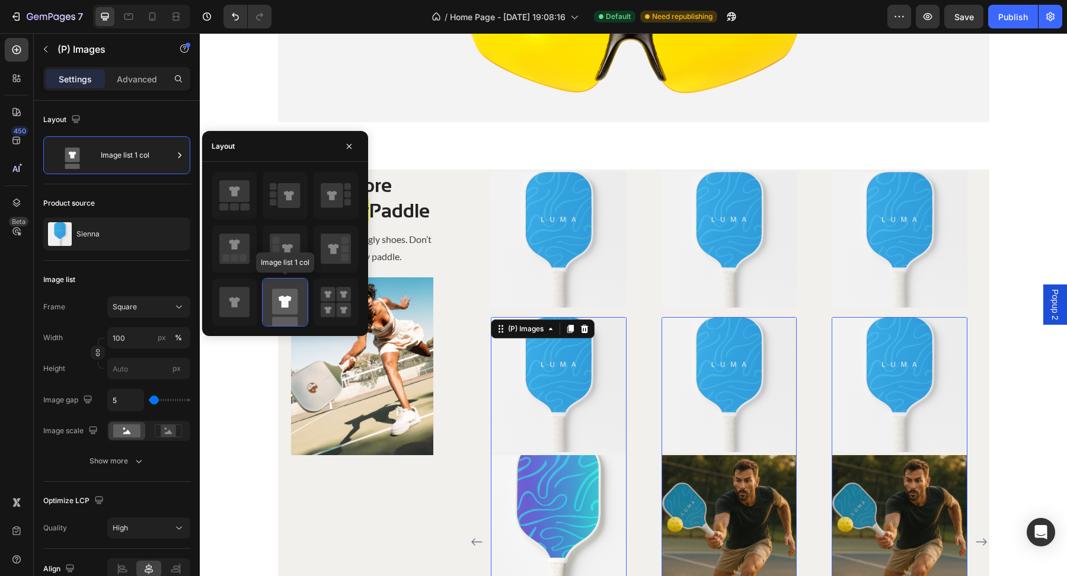
click at [291, 298] on rect at bounding box center [284, 301] width 25 height 25
click at [229, 297] on icon at bounding box center [234, 303] width 30 height 30
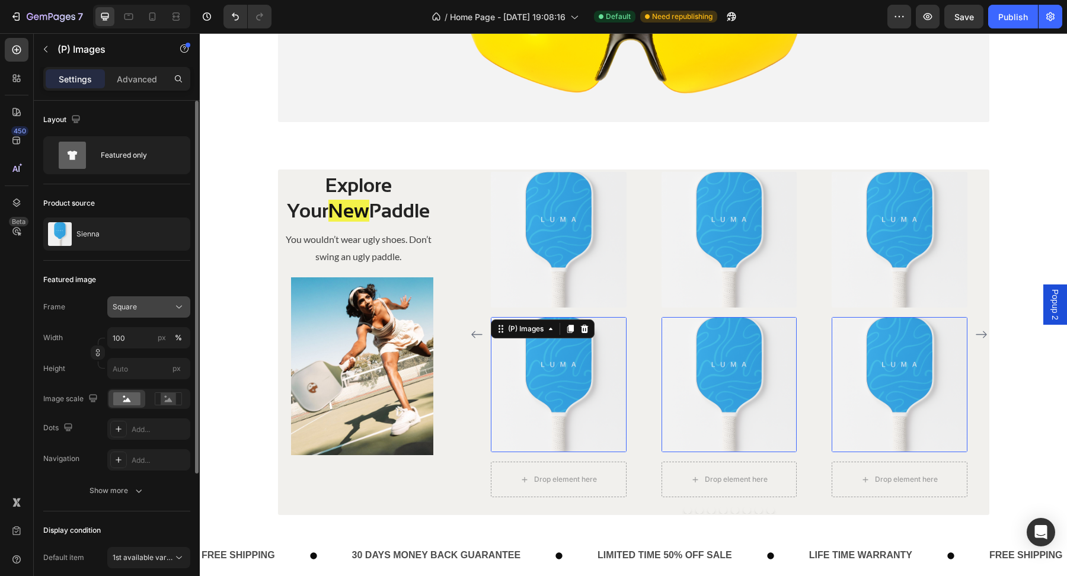
click at [138, 303] on div "Square" at bounding box center [142, 307] width 58 height 11
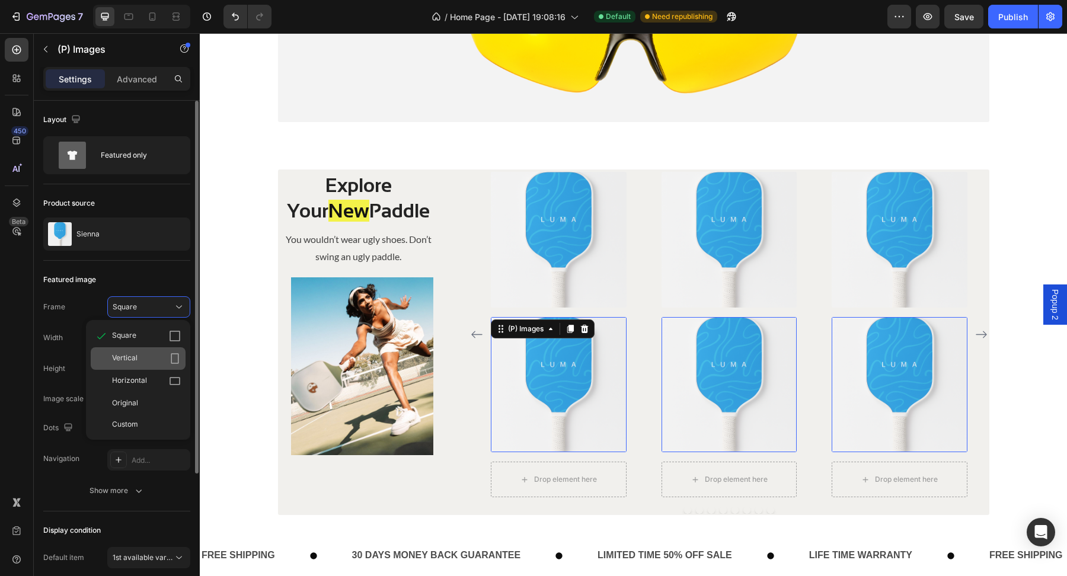
click at [148, 360] on div "Vertical" at bounding box center [146, 359] width 69 height 12
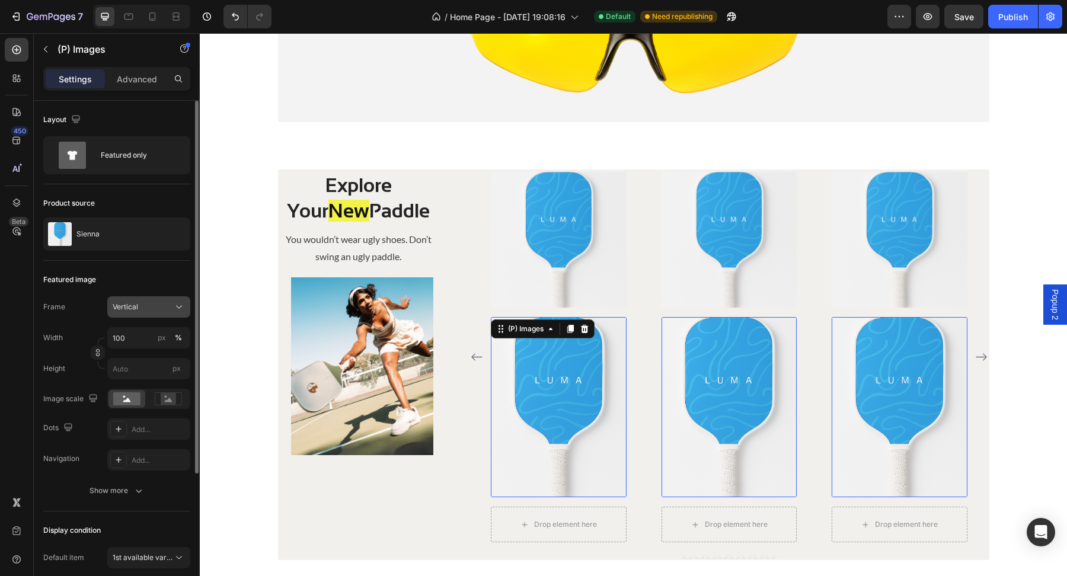
click at [157, 310] on div "Vertical" at bounding box center [142, 307] width 58 height 11
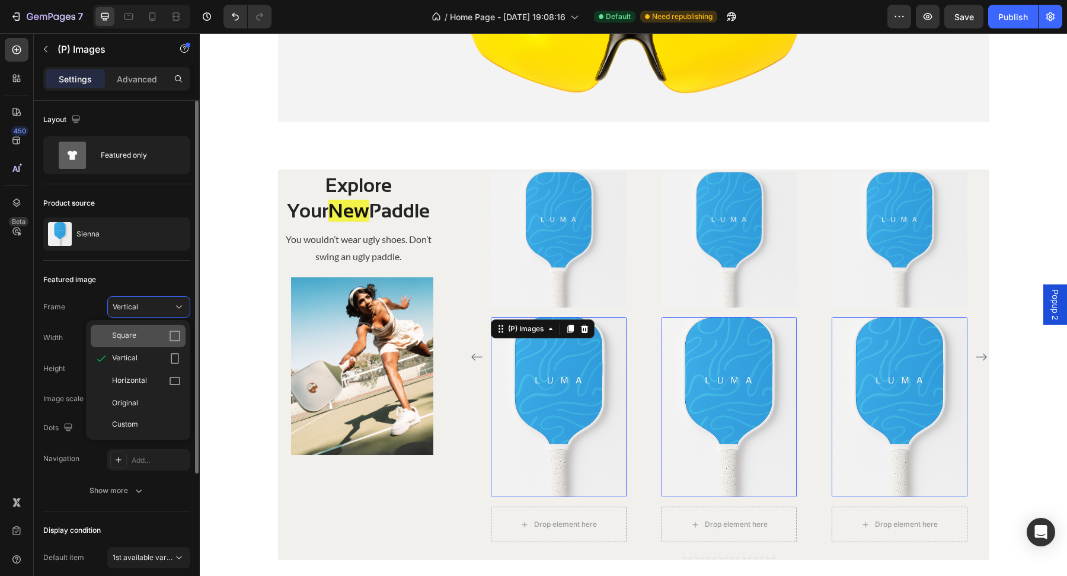
click at [157, 339] on div "Square" at bounding box center [146, 336] width 69 height 12
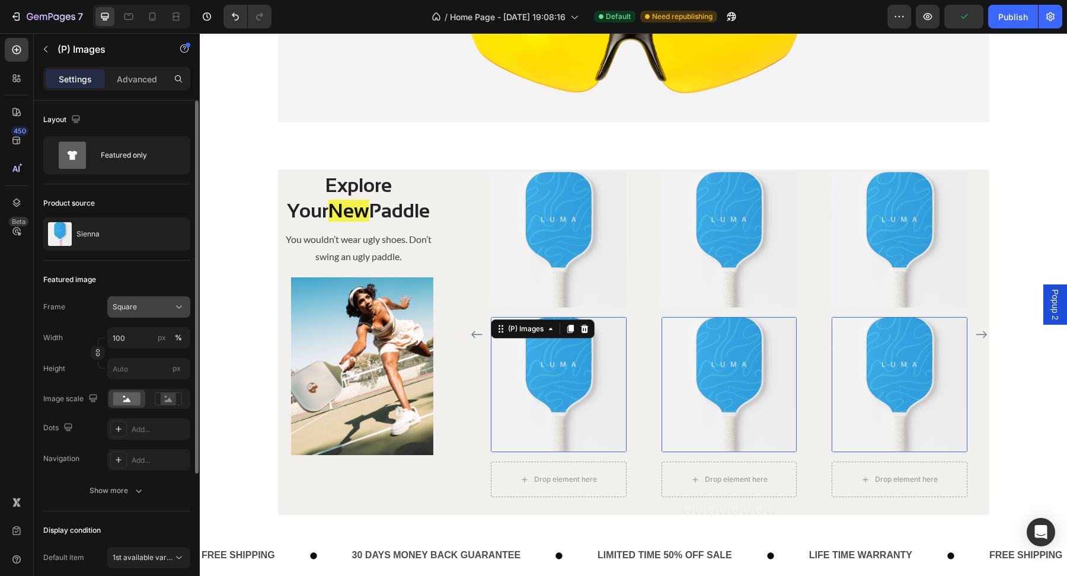
click at [167, 298] on button "Square" at bounding box center [148, 307] width 83 height 21
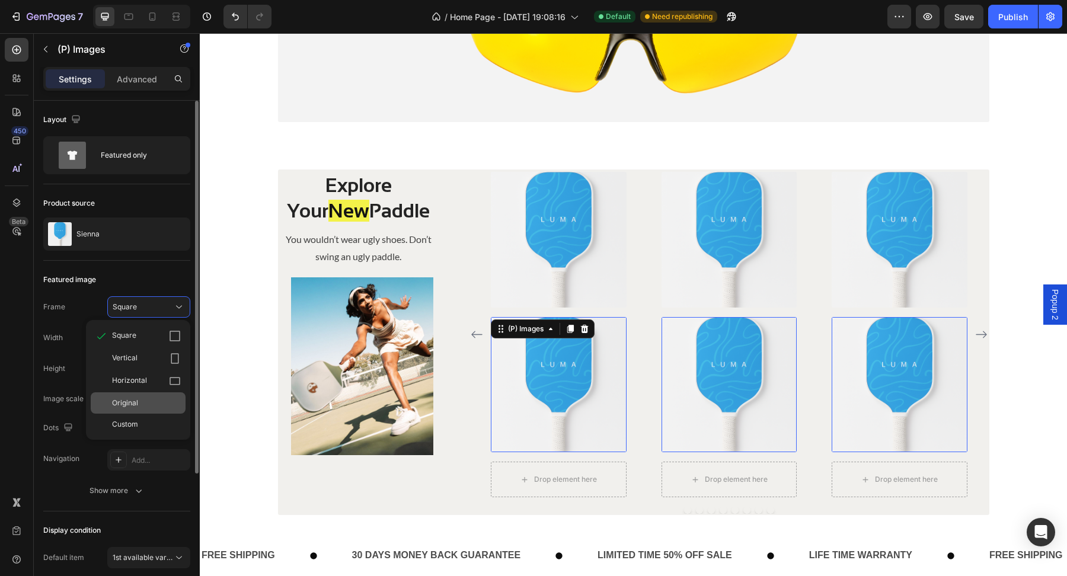
click at [146, 403] on div "Original" at bounding box center [146, 403] width 69 height 11
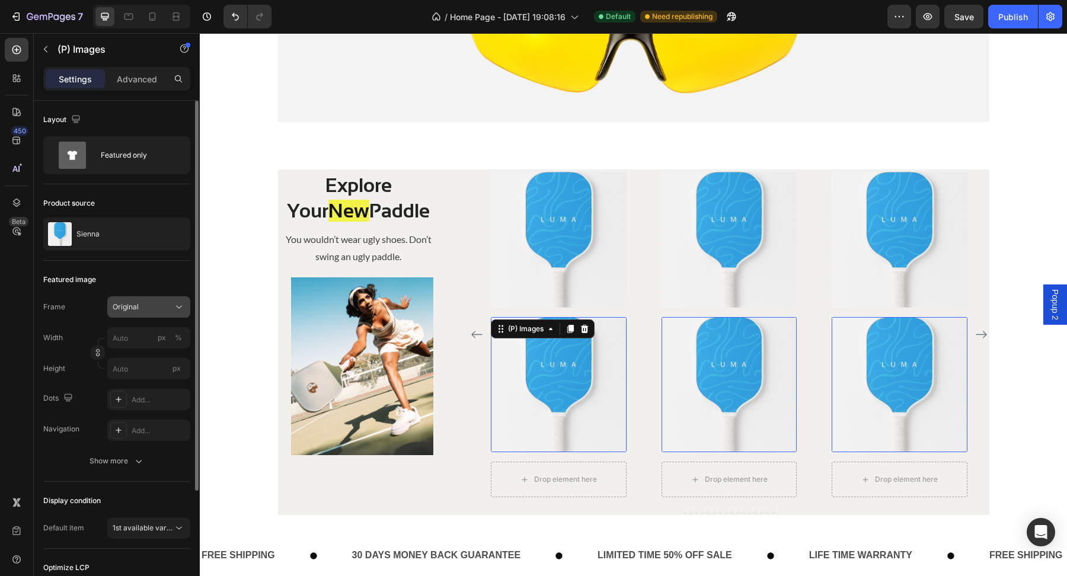
click at [145, 306] on div "Original" at bounding box center [142, 307] width 58 height 11
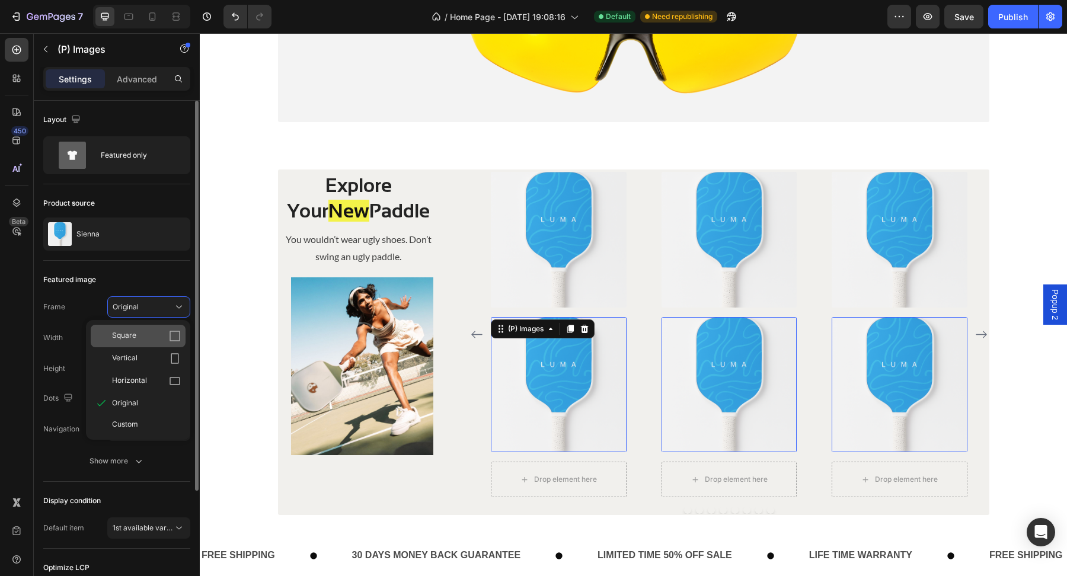
click at [145, 340] on div "Square" at bounding box center [146, 336] width 69 height 12
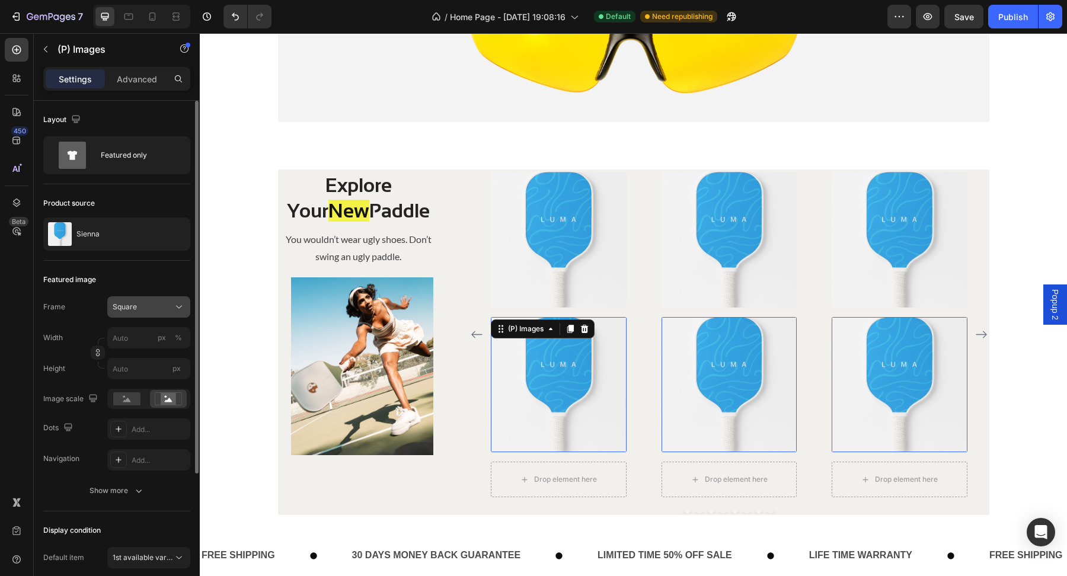
click at [163, 306] on div "Square" at bounding box center [142, 307] width 58 height 11
click at [159, 267] on div "Featured image Frame Square Width px % Height px Image scale Dots Add... Naviga…" at bounding box center [116, 386] width 147 height 251
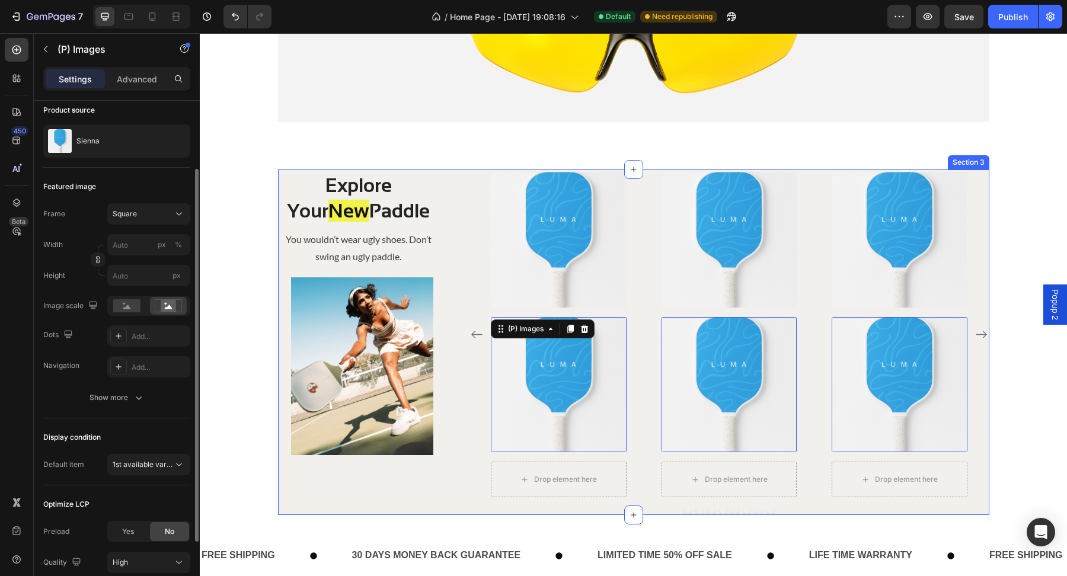
scroll to position [378, 0]
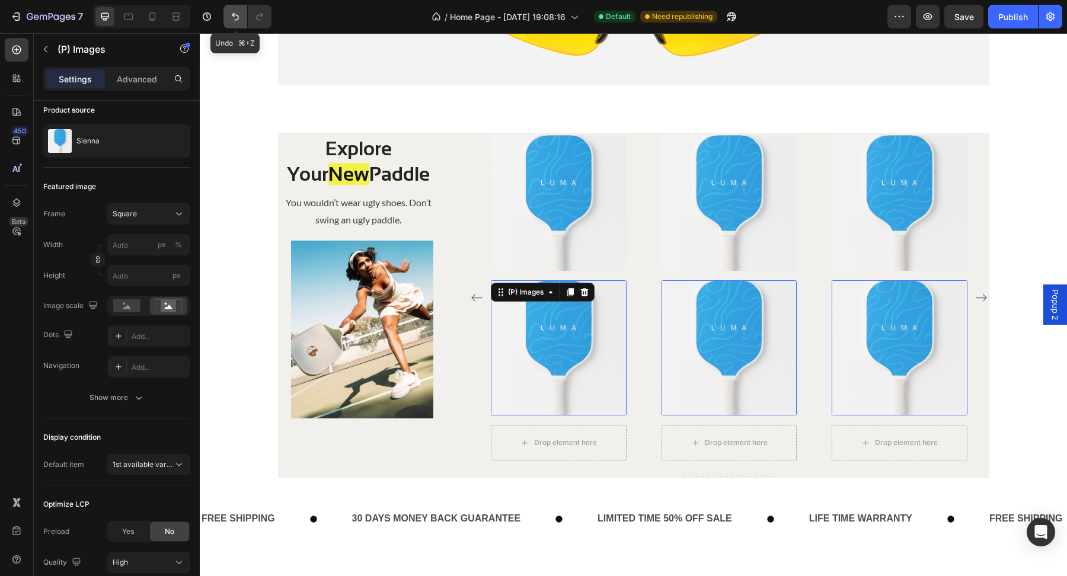
click at [232, 23] on button "Undo/Redo" at bounding box center [236, 17] width 24 height 24
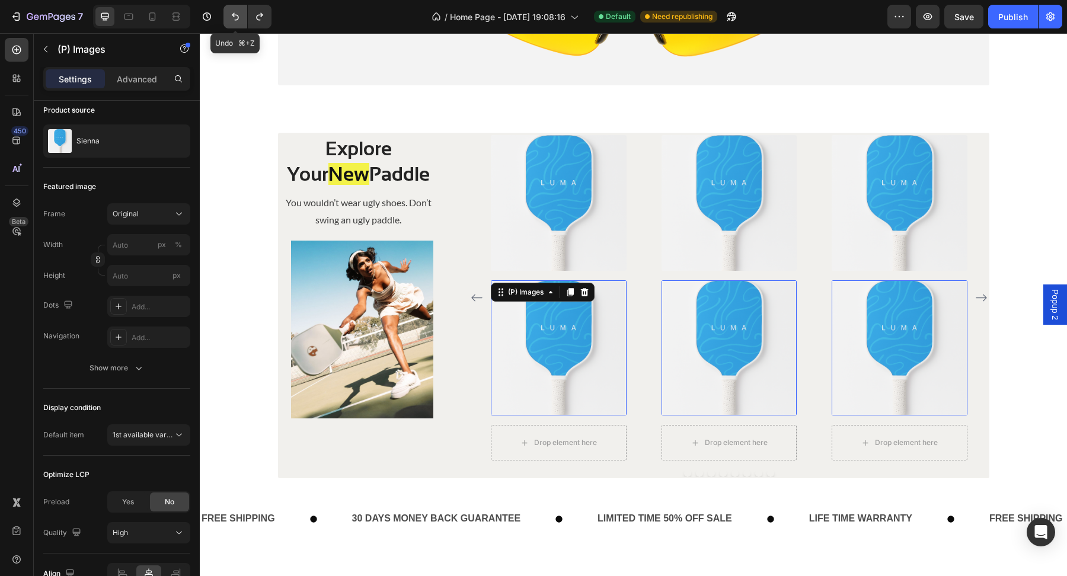
click at [232, 23] on button "Undo/Redo" at bounding box center [236, 17] width 24 height 24
type input "100"
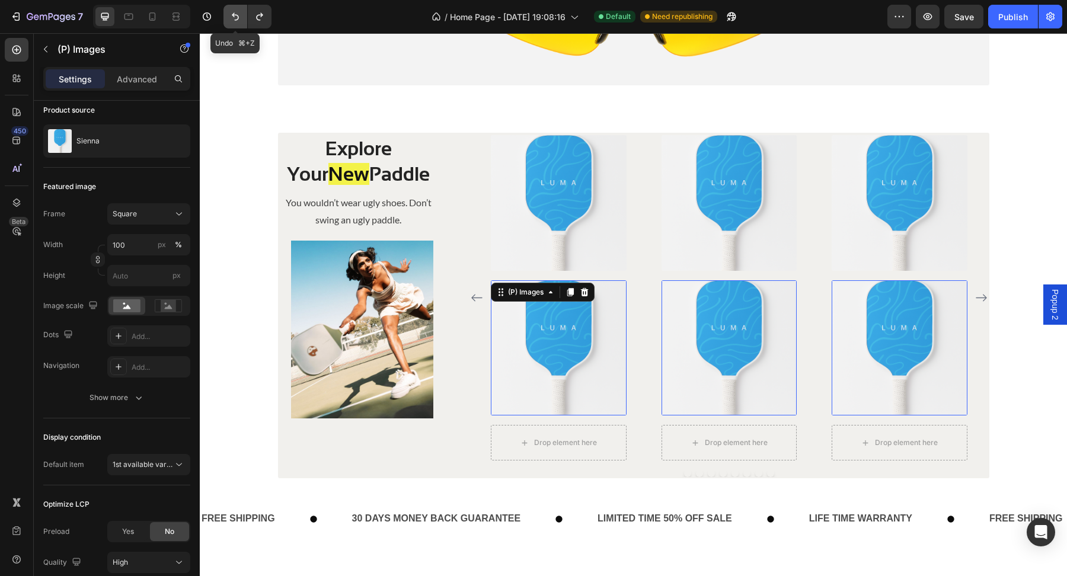
click at [232, 23] on button "Undo/Redo" at bounding box center [236, 17] width 24 height 24
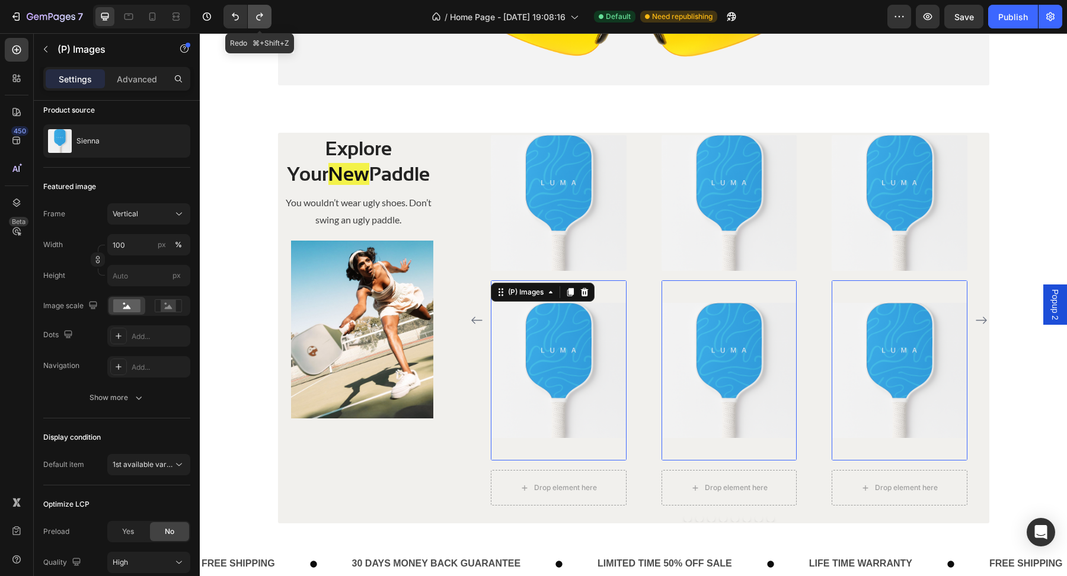
click at [256, 21] on icon "Undo/Redo" at bounding box center [260, 17] width 12 height 12
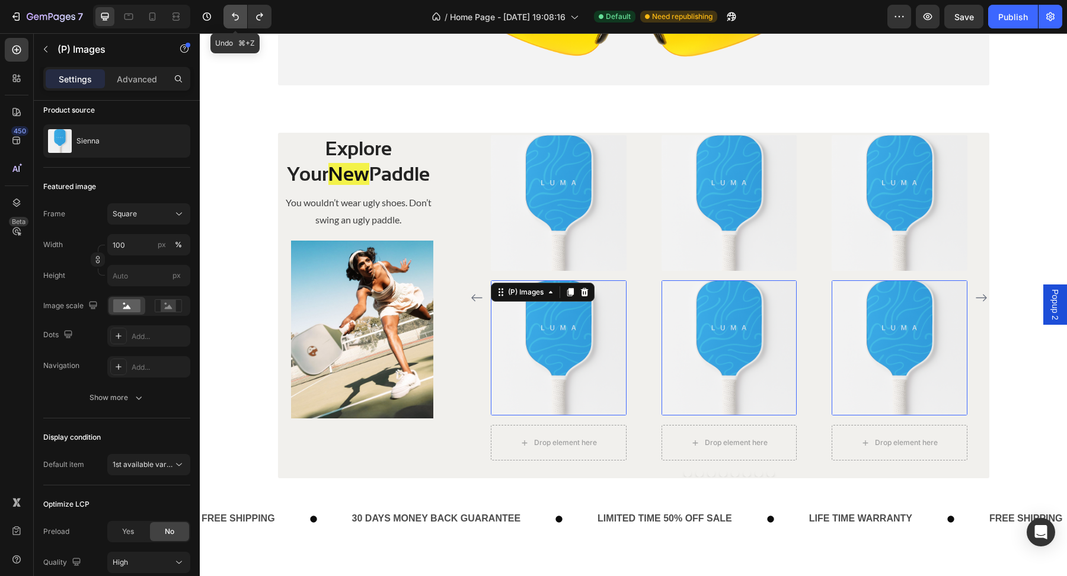
click at [231, 21] on icon "Undo/Redo" at bounding box center [235, 17] width 12 height 12
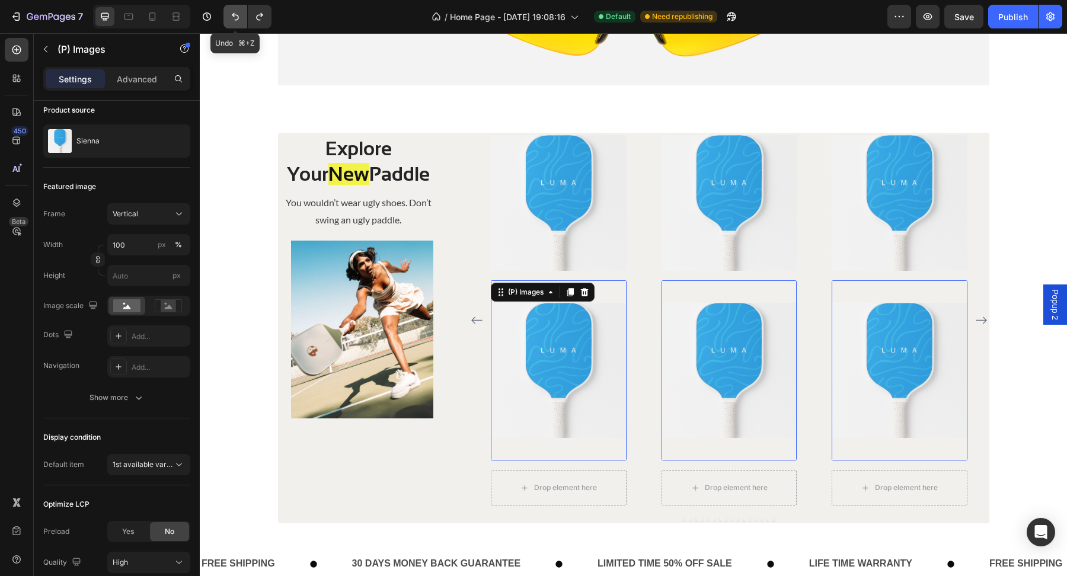
click at [231, 21] on icon "Undo/Redo" at bounding box center [235, 17] width 12 height 12
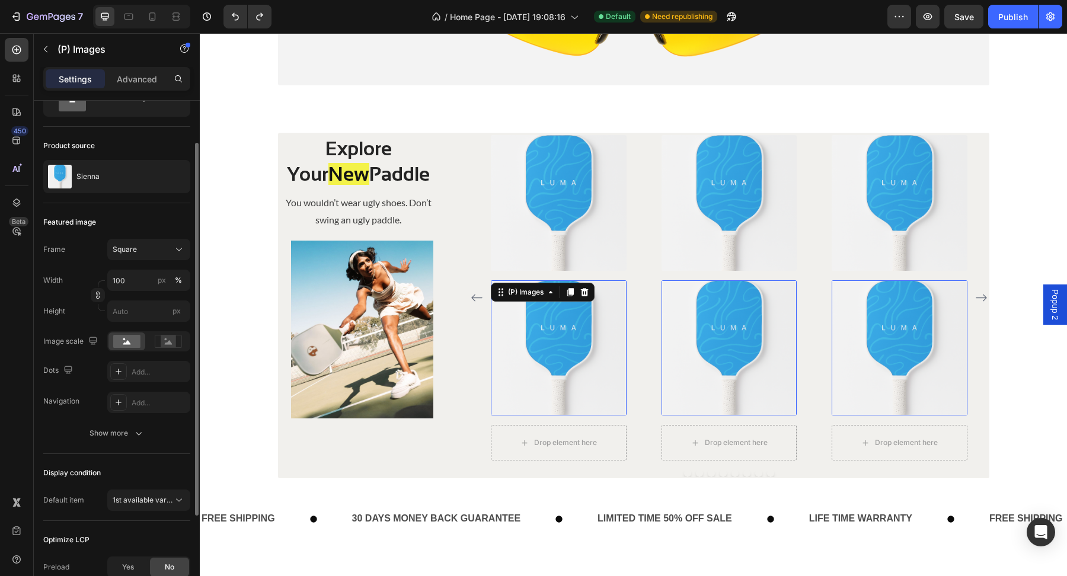
scroll to position [58, 0]
click at [119, 428] on div "Show more" at bounding box center [117, 434] width 55 height 12
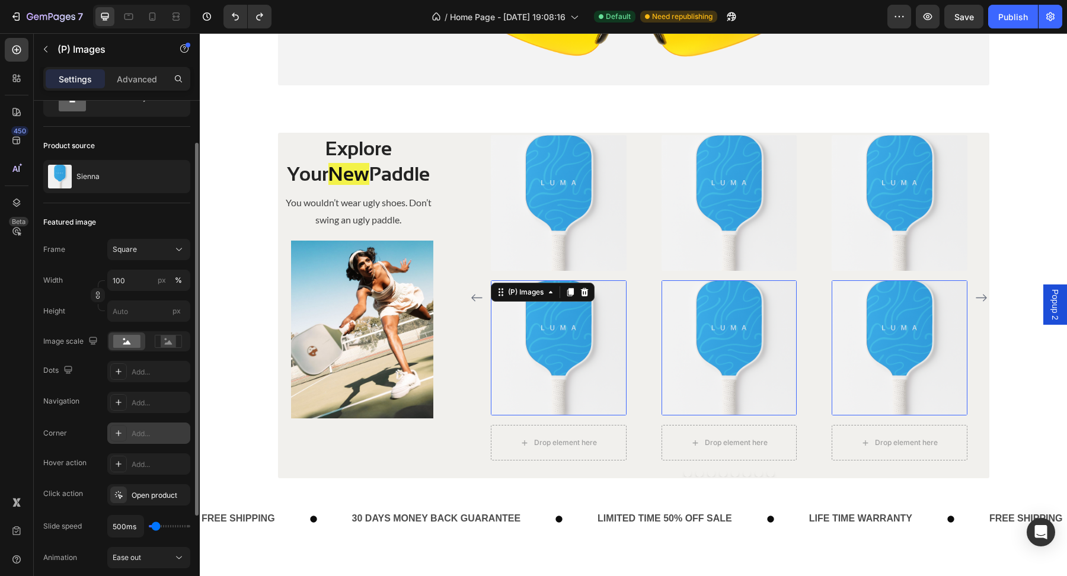
scroll to position [66, 0]
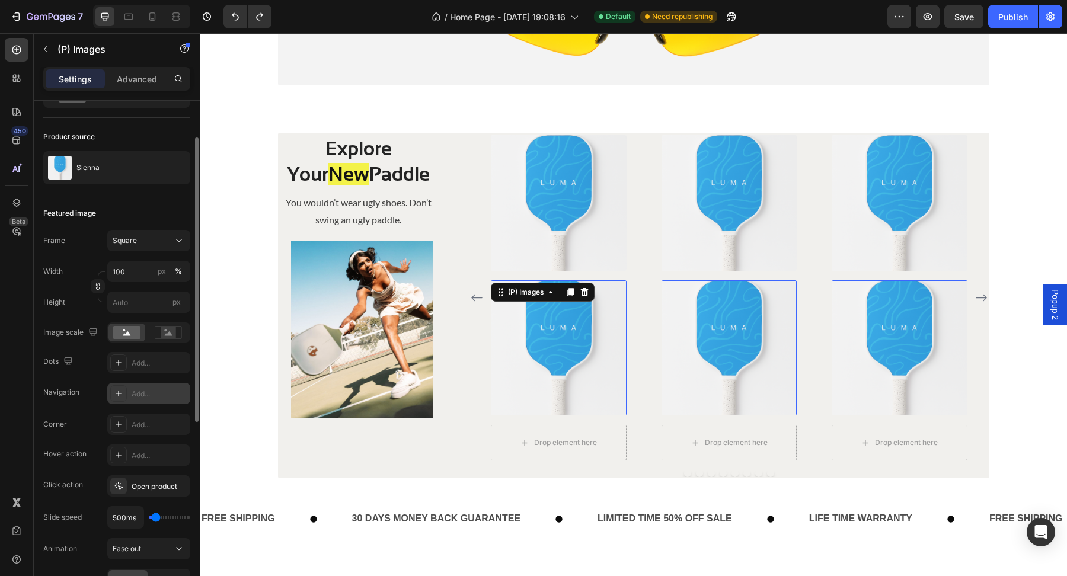
click at [129, 391] on div "Add..." at bounding box center [148, 393] width 83 height 21
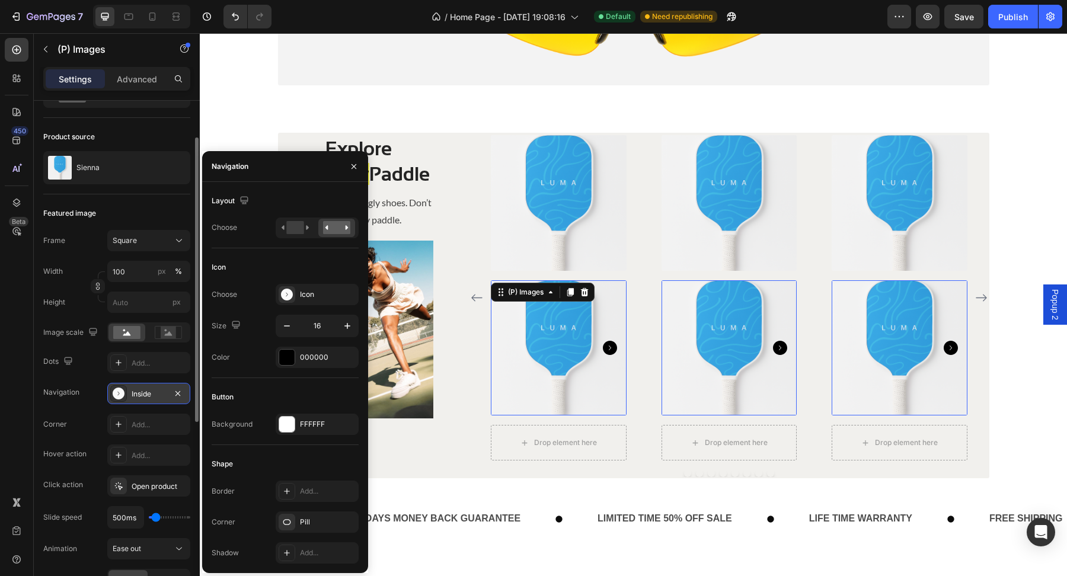
click at [137, 392] on div "Inside" at bounding box center [149, 394] width 34 height 11
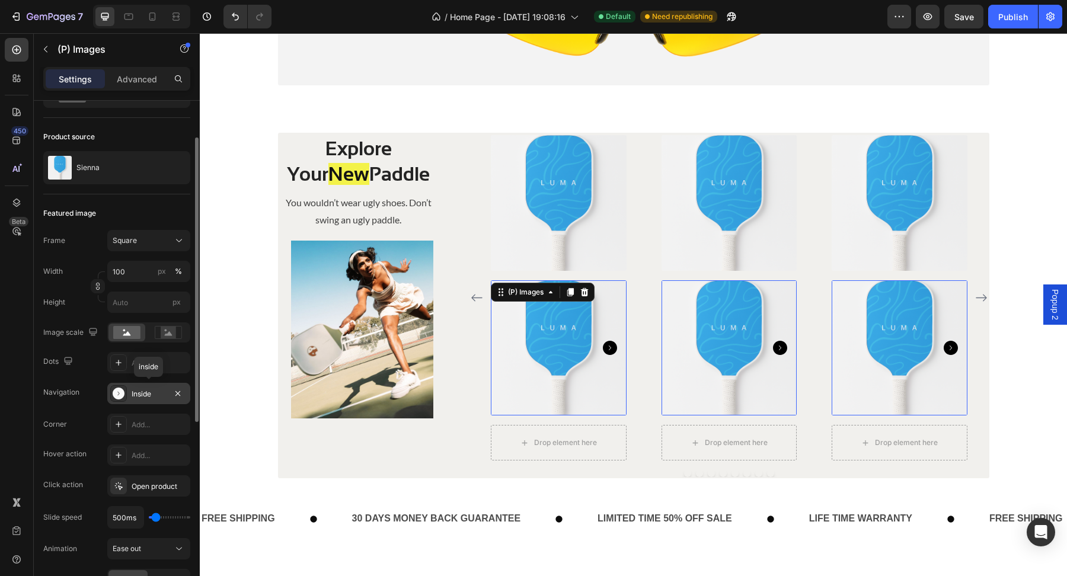
click at [137, 392] on div "Inside" at bounding box center [149, 394] width 34 height 11
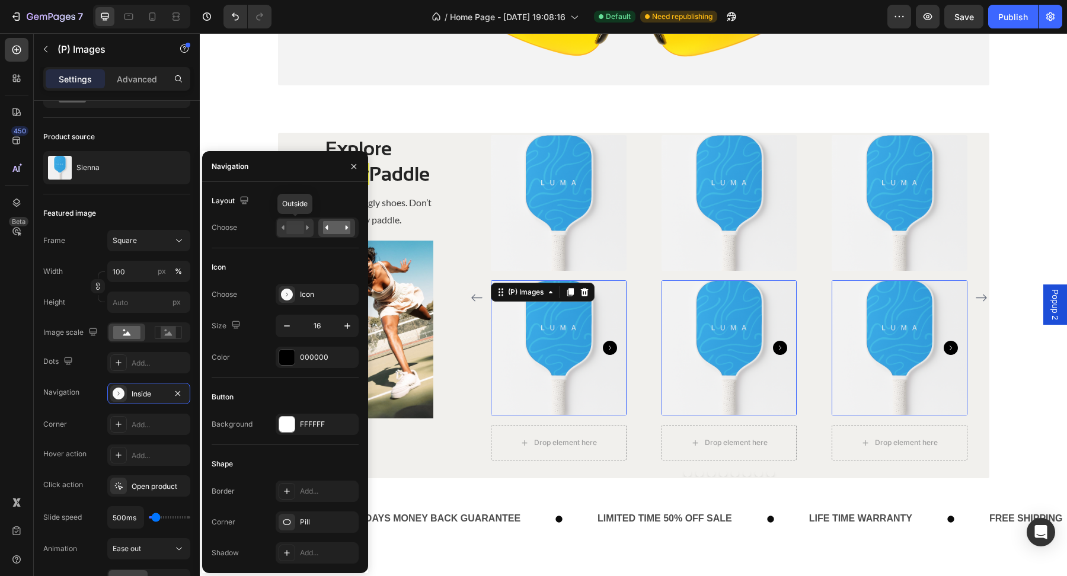
click at [291, 227] on rect at bounding box center [294, 227] width 17 height 13
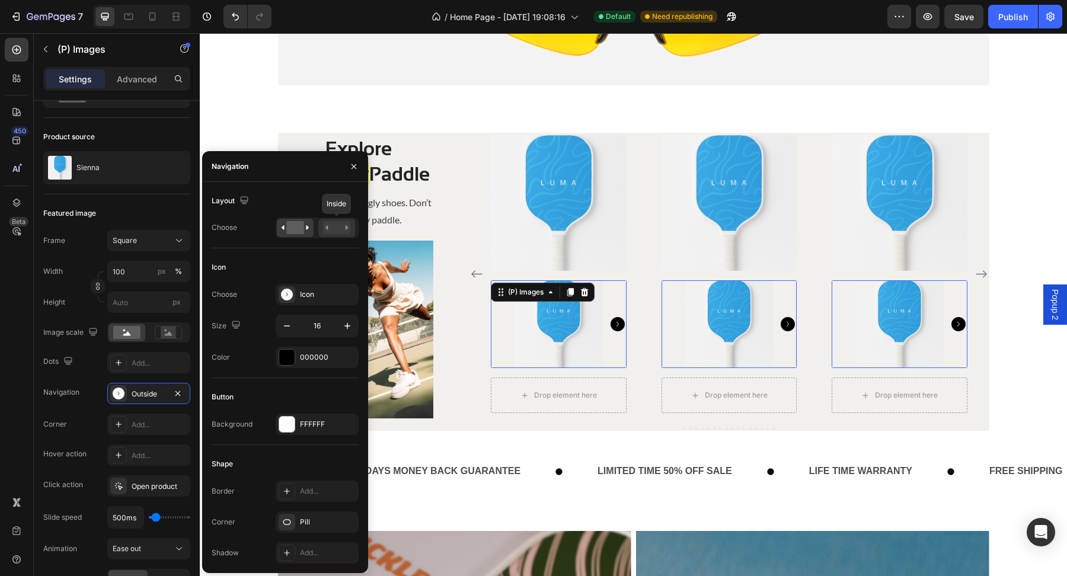
click at [326, 231] on rect at bounding box center [336, 227] width 27 height 13
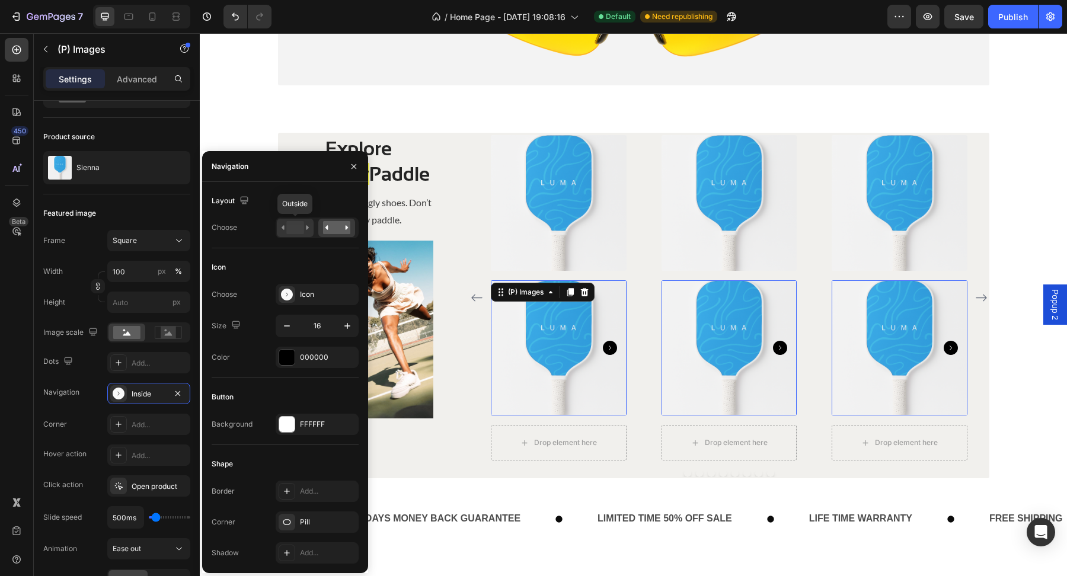
click at [284, 232] on icon at bounding box center [295, 227] width 27 height 13
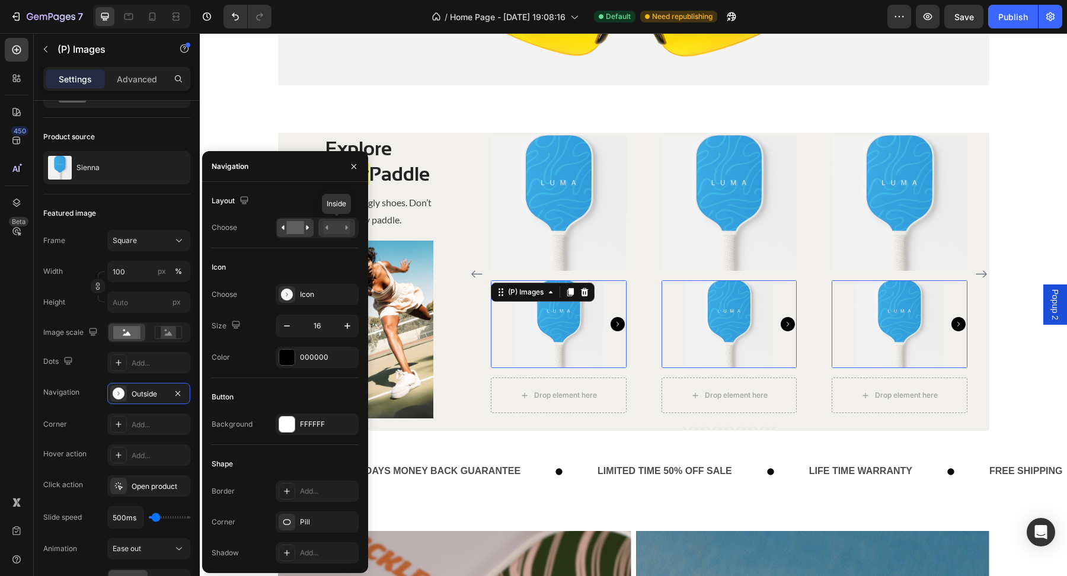
click at [346, 228] on icon at bounding box center [347, 228] width 3 height 4
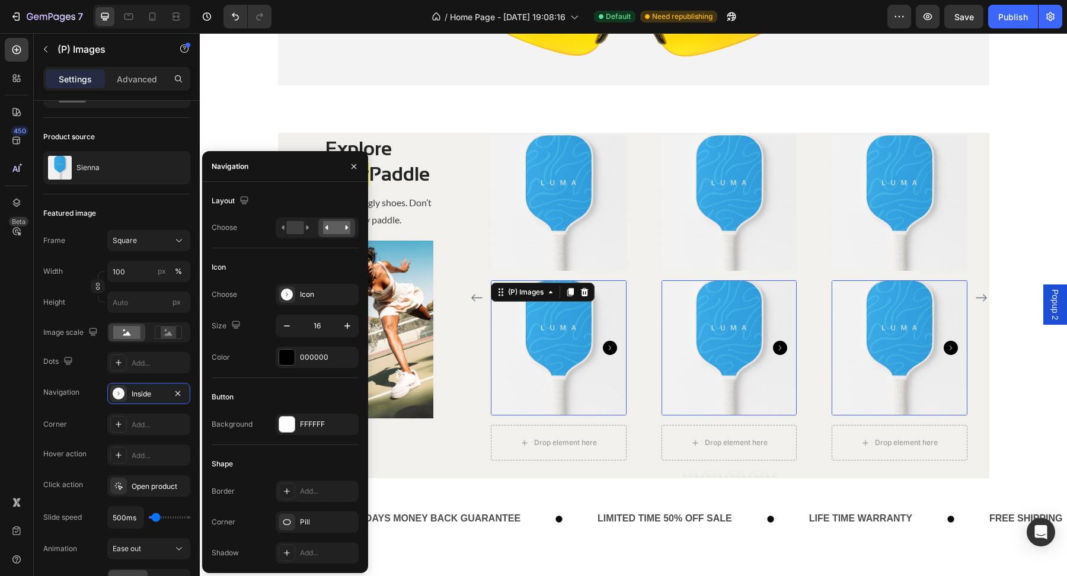
click at [610, 346] on icon "Carousel Next Arrow" at bounding box center [610, 348] width 14 height 14
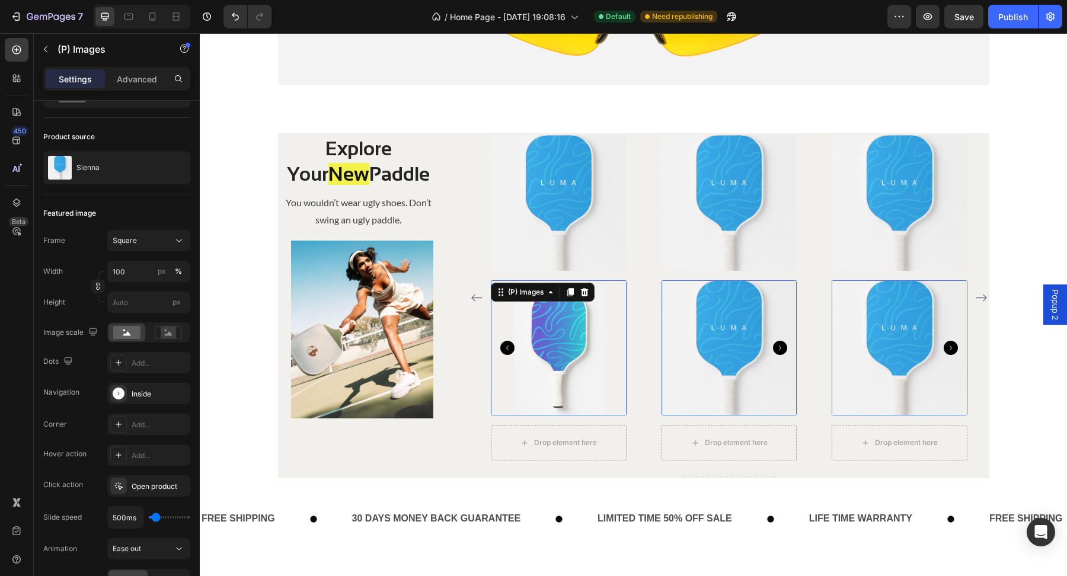
click at [609, 346] on img at bounding box center [560, 348] width 136 height 136
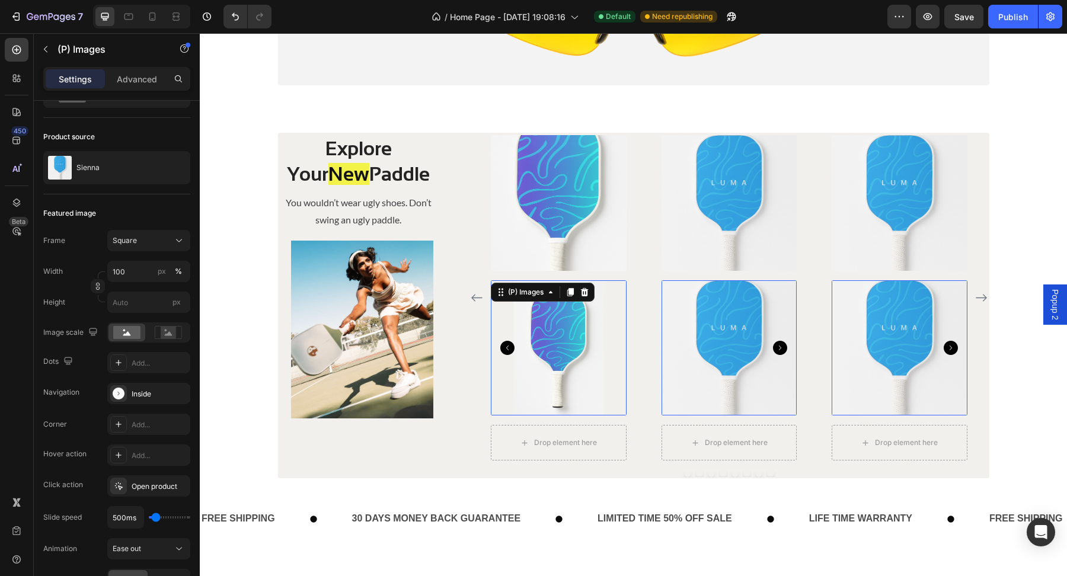
click at [508, 348] on icon "Carousel Back Arrow" at bounding box center [508, 348] width 14 height 14
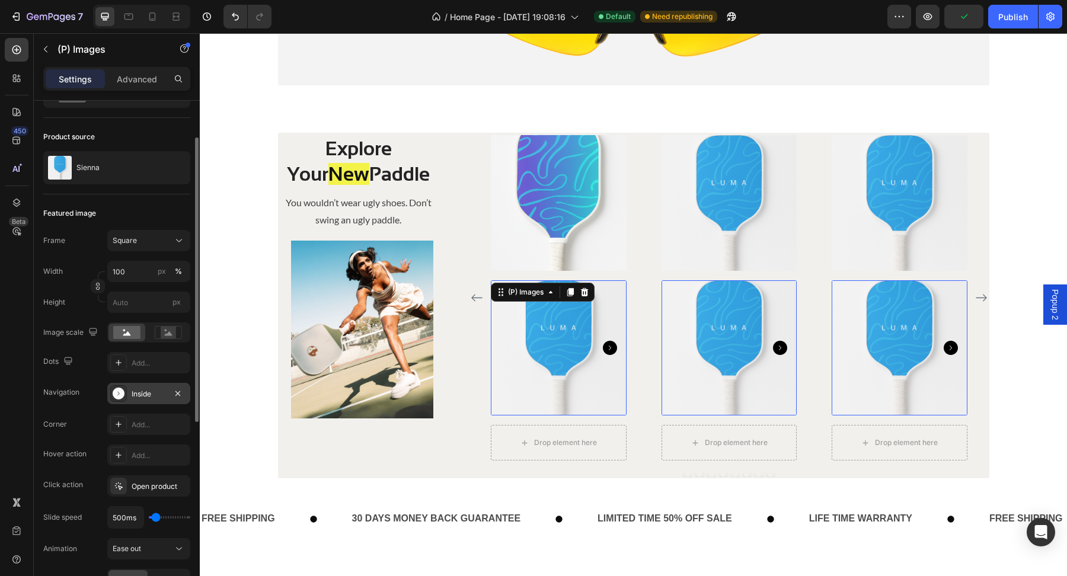
click at [154, 393] on div "Inside" at bounding box center [149, 394] width 34 height 11
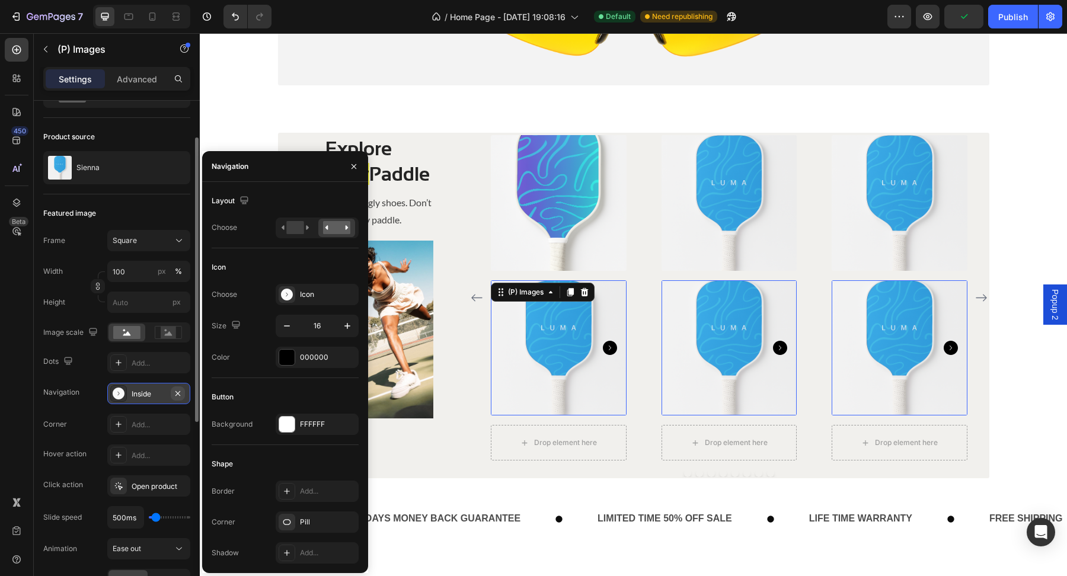
click at [177, 393] on icon "button" at bounding box center [178, 393] width 5 height 5
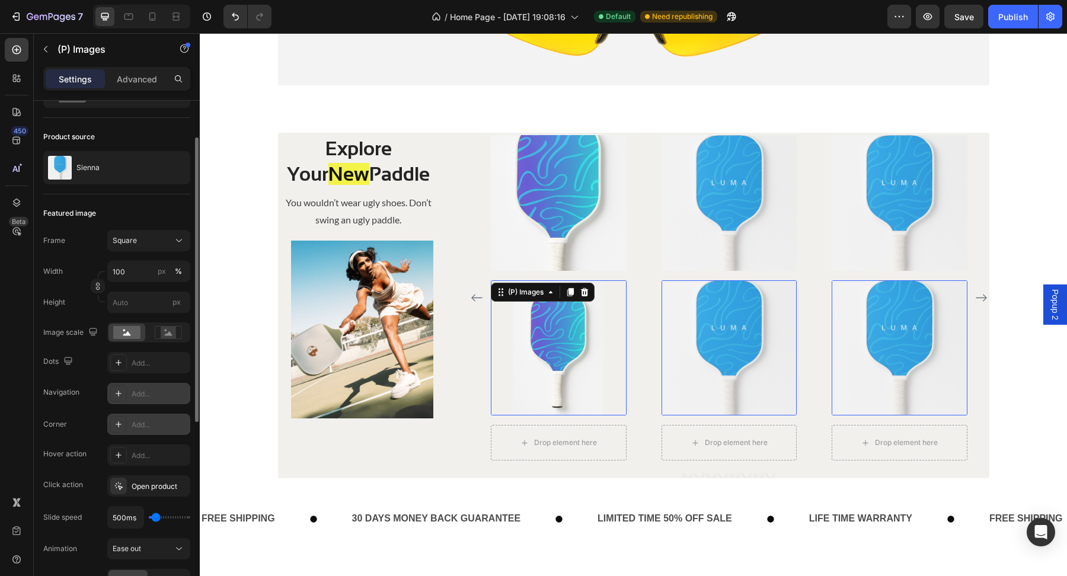
click at [164, 423] on div "Add..." at bounding box center [160, 425] width 56 height 11
click at [35, 429] on div "Layout Featured only Product source Sienna Featured image Frame Square Width 10…" at bounding box center [117, 491] width 166 height 914
click at [175, 424] on icon "button" at bounding box center [177, 424] width 9 height 9
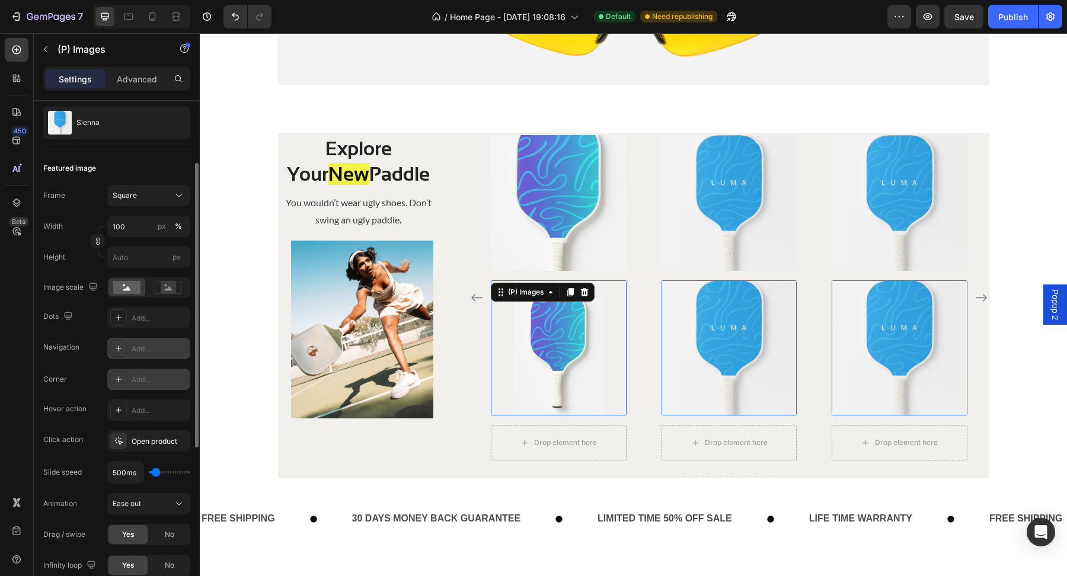
scroll to position [159, 0]
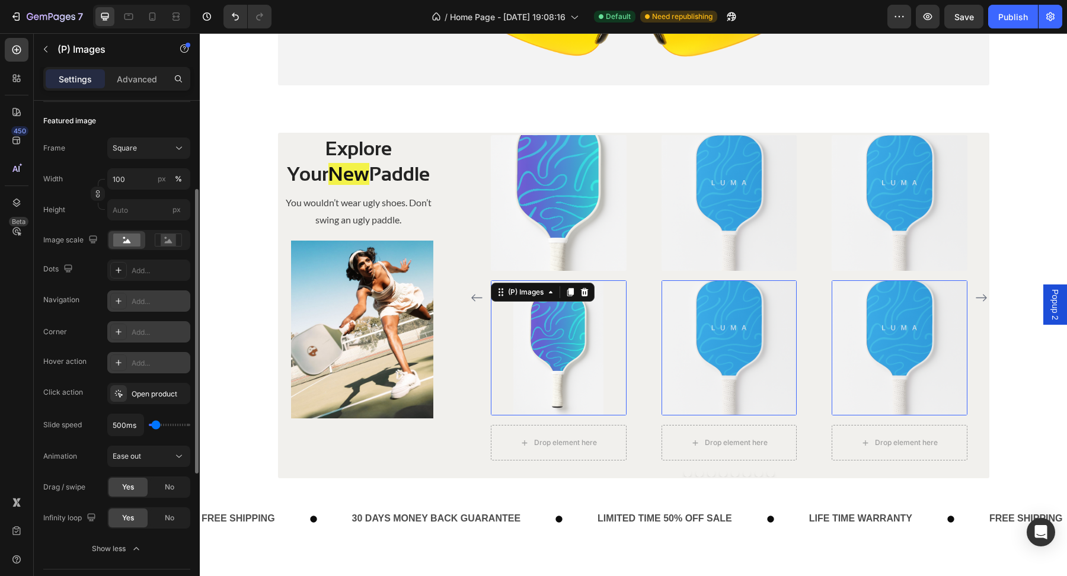
click at [136, 365] on div "Add..." at bounding box center [160, 363] width 56 height 11
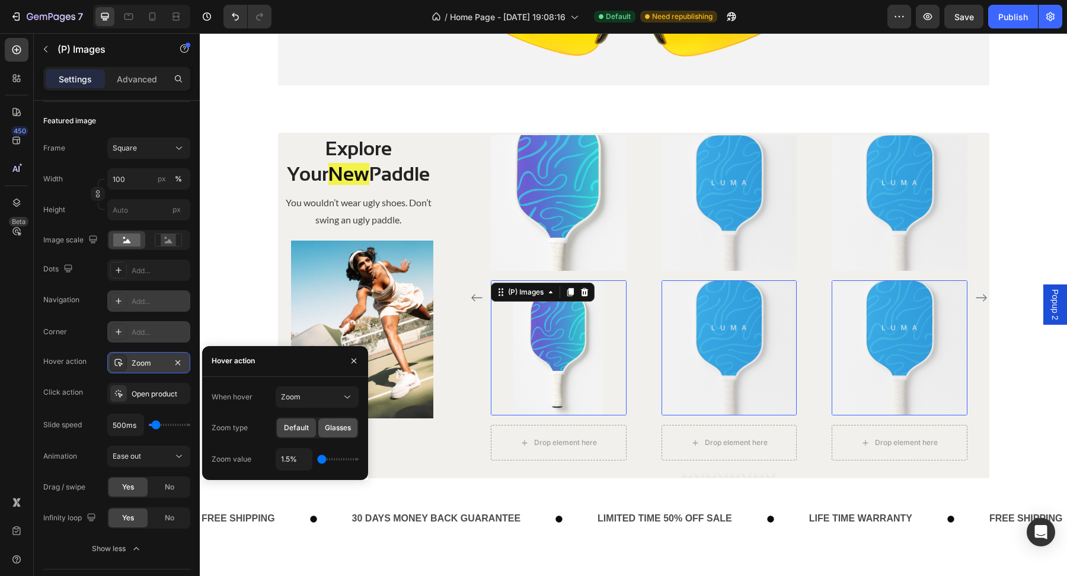
click at [334, 426] on span "Glasses" at bounding box center [338, 428] width 26 height 11
click at [292, 434] on div "Default" at bounding box center [296, 428] width 39 height 19
click at [342, 462] on div "1.5%" at bounding box center [317, 459] width 83 height 23
click at [337, 461] on div "1.5%" at bounding box center [317, 459] width 83 height 23
type input "140%"
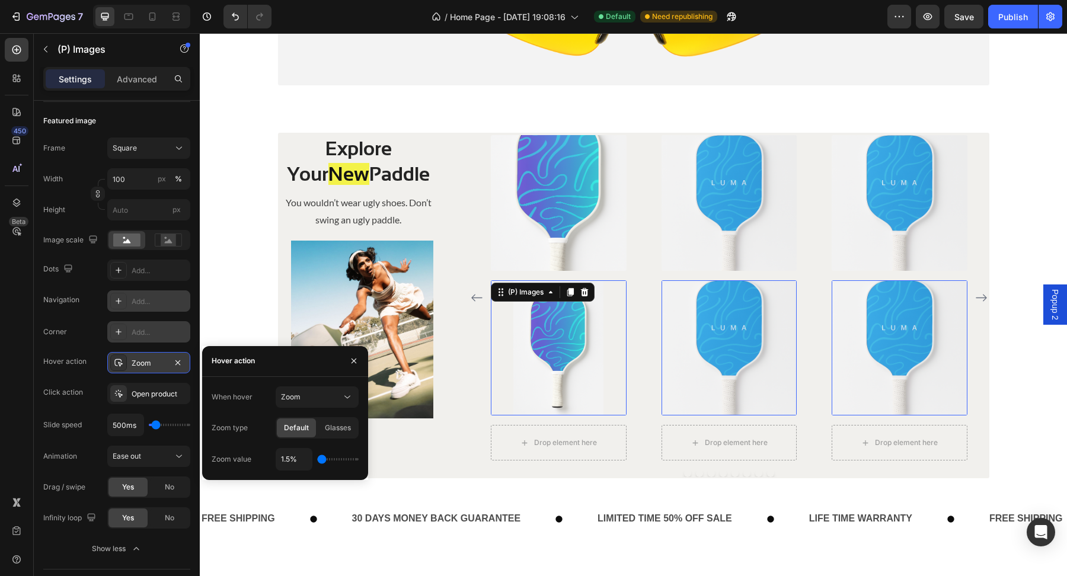
type input "140"
type input "150%"
type input "150"
type input "160%"
drag, startPoint x: 321, startPoint y: 462, endPoint x: 339, endPoint y: 464, distance: 18.5
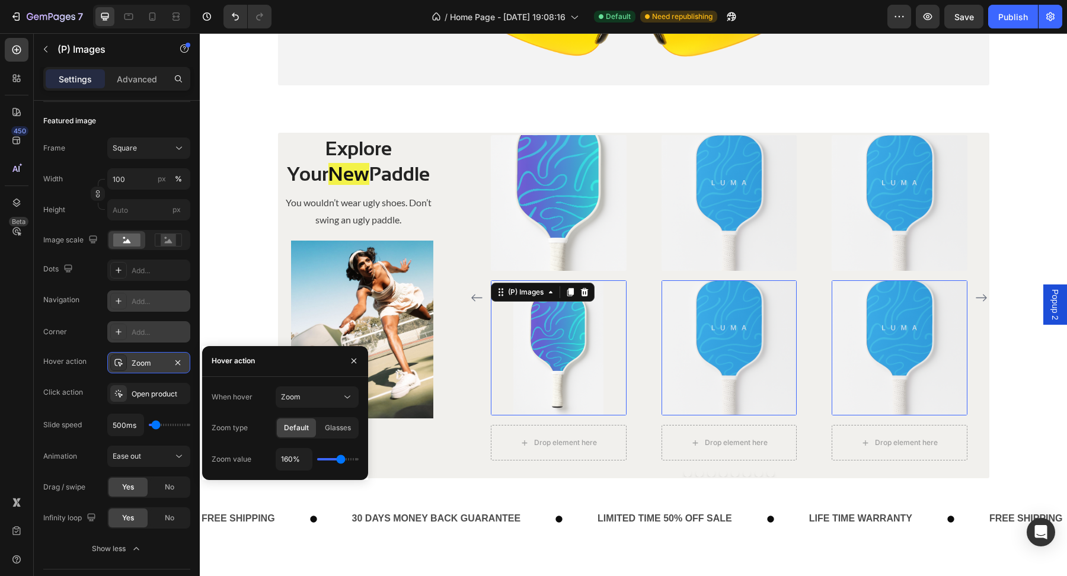
type input "160"
click at [339, 461] on input "range" at bounding box center [338, 459] width 42 height 2
click at [180, 366] on button "button" at bounding box center [178, 363] width 14 height 14
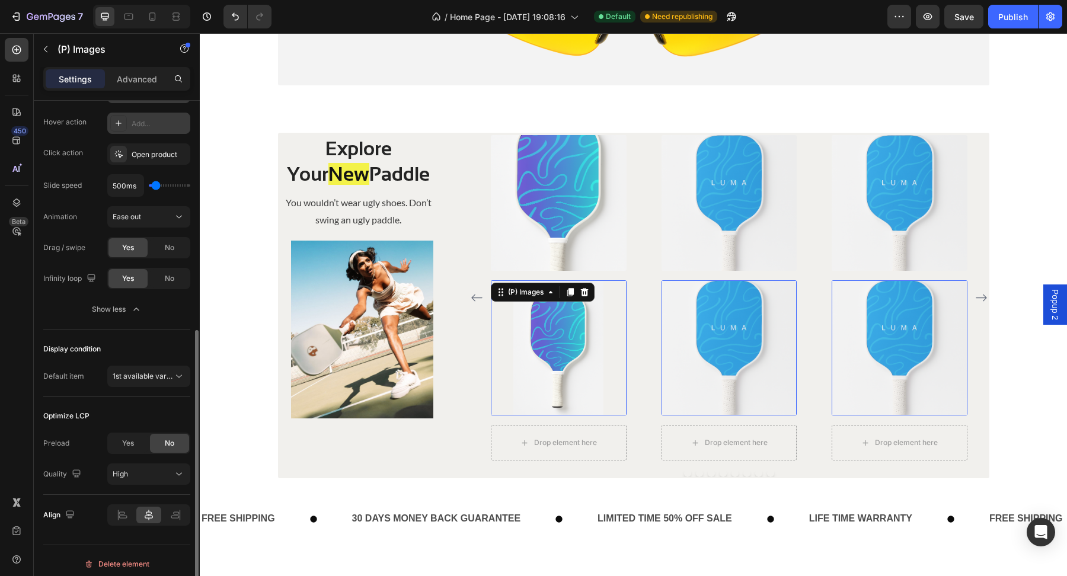
scroll to position [403, 0]
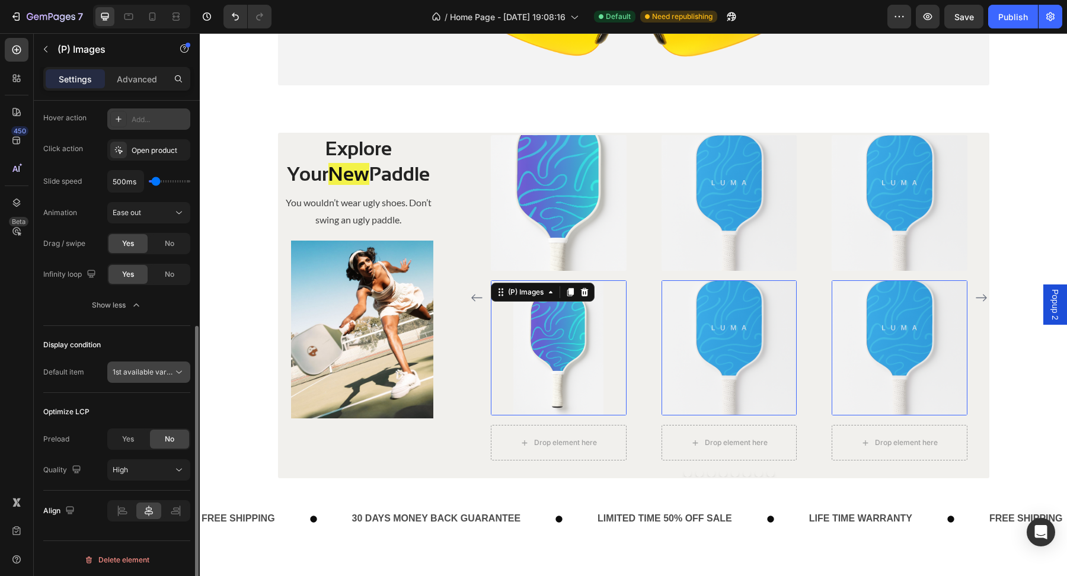
click at [155, 368] on span "1st available variant" at bounding box center [146, 372] width 66 height 9
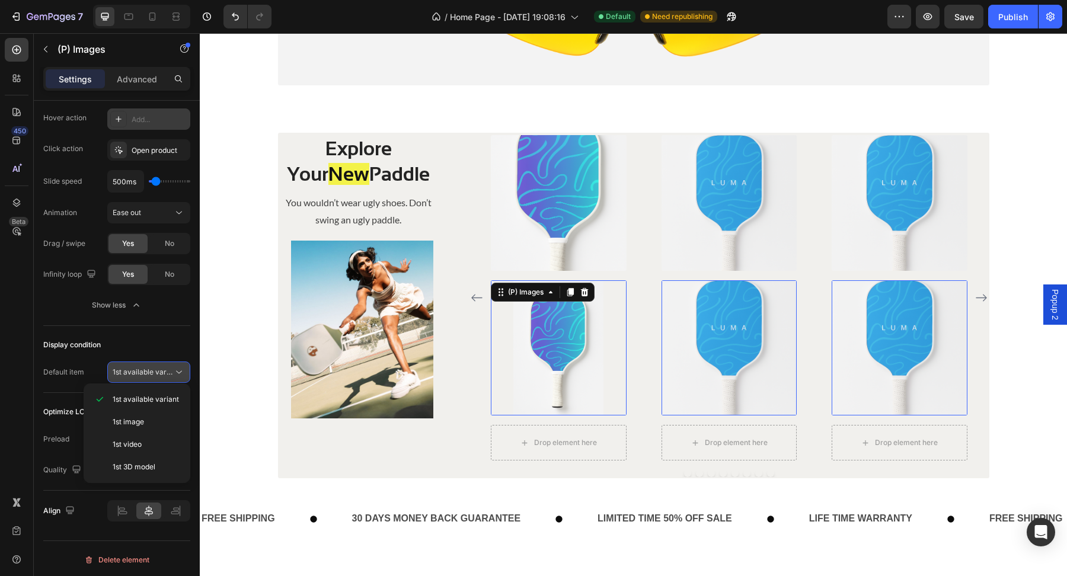
click at [157, 368] on span "1st available variant" at bounding box center [146, 372] width 66 height 9
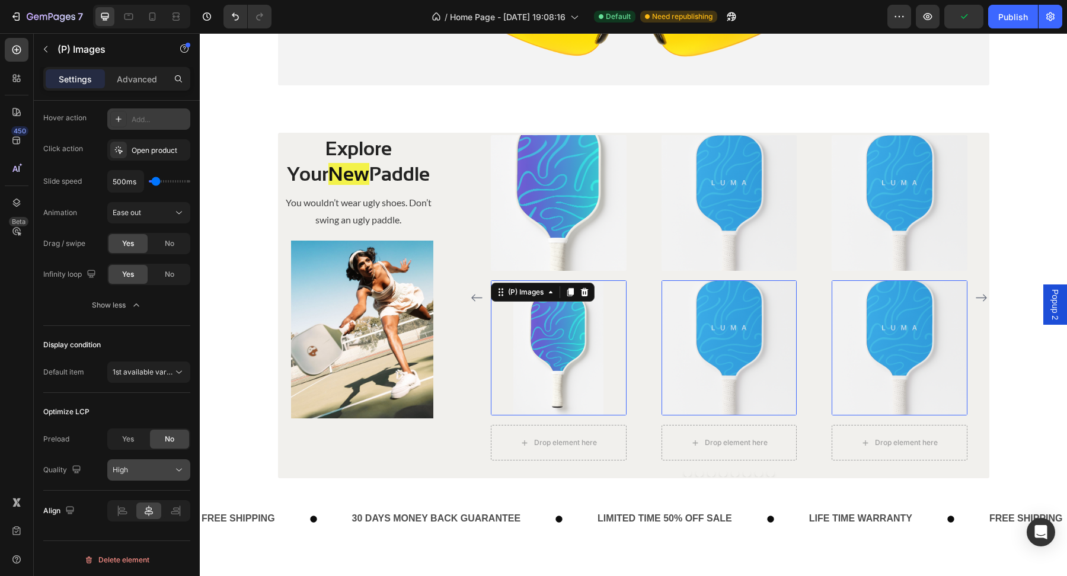
click at [148, 468] on div "High" at bounding box center [143, 470] width 60 height 11
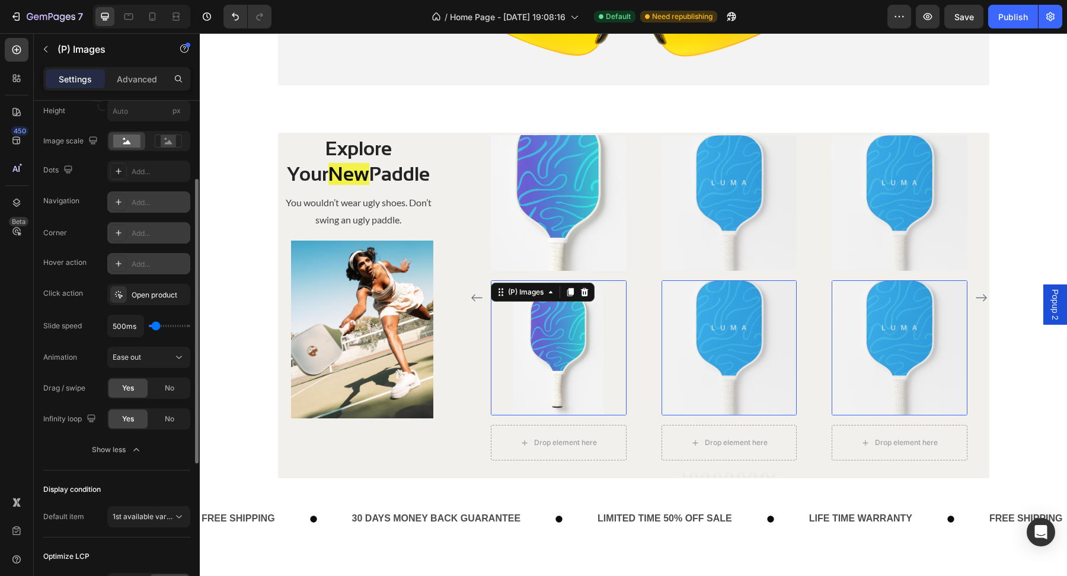
scroll to position [0, 0]
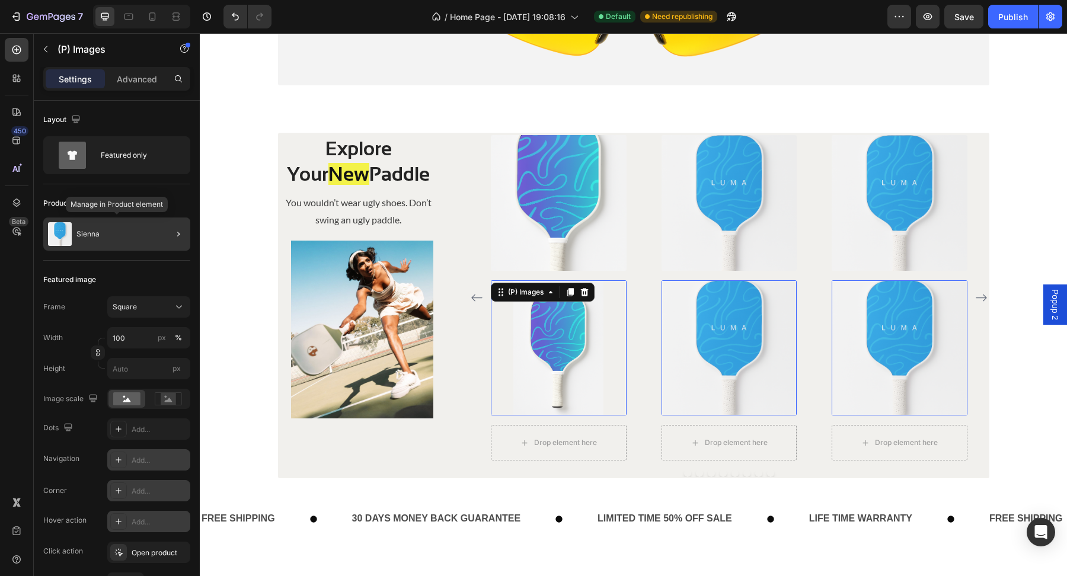
click at [93, 223] on div "Sienna" at bounding box center [116, 234] width 147 height 33
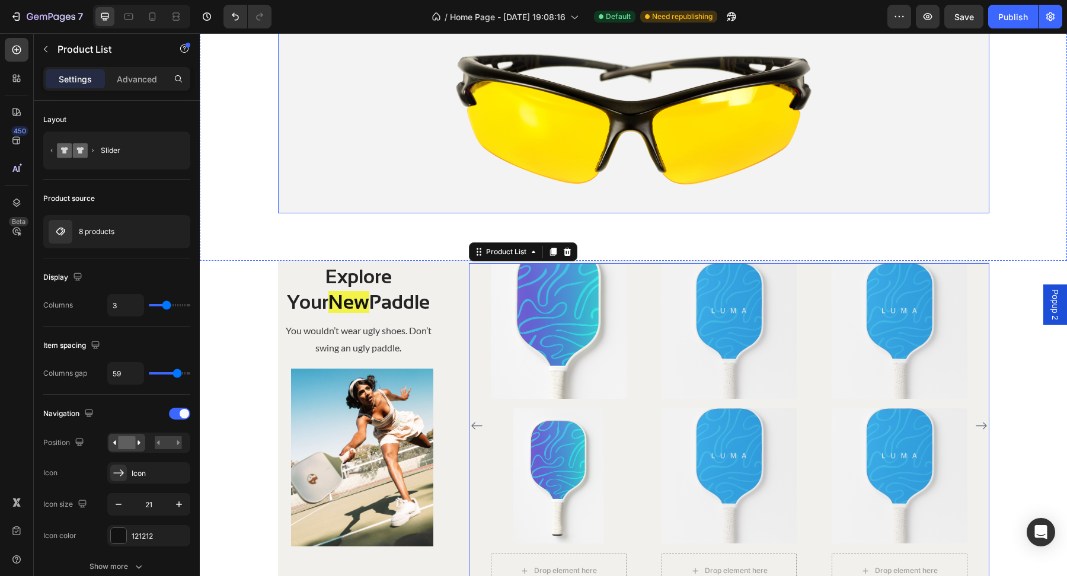
scroll to position [414, 0]
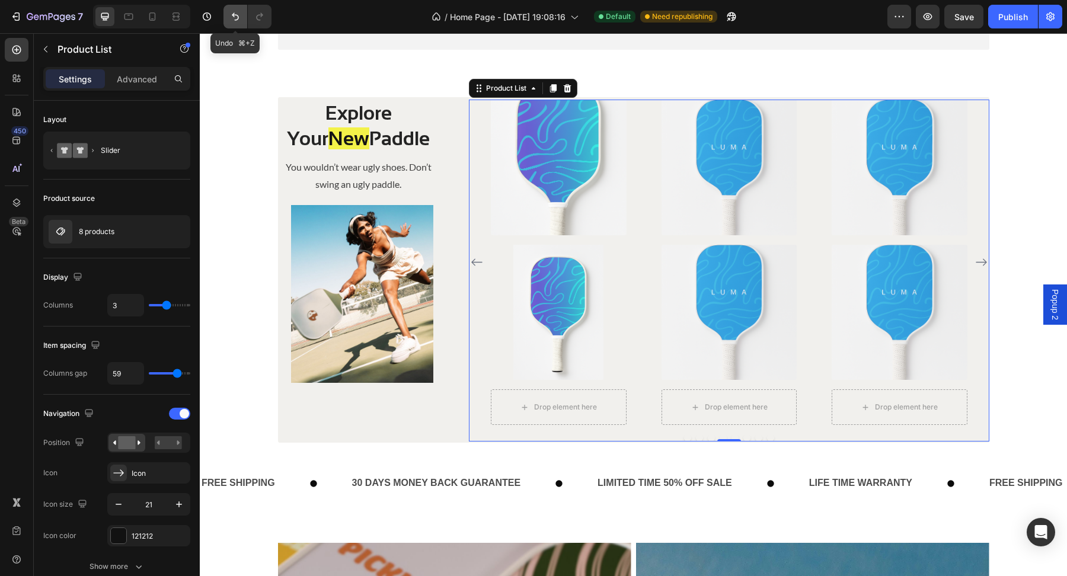
click at [233, 25] on button "Undo/Redo" at bounding box center [236, 17] width 24 height 24
click at [232, 25] on button "Undo/Redo" at bounding box center [236, 17] width 24 height 24
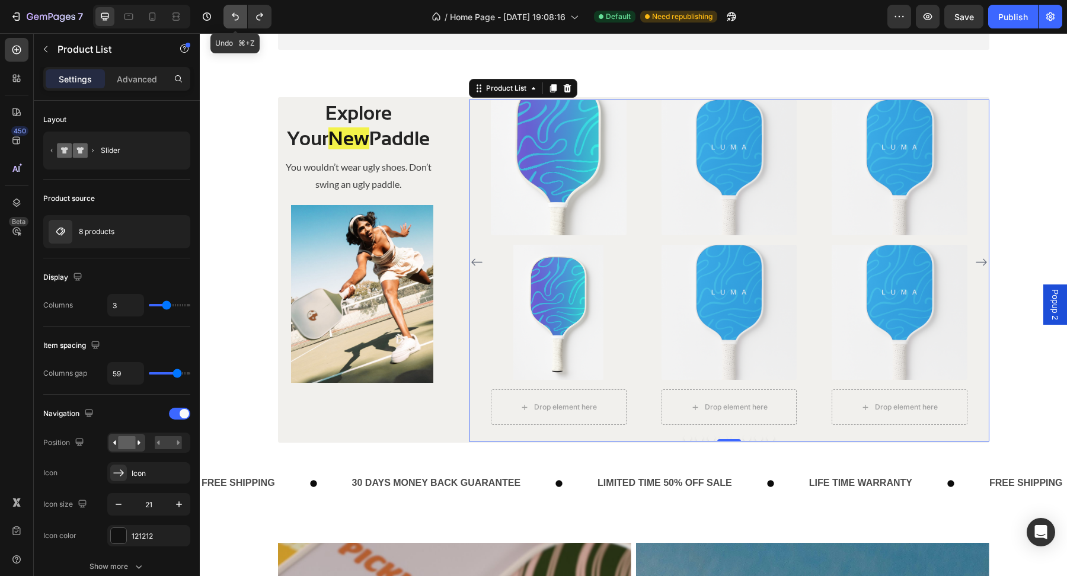
click at [232, 25] on button "Undo/Redo" at bounding box center [236, 17] width 24 height 24
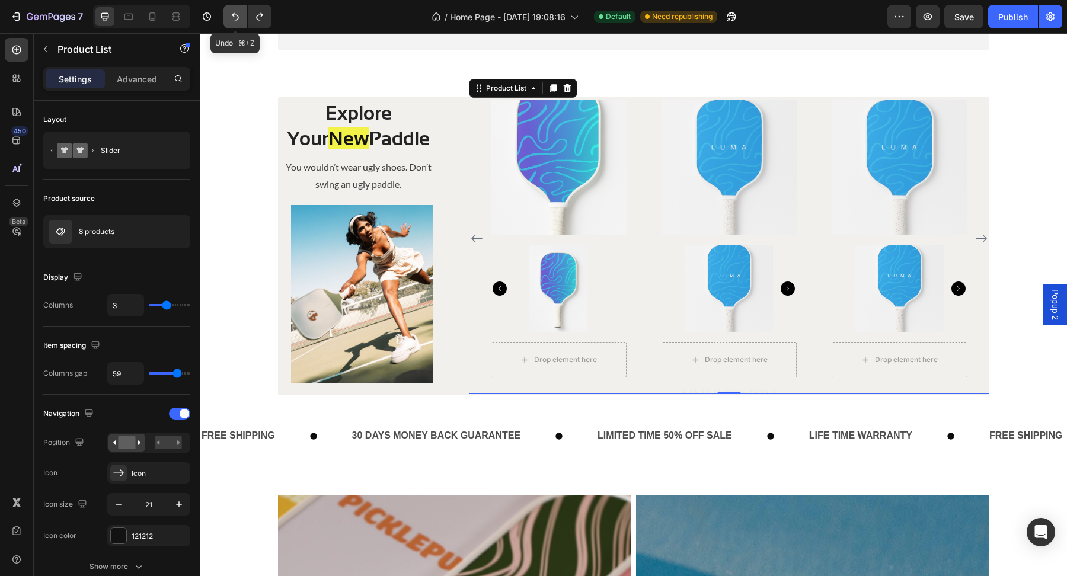
click at [232, 24] on button "Undo/Redo" at bounding box center [236, 17] width 24 height 24
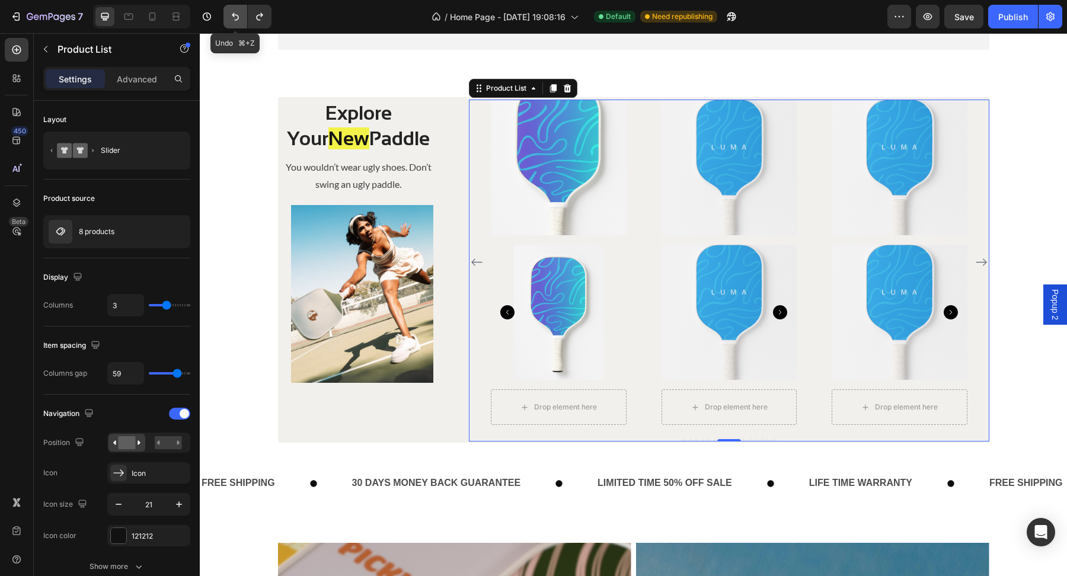
click at [232, 24] on button "Undo/Redo" at bounding box center [236, 17] width 24 height 24
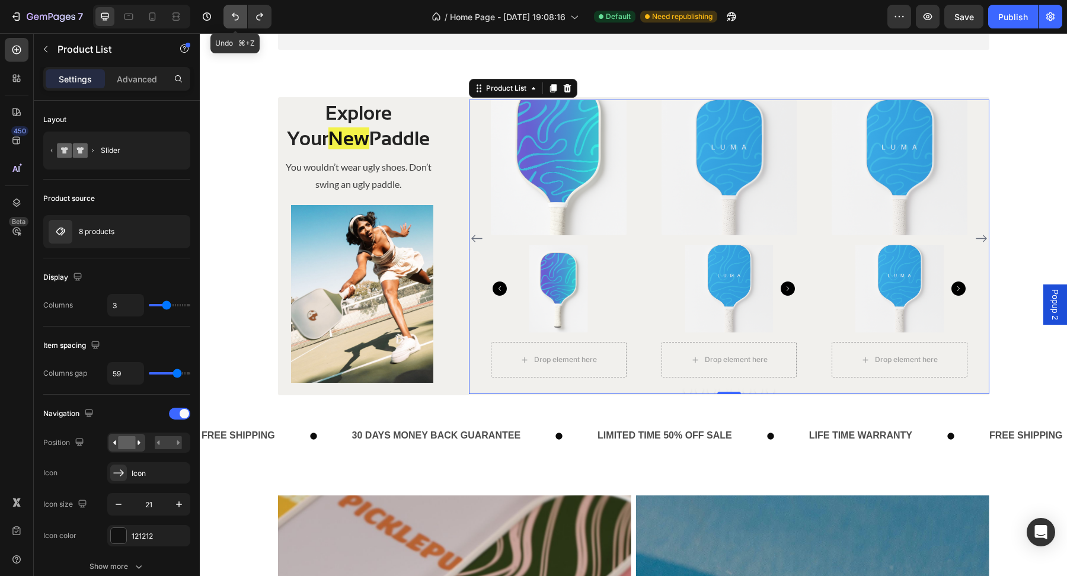
click at [232, 24] on button "Undo/Redo" at bounding box center [236, 17] width 24 height 24
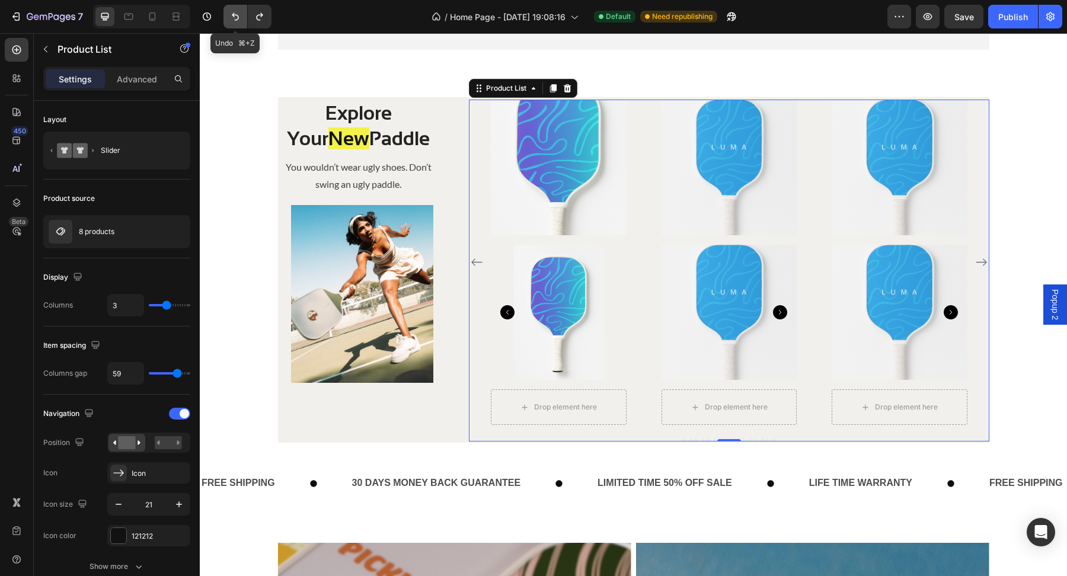
click at [232, 24] on button "Undo/Redo" at bounding box center [236, 17] width 24 height 24
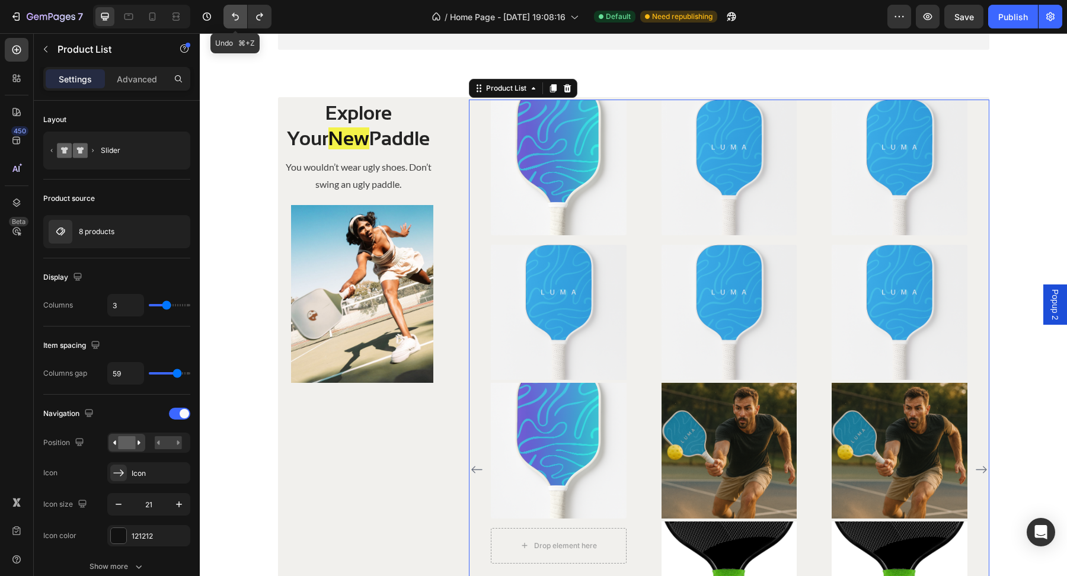
click at [233, 25] on button "Undo/Redo" at bounding box center [236, 17] width 24 height 24
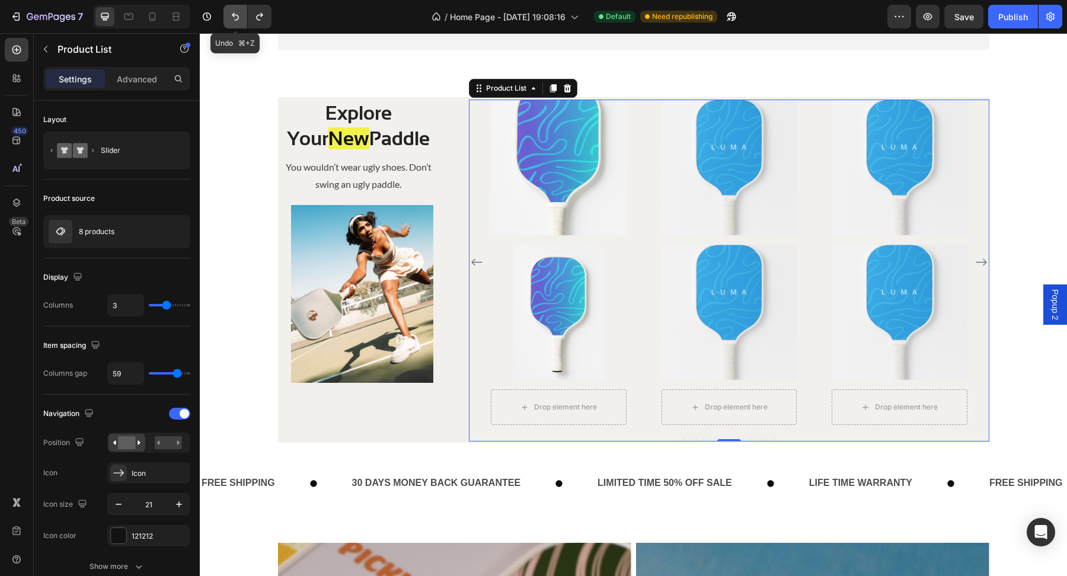
click at [233, 25] on button "Undo/Redo" at bounding box center [236, 17] width 24 height 24
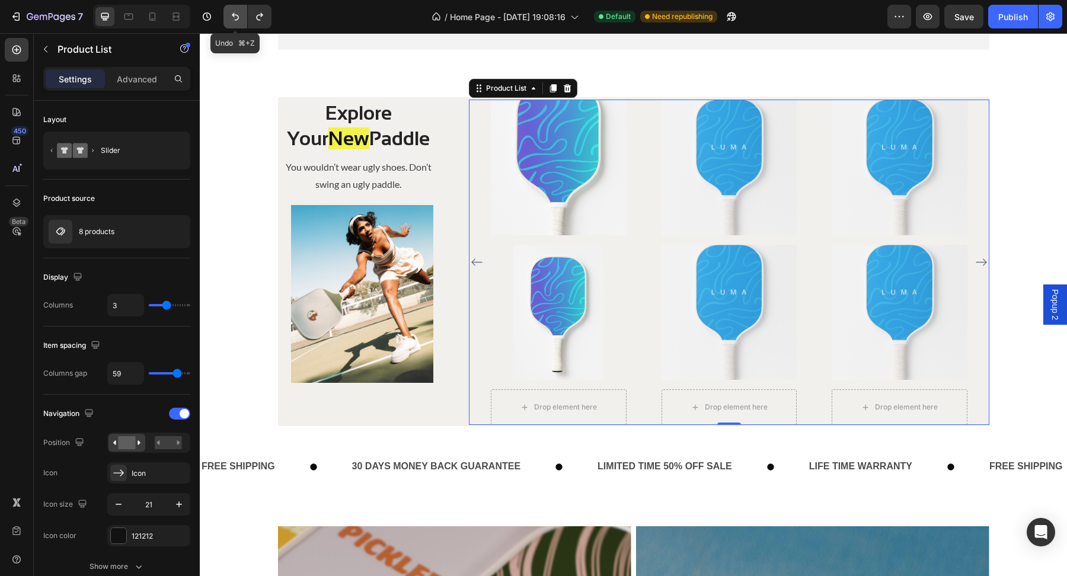
click at [233, 25] on button "Undo/Redo" at bounding box center [236, 17] width 24 height 24
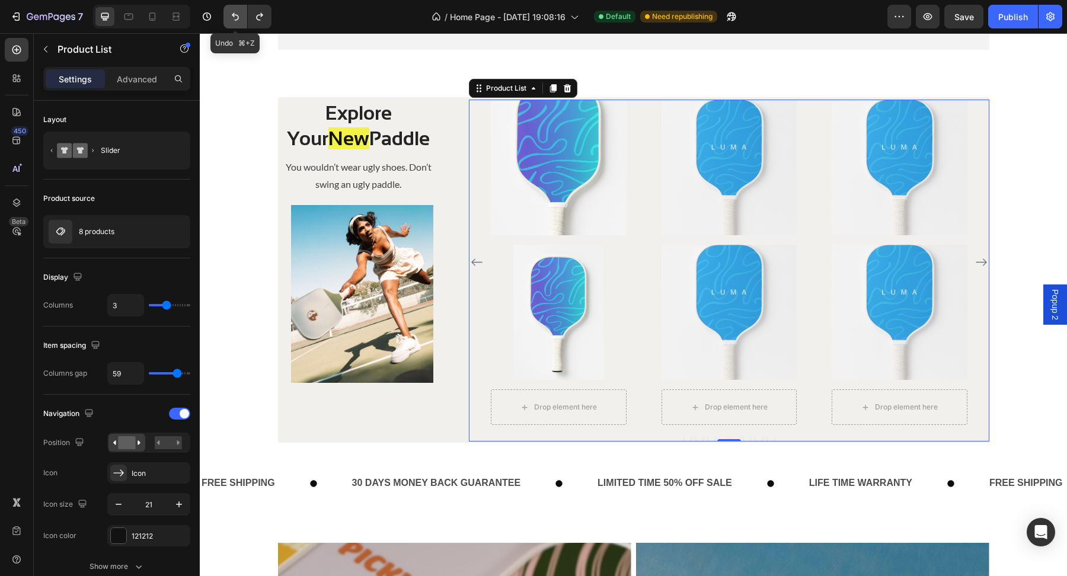
click at [233, 25] on button "Undo/Redo" at bounding box center [236, 17] width 24 height 24
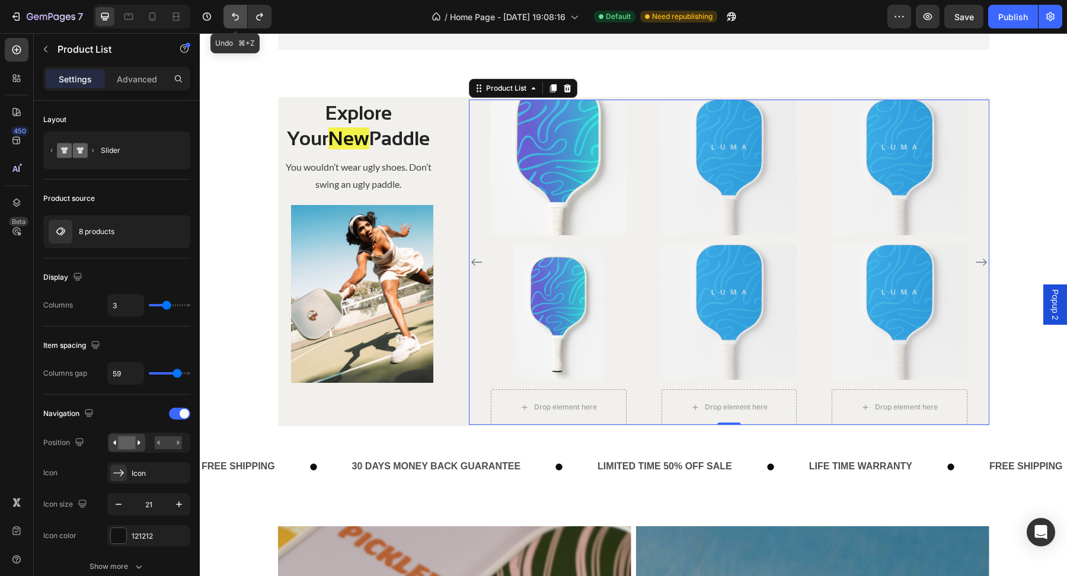
click at [233, 25] on button "Undo/Redo" at bounding box center [236, 17] width 24 height 24
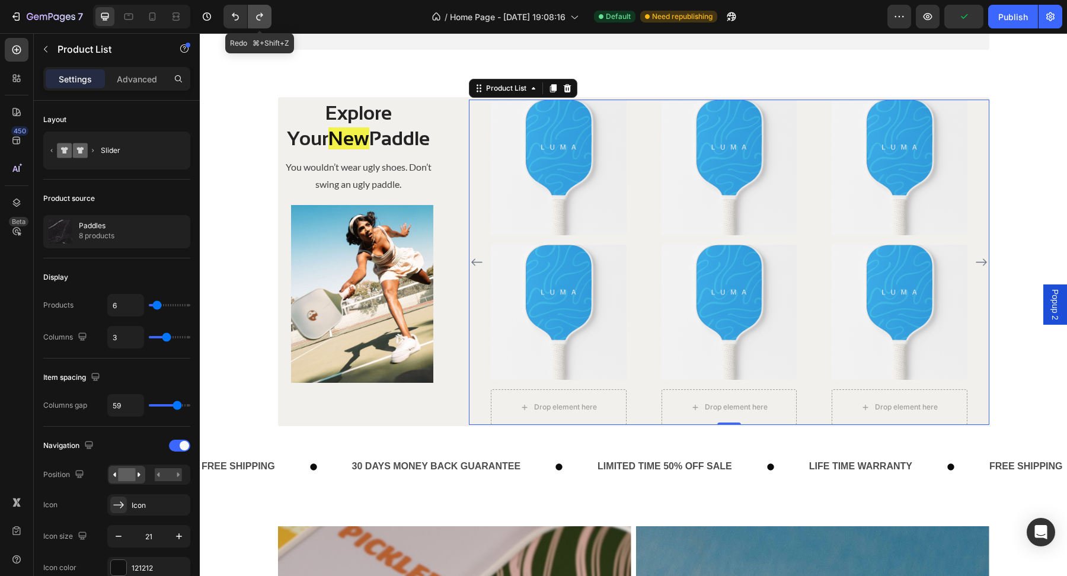
click at [257, 20] on icon "Undo/Redo" at bounding box center [259, 17] width 7 height 8
type input "3"
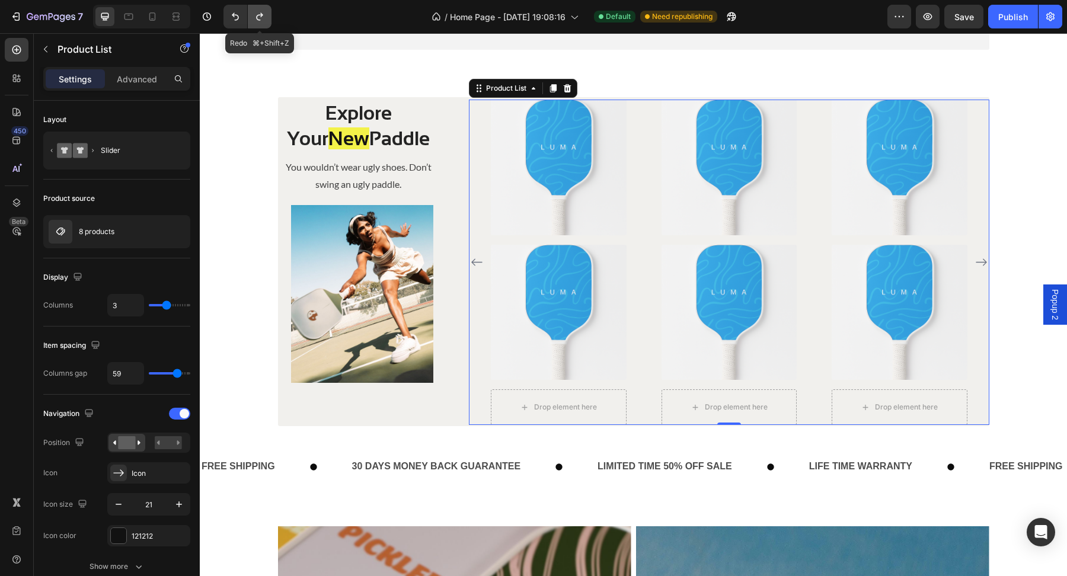
click at [252, 21] on button "Undo/Redo" at bounding box center [260, 17] width 24 height 24
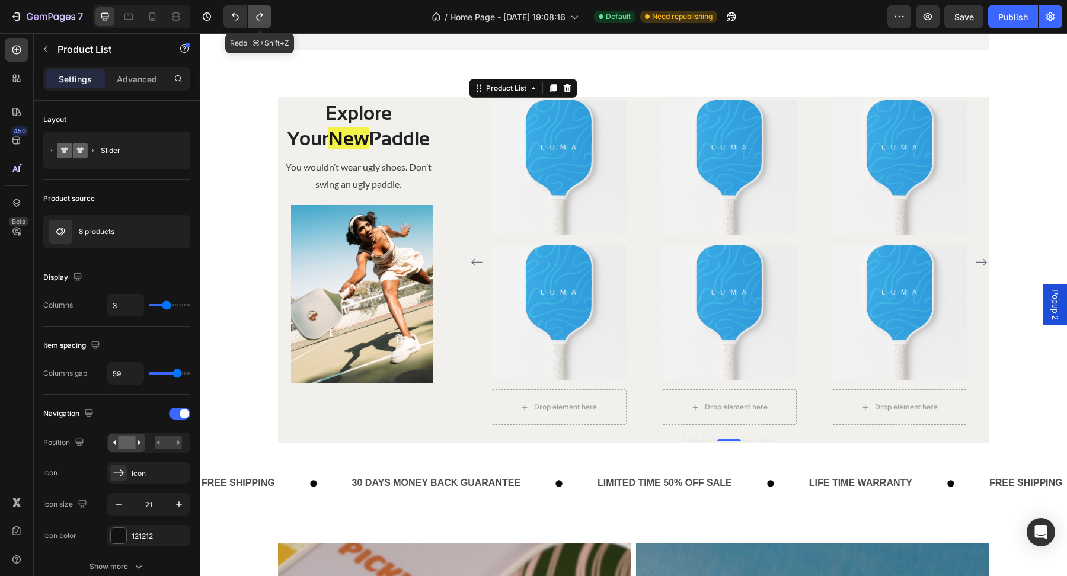
click at [252, 23] on button "Undo/Redo" at bounding box center [260, 17] width 24 height 24
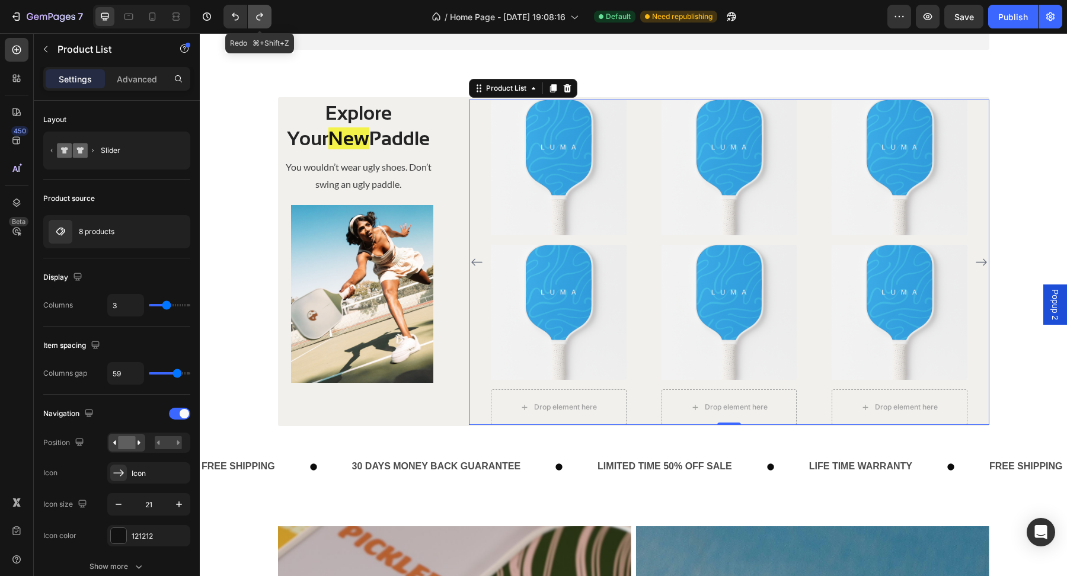
click at [252, 23] on button "Undo/Redo" at bounding box center [260, 17] width 24 height 24
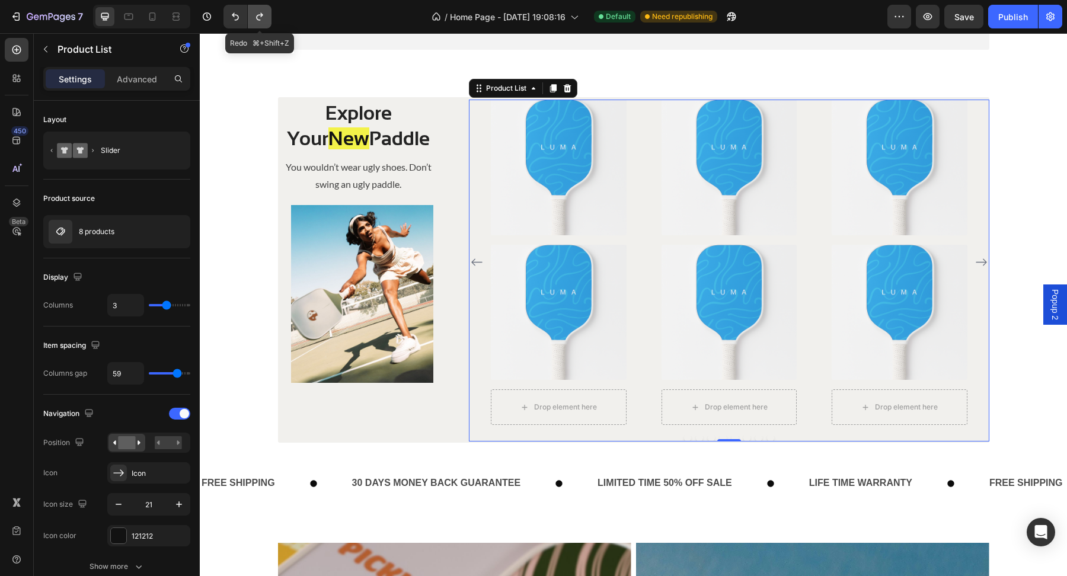
click at [252, 23] on button "Undo/Redo" at bounding box center [260, 17] width 24 height 24
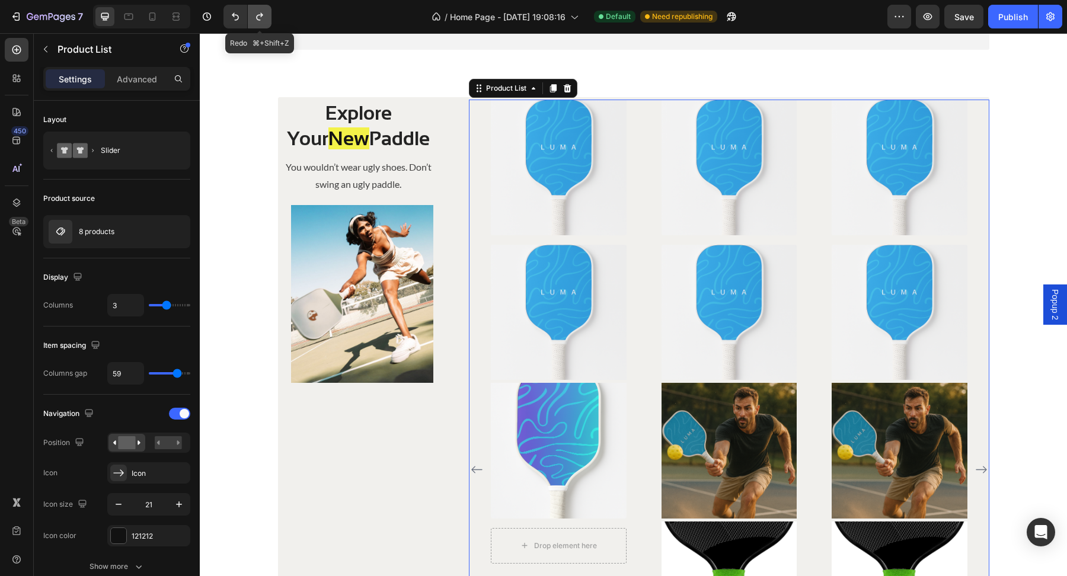
click at [252, 23] on button "Undo/Redo" at bounding box center [260, 17] width 24 height 24
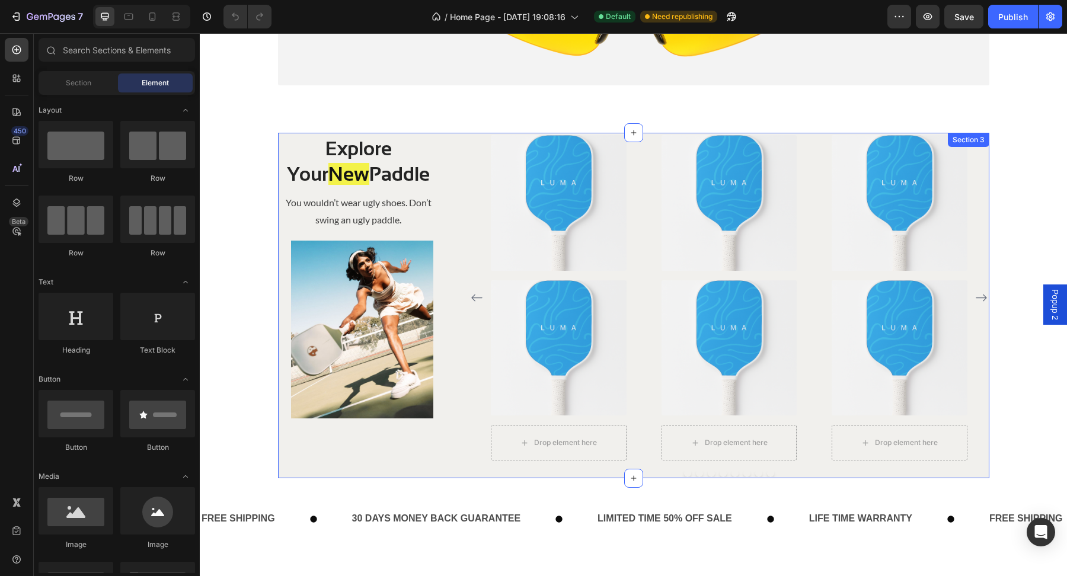
scroll to position [371, 0]
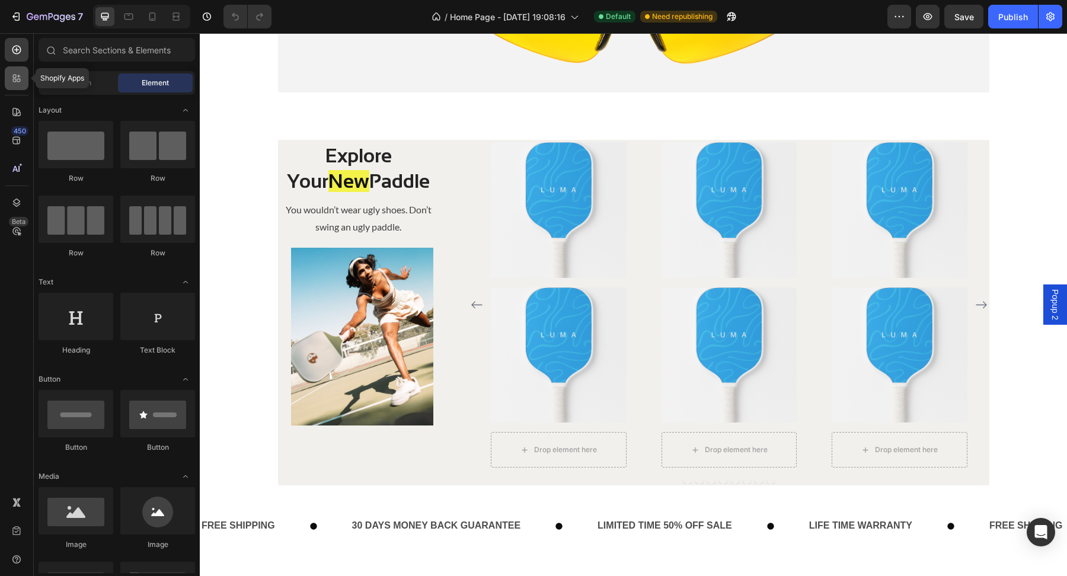
click at [20, 75] on icon at bounding box center [17, 78] width 12 height 12
